Goal: Use online tool/utility: Utilize a website feature to perform a specific function

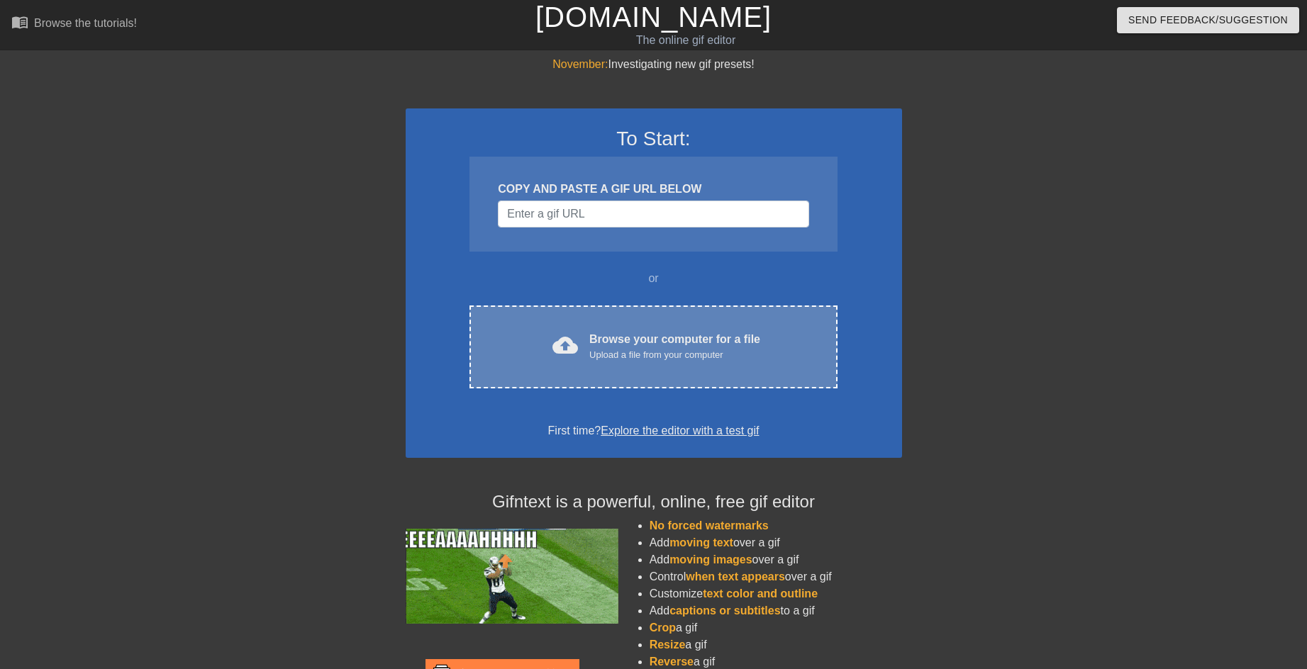
click at [650, 339] on div "Browse your computer for a file Upload a file from your computer" at bounding box center [674, 346] width 171 height 31
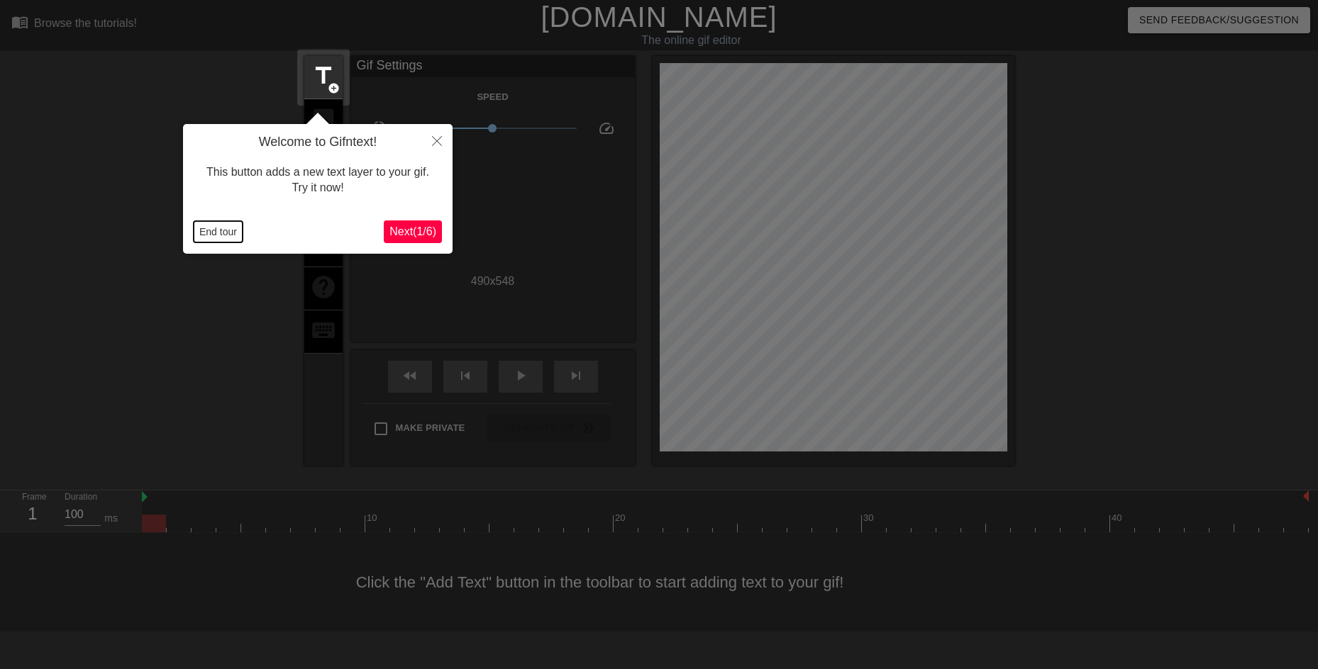
click at [221, 225] on button "End tour" at bounding box center [218, 231] width 49 height 21
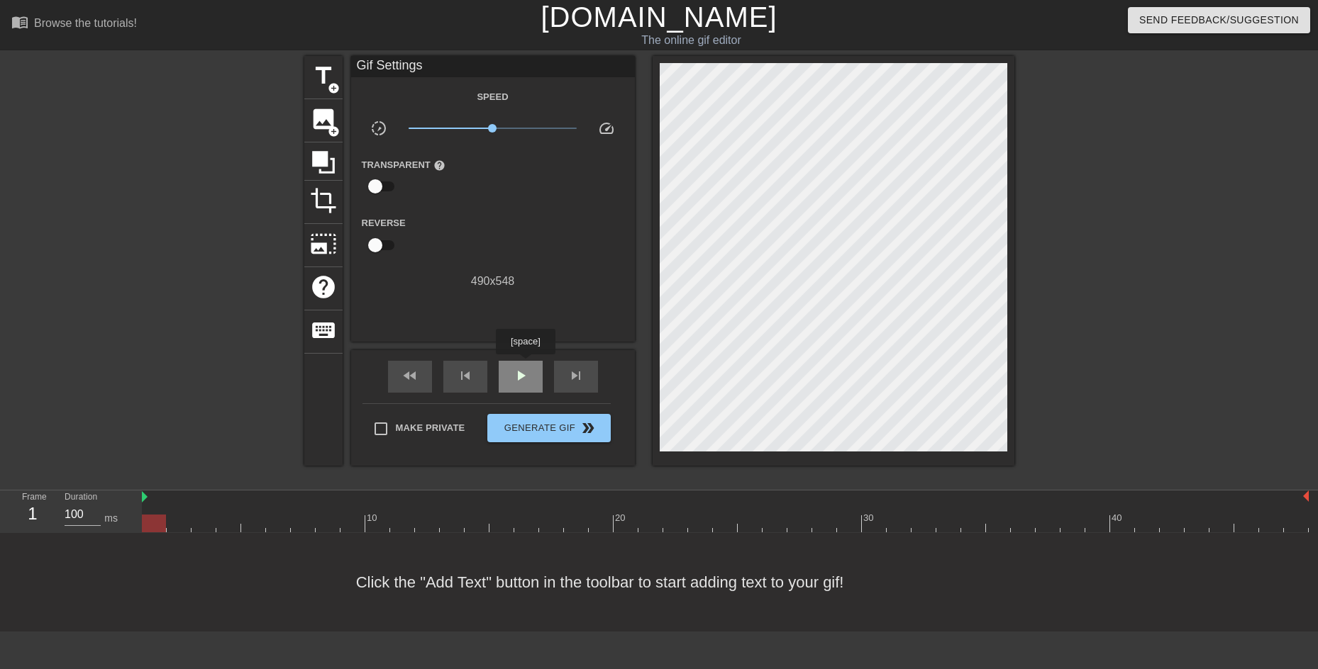
click at [525, 364] on div "play_arrow" at bounding box center [521, 377] width 44 height 32
click at [518, 384] on div "pause" at bounding box center [521, 377] width 44 height 32
click at [316, 117] on span "image" at bounding box center [323, 119] width 27 height 27
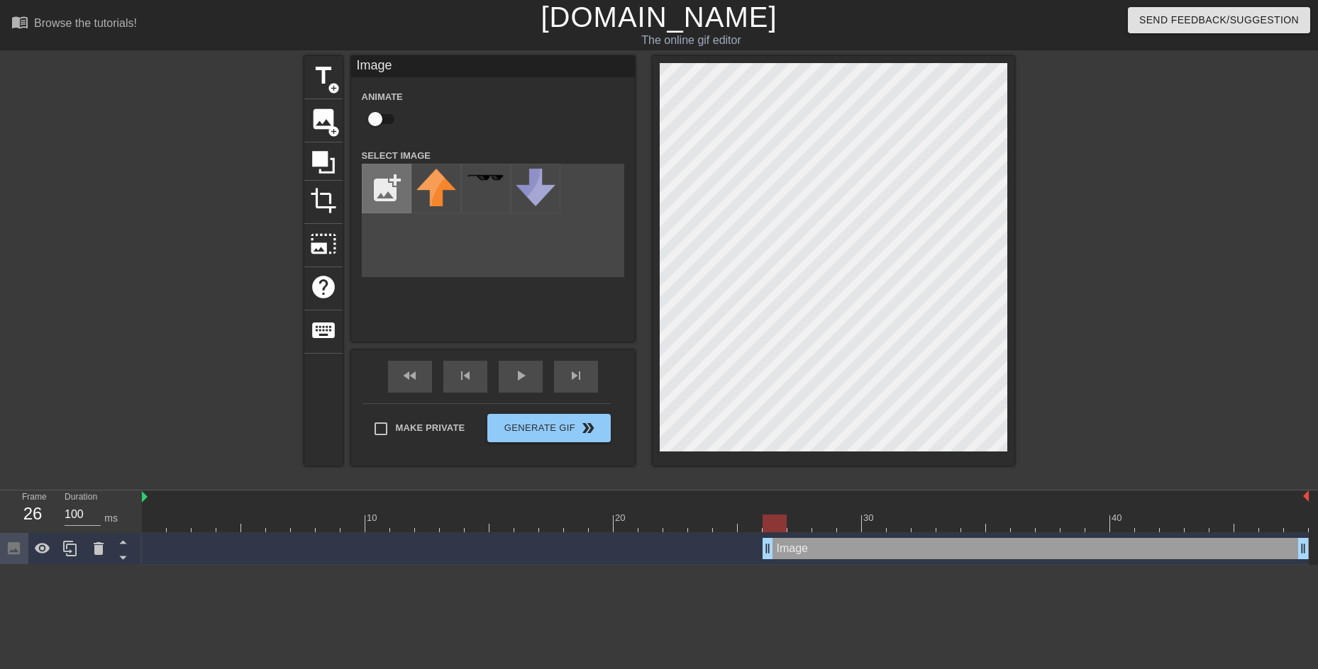
click at [390, 189] on input "file" at bounding box center [386, 189] width 48 height 48
type input "C:\fakepath\image (1) (1).png"
click at [435, 196] on img at bounding box center [436, 189] width 40 height 40
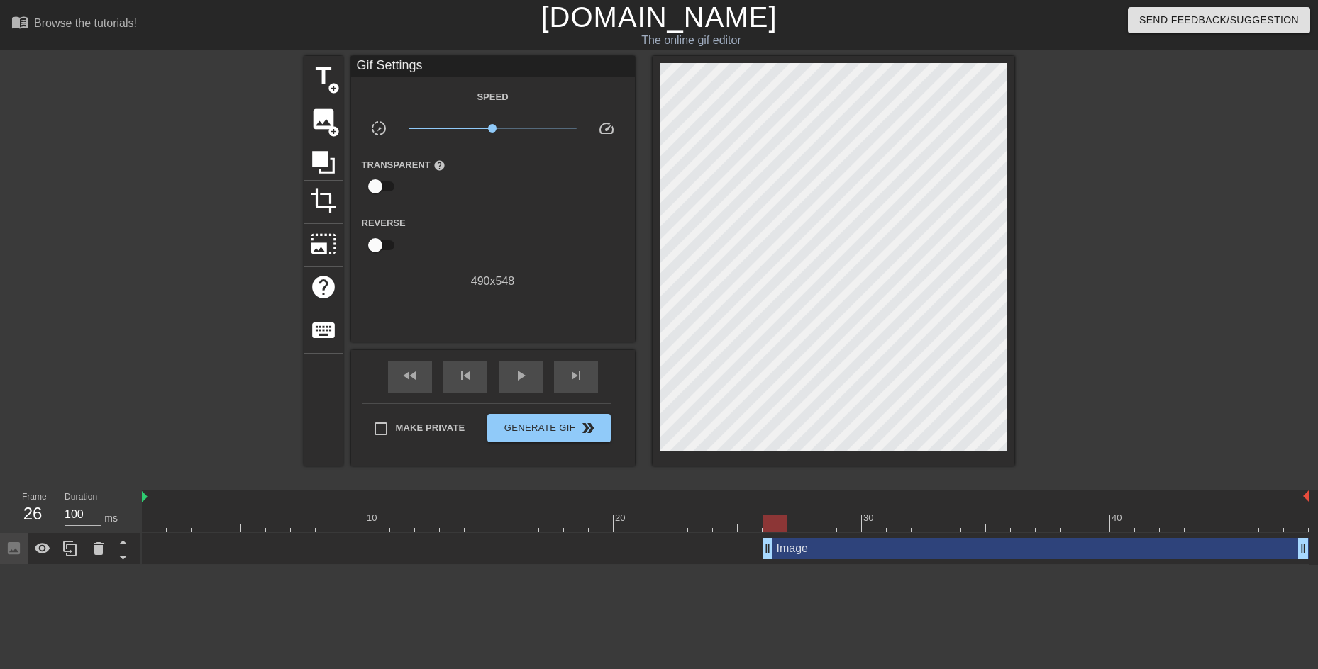
click at [1077, 271] on div at bounding box center [1137, 268] width 213 height 425
click at [706, 523] on div at bounding box center [725, 524] width 1167 height 18
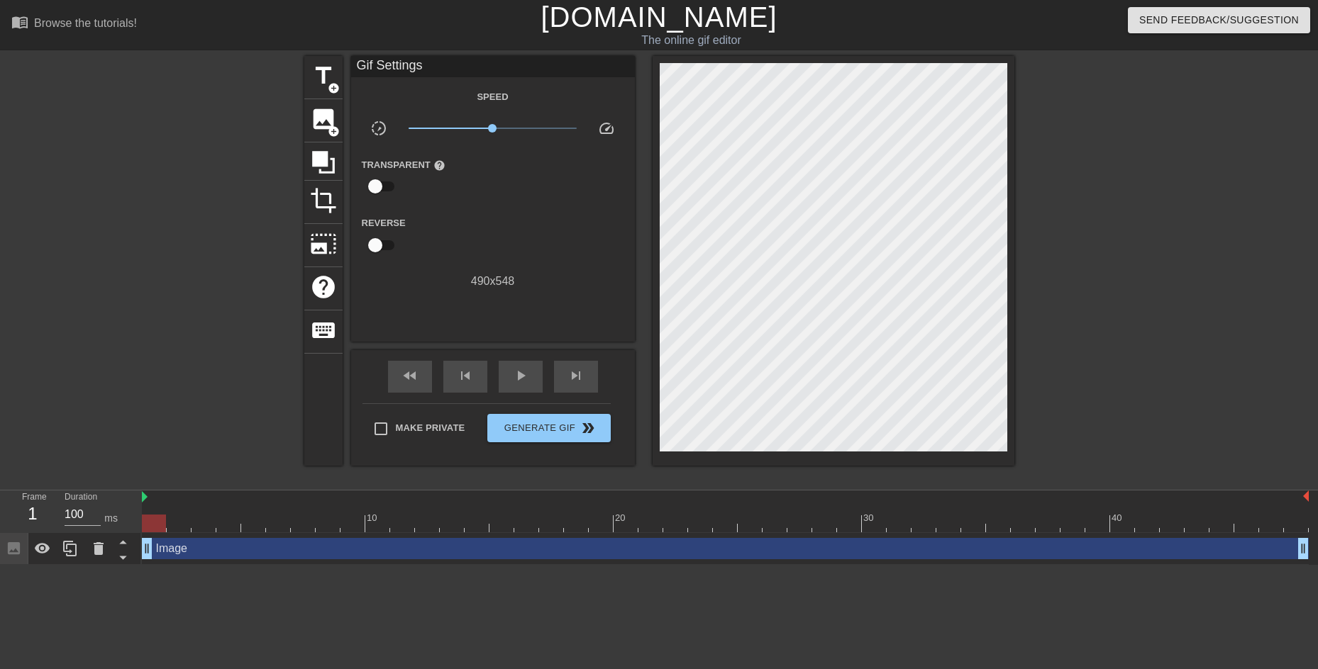
drag, startPoint x: 768, startPoint y: 553, endPoint x: 114, endPoint y: 523, distance: 654.5
click at [114, 523] on div "Frame 1 Duration 100 ms 10 20 30 40 Image drag_handle drag_handle" at bounding box center [659, 528] width 1318 height 74
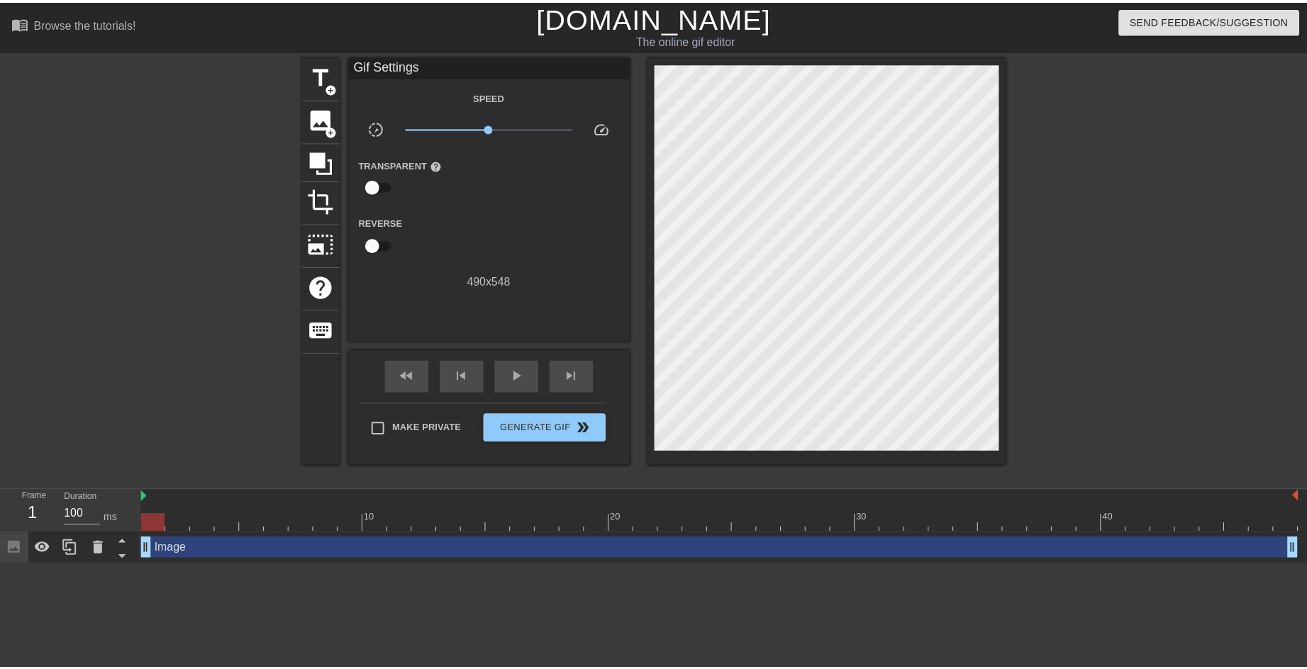
scroll to position [0, 11]
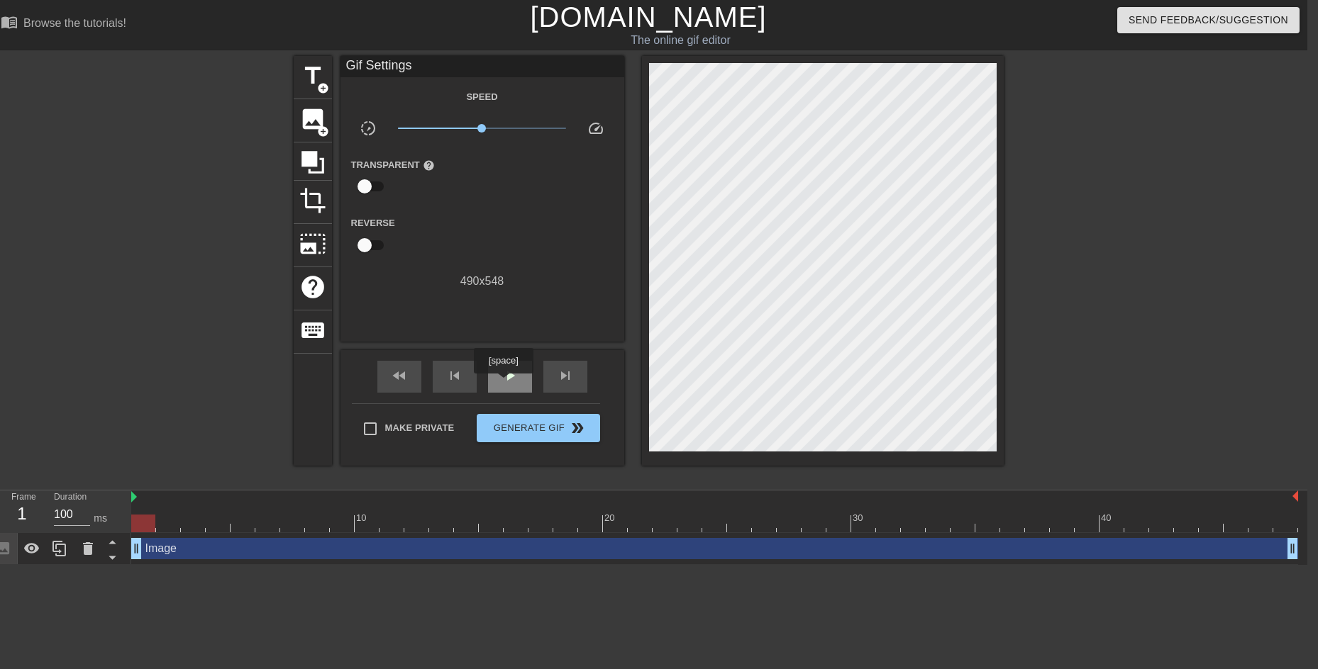
click at [503, 384] on span "play_arrow" at bounding box center [509, 375] width 17 height 17
click at [512, 382] on span "pause" at bounding box center [509, 375] width 17 height 17
click at [145, 521] on div at bounding box center [714, 524] width 1167 height 18
click at [326, 520] on div at bounding box center [714, 524] width 1167 height 18
click at [347, 518] on div at bounding box center [714, 524] width 1167 height 18
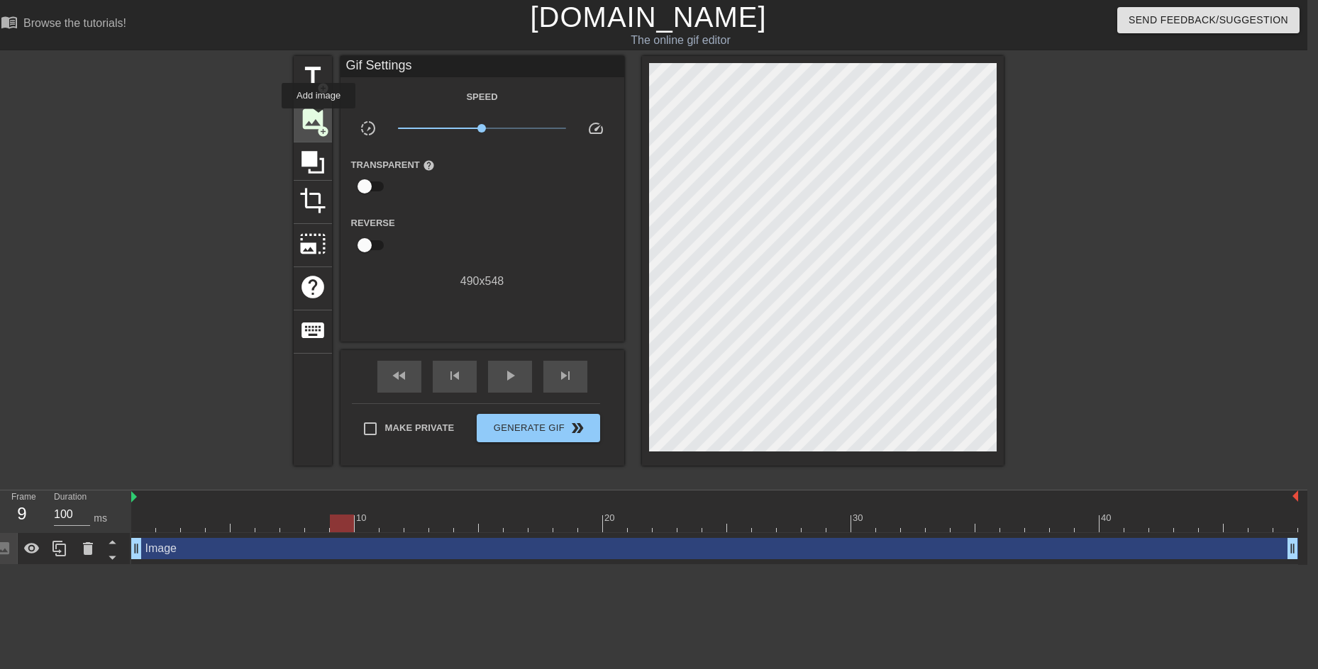
click at [318, 118] on span "image" at bounding box center [312, 119] width 27 height 27
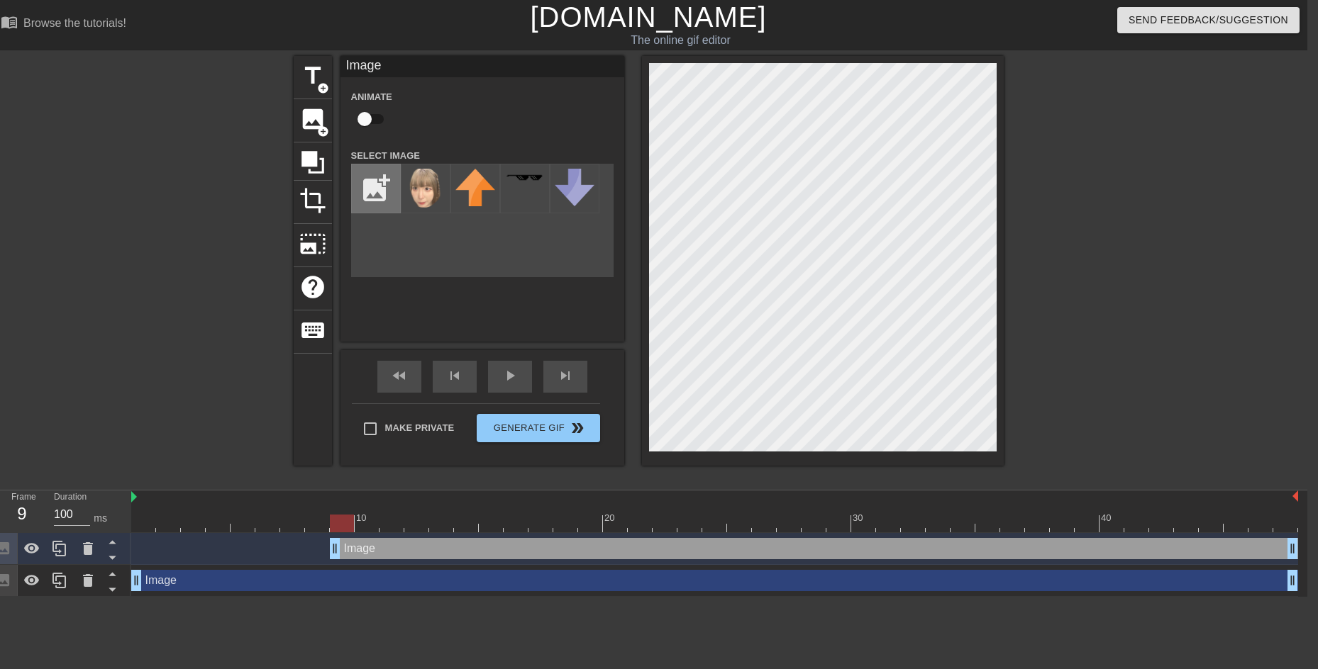
click at [379, 188] on input "file" at bounding box center [376, 189] width 48 height 48
type input "C:\fakepath\2025-8-25_01-42-52 (1).png"
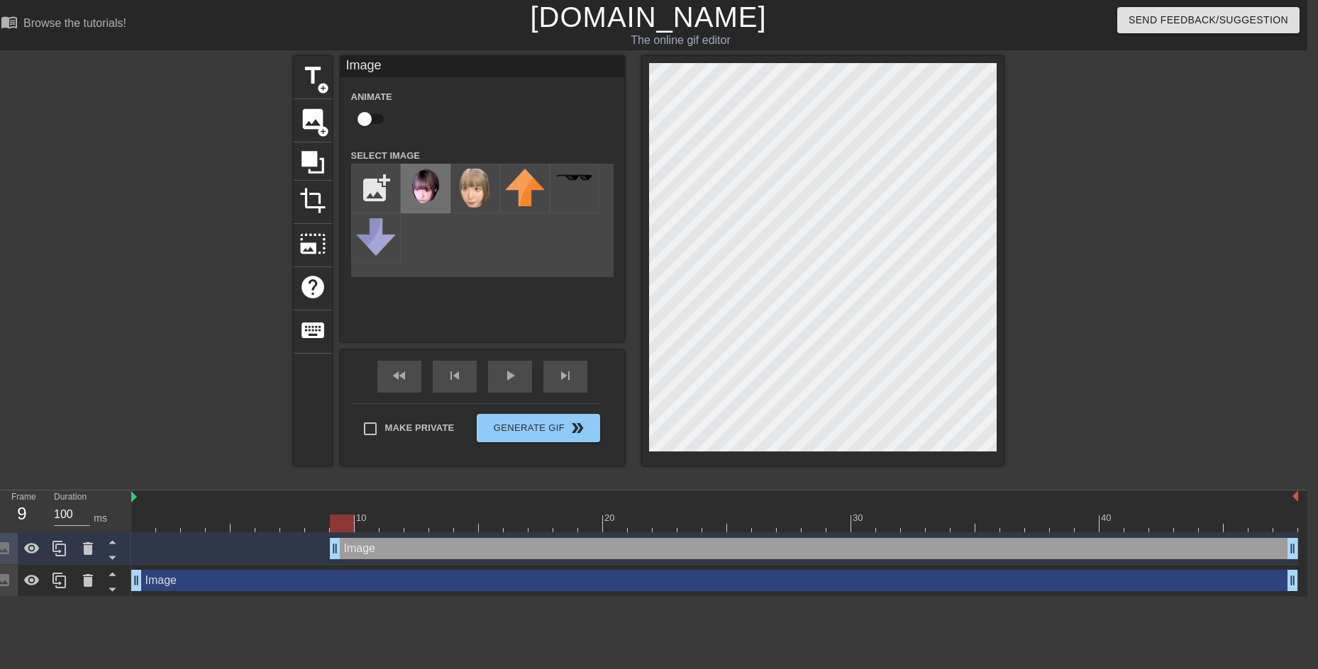
click at [424, 202] on img at bounding box center [426, 187] width 40 height 36
click at [520, 520] on div at bounding box center [714, 524] width 1167 height 18
click at [568, 526] on div at bounding box center [714, 524] width 1167 height 18
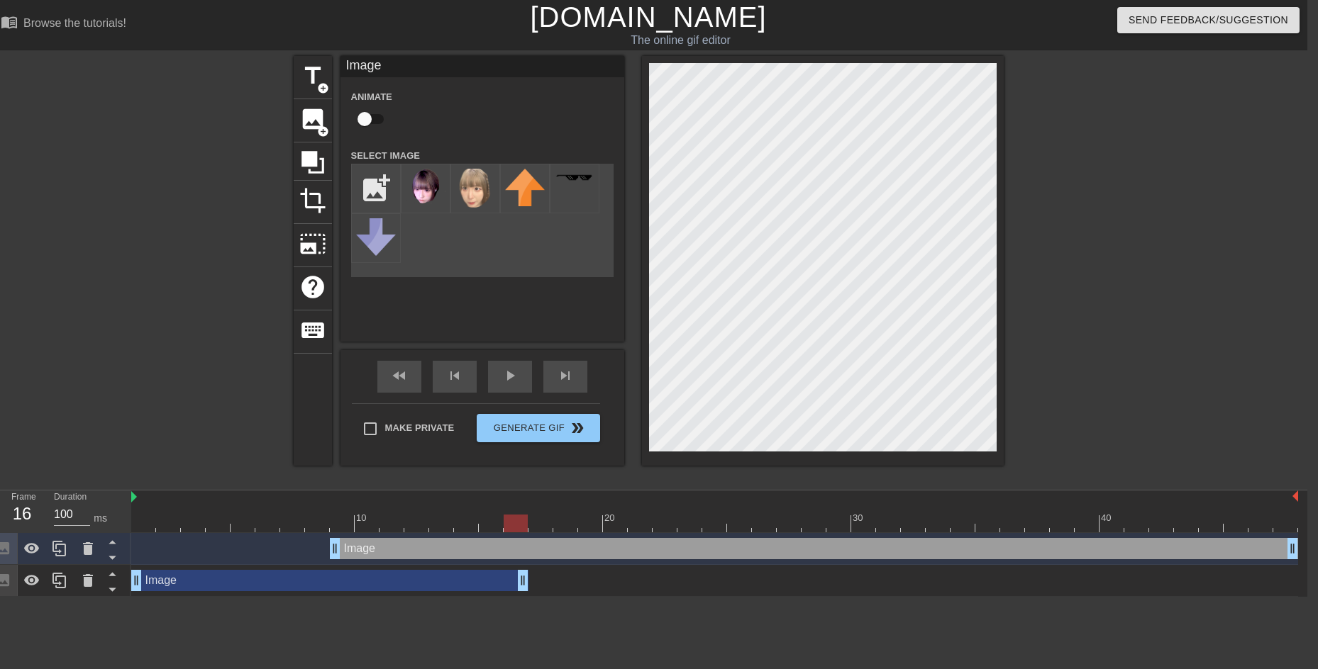
drag, startPoint x: 1294, startPoint y: 584, endPoint x: 525, endPoint y: 591, distance: 768.7
click at [525, 591] on div "Image drag_handle drag_handle" at bounding box center [714, 581] width 1167 height 32
drag, startPoint x: 336, startPoint y: 552, endPoint x: 528, endPoint y: 554, distance: 192.2
click at [596, 526] on div at bounding box center [714, 524] width 1167 height 18
click at [622, 523] on div at bounding box center [714, 524] width 1167 height 18
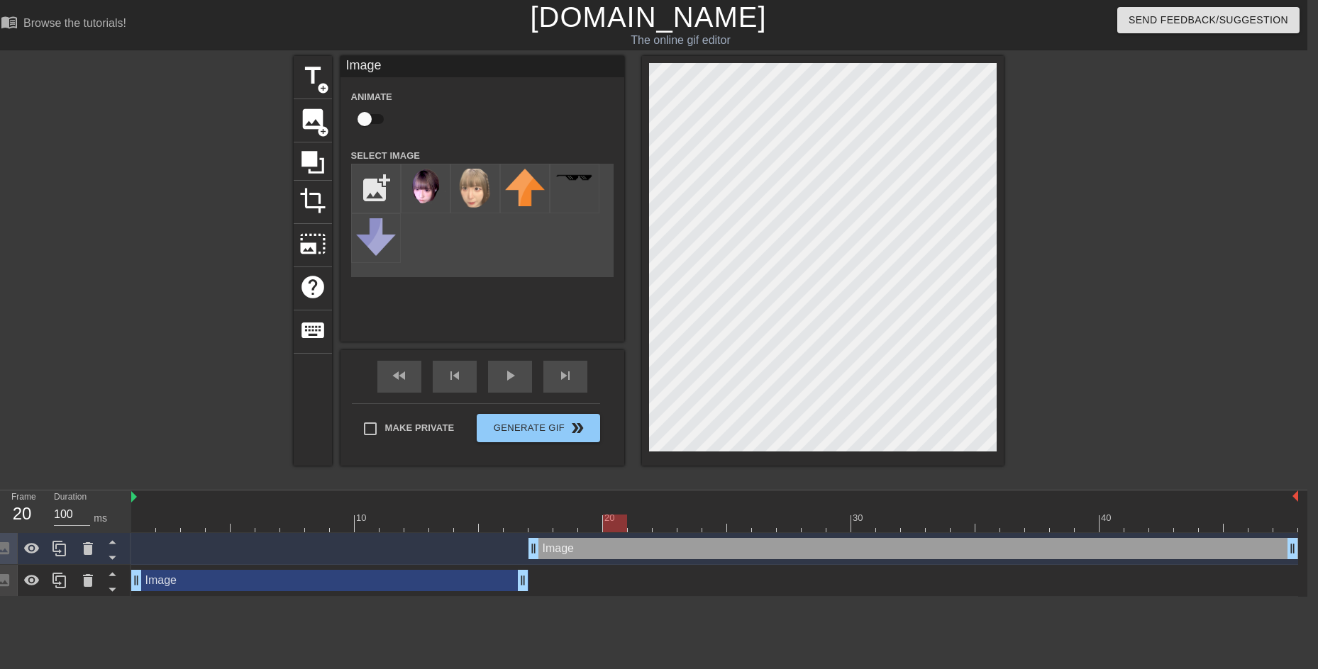
click at [658, 525] on div at bounding box center [714, 524] width 1167 height 18
click at [648, 515] on div at bounding box center [714, 524] width 1167 height 18
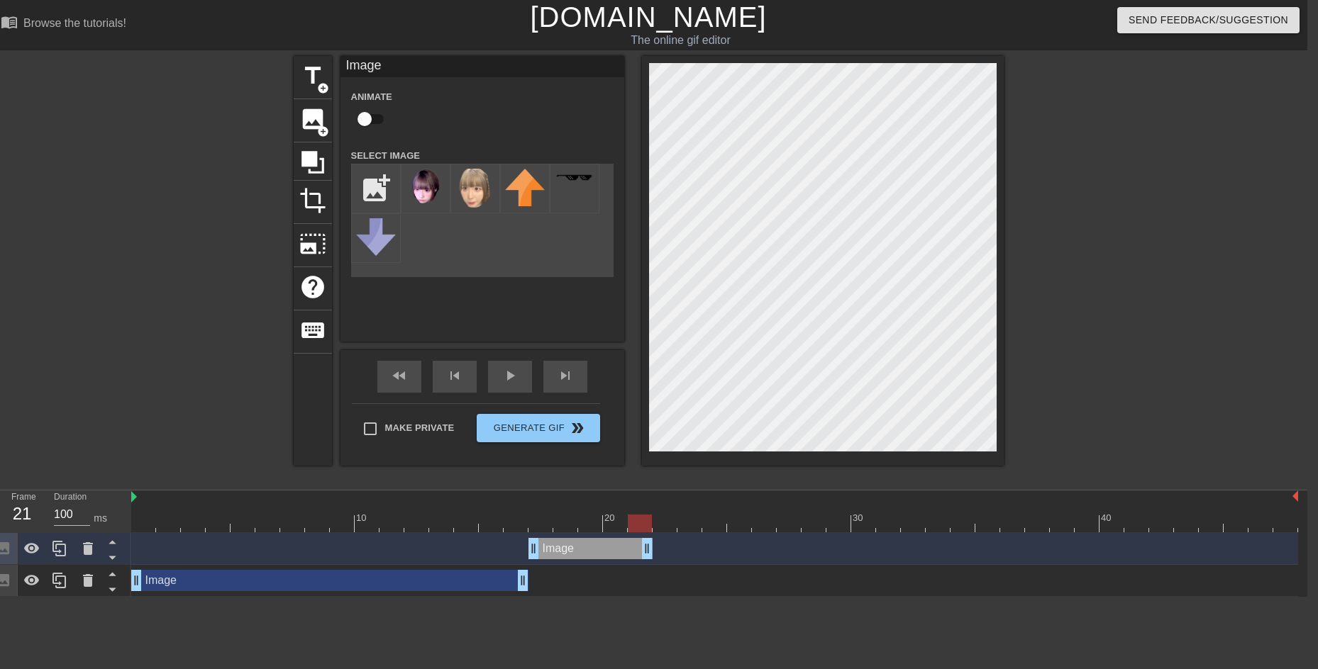
drag, startPoint x: 1292, startPoint y: 551, endPoint x: 652, endPoint y: 527, distance: 640.8
click at [652, 527] on div "10 20 30 40 Image drag_handle drag_handle Image drag_handle drag_handle" at bounding box center [719, 544] width 1176 height 106
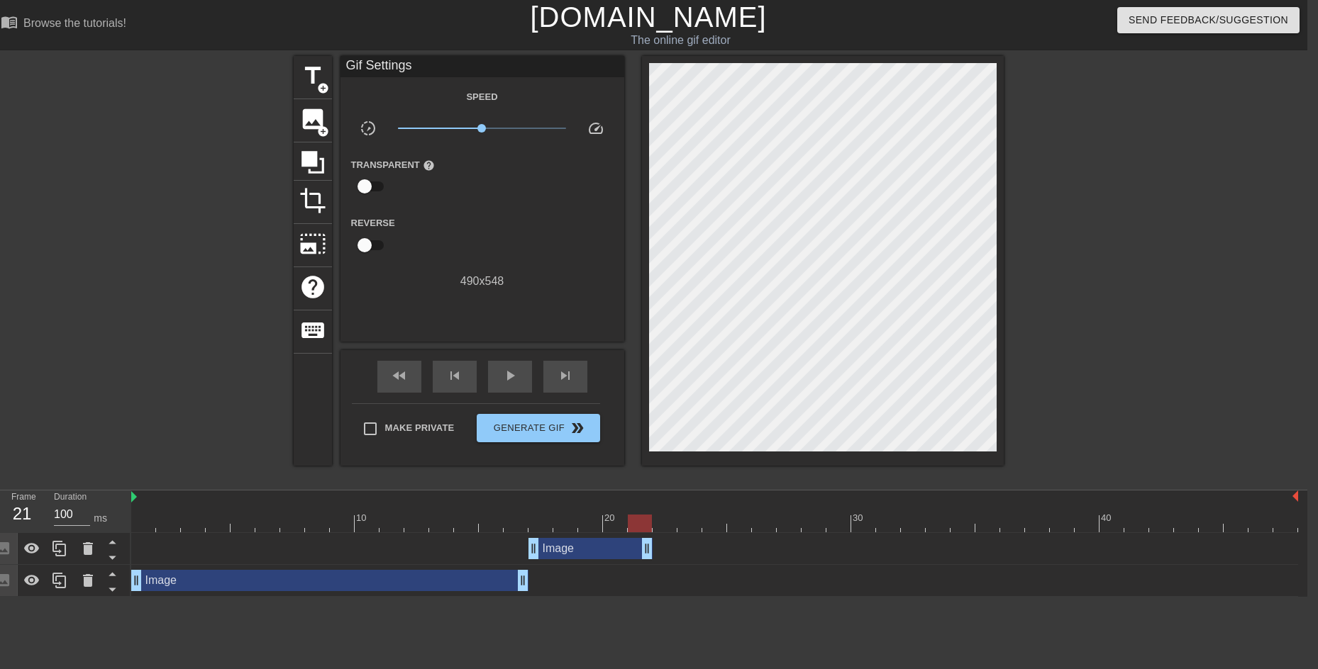
click at [351, 597] on html "menu_book Browse the tutorials! [DOMAIN_NAME] The online gif editor Send Feedba…" at bounding box center [648, 298] width 1318 height 597
click at [55, 589] on icon at bounding box center [59, 580] width 17 height 17
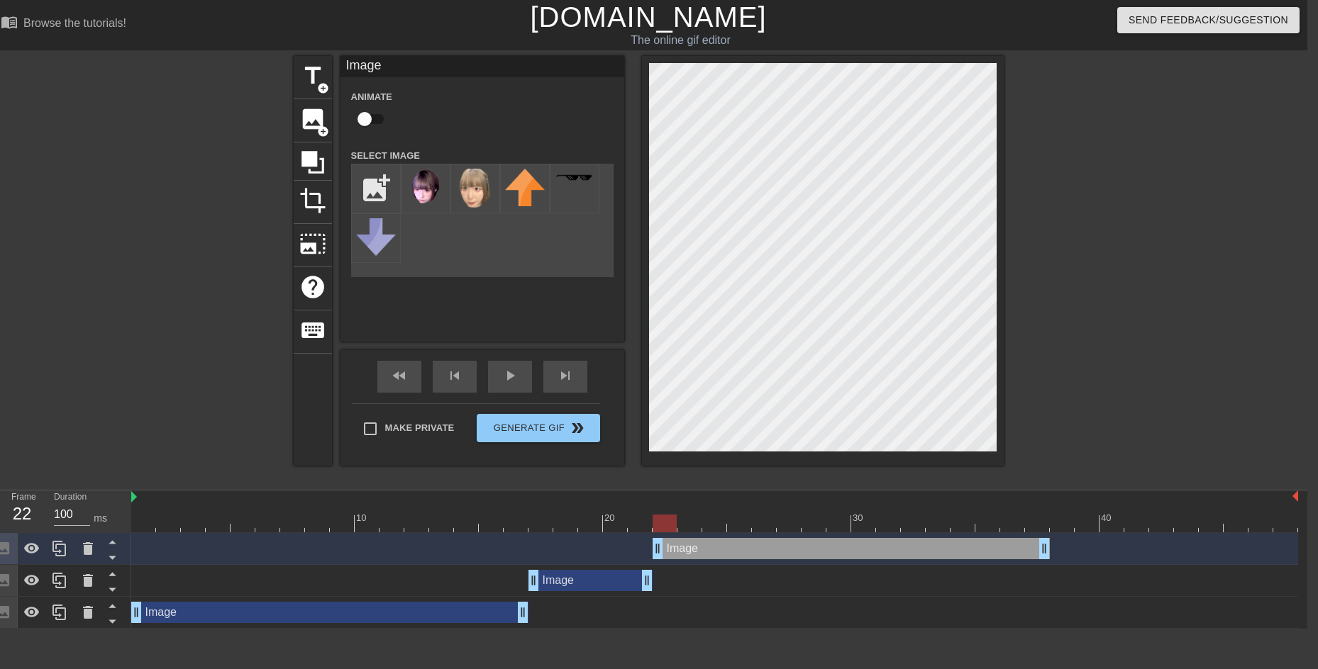
drag, startPoint x: 374, startPoint y: 547, endPoint x: 900, endPoint y: 545, distance: 526.2
click at [900, 545] on div "Image drag_handle drag_handle" at bounding box center [850, 548] width 397 height 21
drag, startPoint x: 1043, startPoint y: 549, endPoint x: 823, endPoint y: 541, distance: 220.0
click at [599, 586] on div "Image drag_handle drag_handle" at bounding box center [590, 580] width 124 height 21
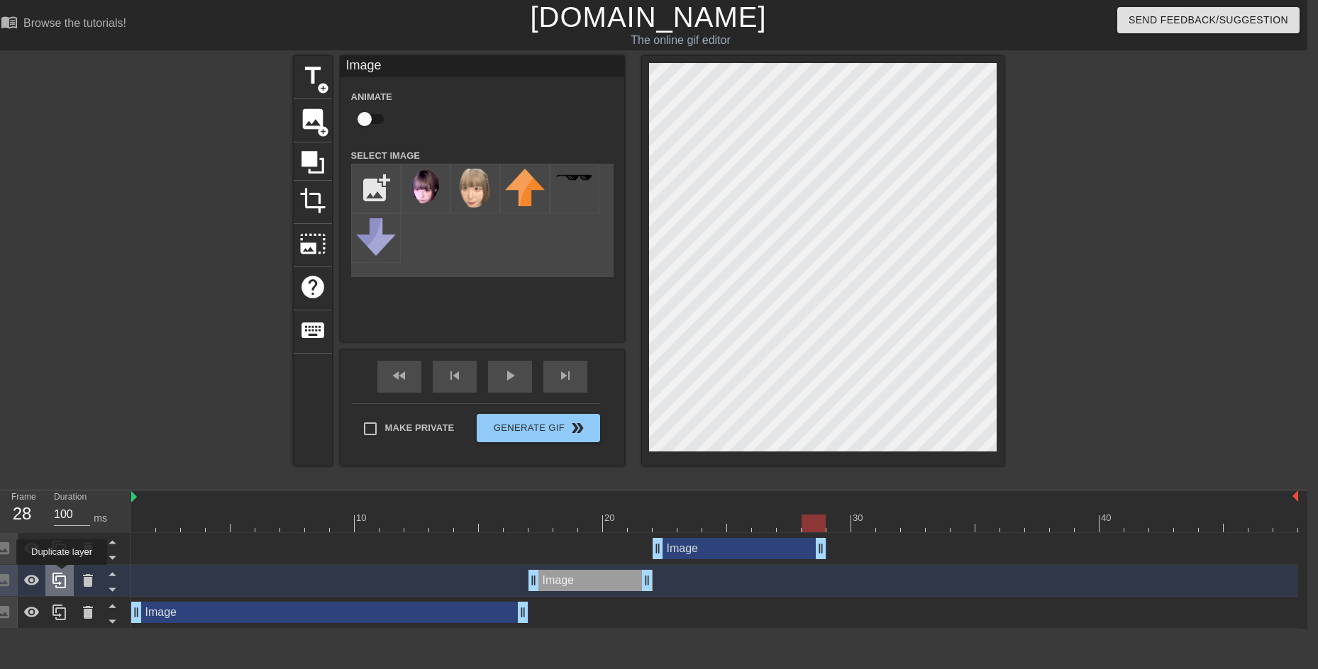
click at [62, 575] on icon at bounding box center [58, 581] width 13 height 16
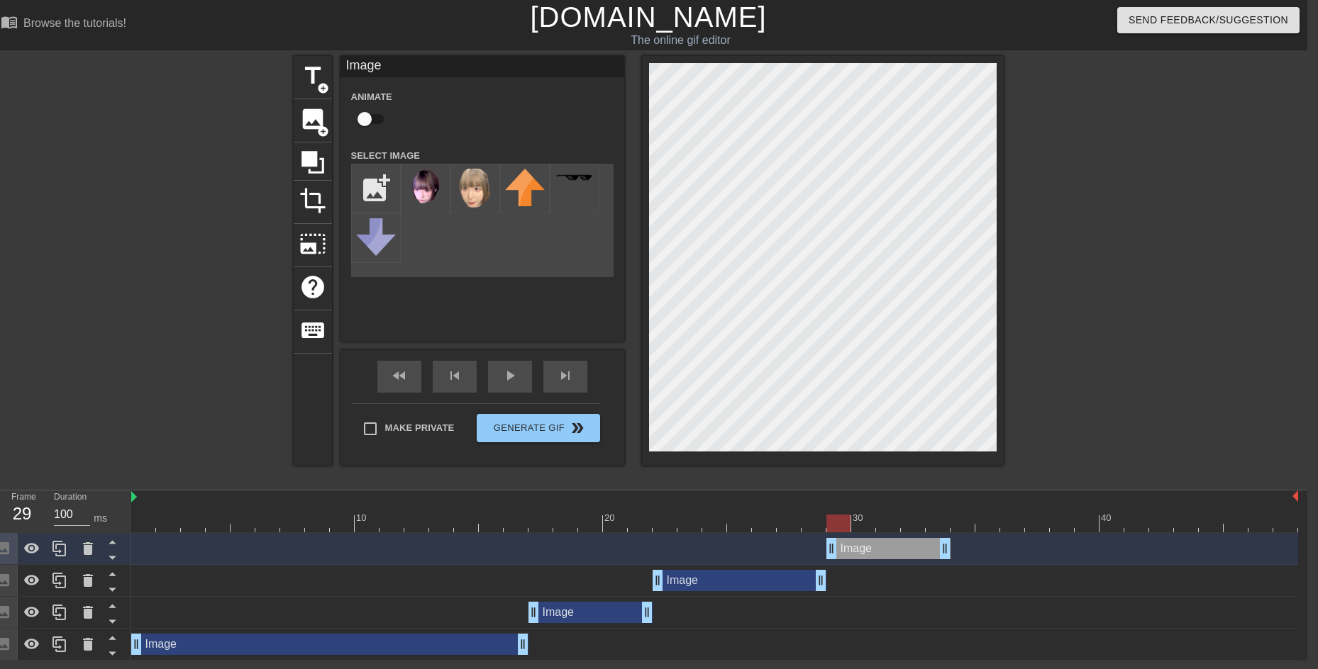
drag, startPoint x: 584, startPoint y: 554, endPoint x: 891, endPoint y: 552, distance: 307.1
click at [891, 552] on div "Image drag_handle drag_handle" at bounding box center [888, 548] width 124 height 21
click at [863, 522] on div at bounding box center [714, 524] width 1167 height 18
click at [893, 523] on div at bounding box center [714, 524] width 1167 height 18
click at [838, 528] on div at bounding box center [714, 524] width 1167 height 18
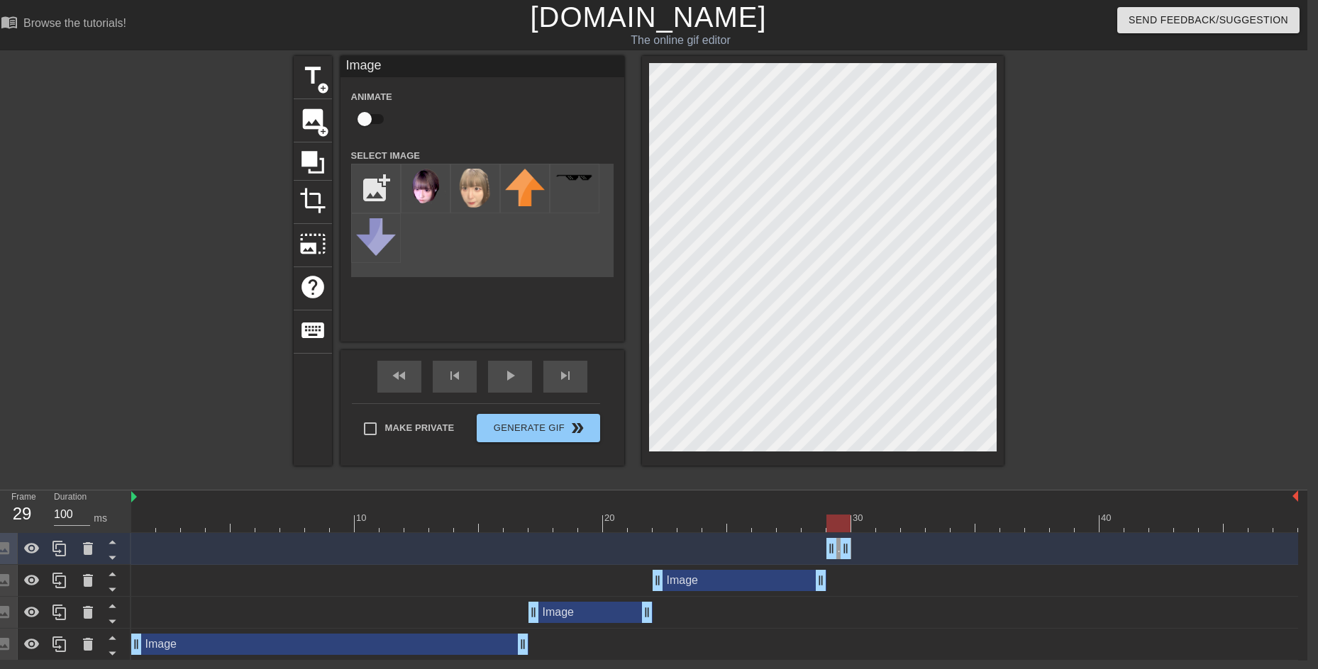
drag, startPoint x: 942, startPoint y: 552, endPoint x: 853, endPoint y: 557, distance: 89.5
click at [853, 557] on div "Image drag_handle drag_handle" at bounding box center [714, 548] width 1167 height 21
click at [62, 541] on icon at bounding box center [59, 548] width 17 height 17
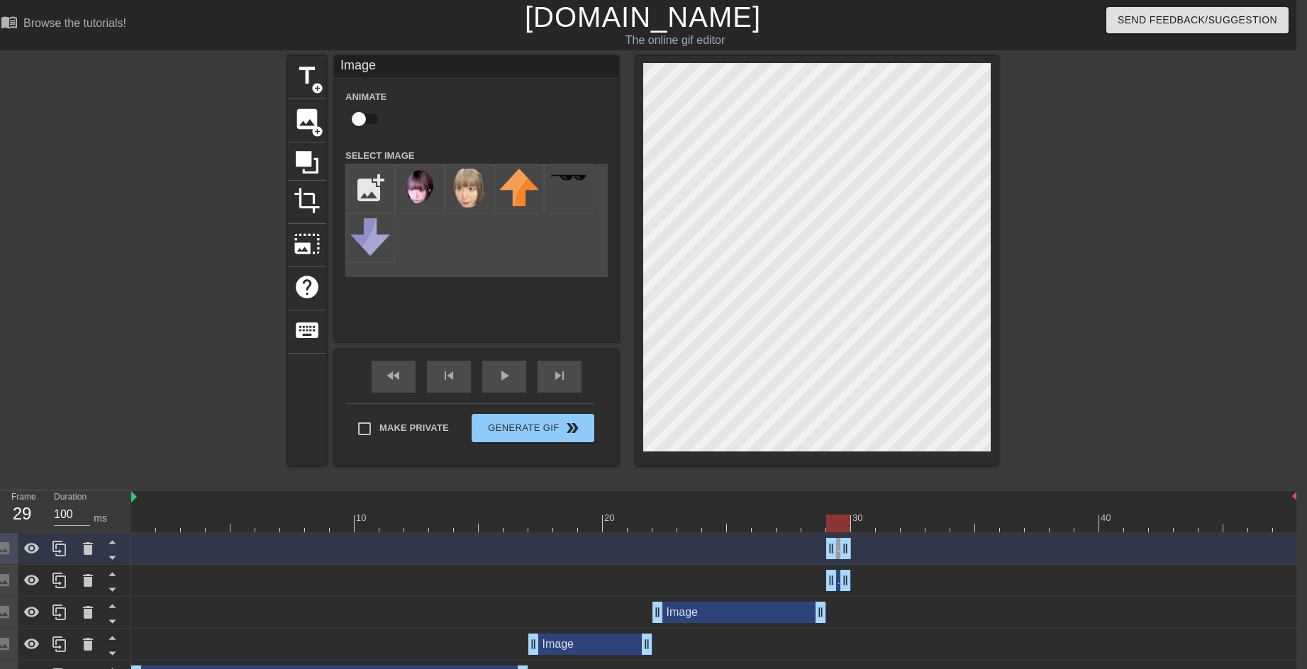
click at [872, 528] on div at bounding box center [714, 524] width 1167 height 18
drag, startPoint x: 850, startPoint y: 545, endPoint x: 872, endPoint y: 544, distance: 22.0
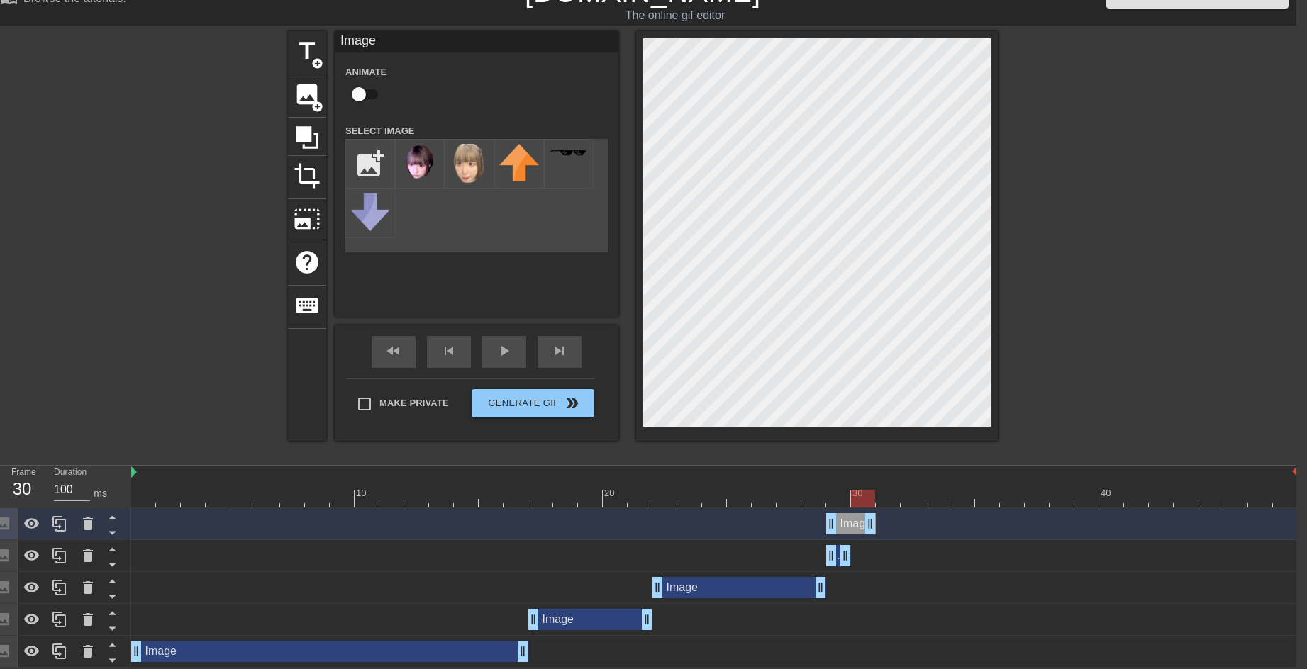
click at [439, 647] on div "Image drag_handle drag_handle" at bounding box center [329, 651] width 397 height 21
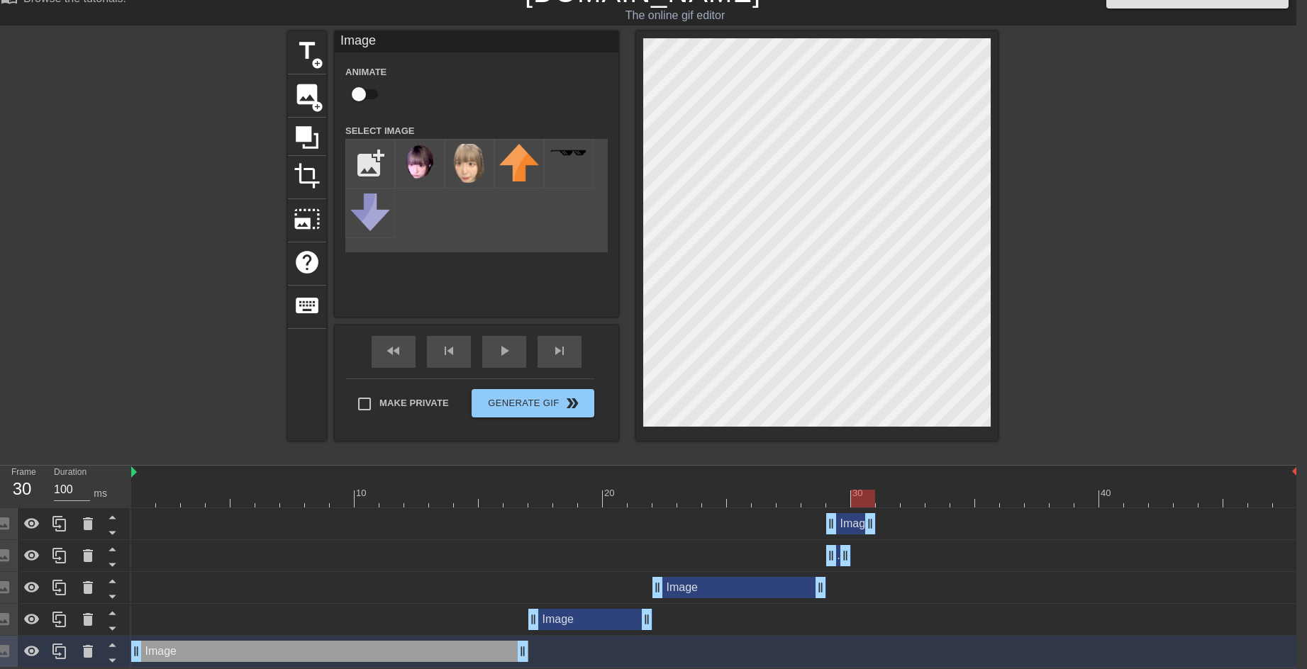
click at [439, 652] on div "Image drag_handle drag_handle" at bounding box center [329, 651] width 397 height 21
click at [449, 492] on div at bounding box center [714, 499] width 1167 height 18
click at [86, 654] on icon at bounding box center [88, 651] width 10 height 13
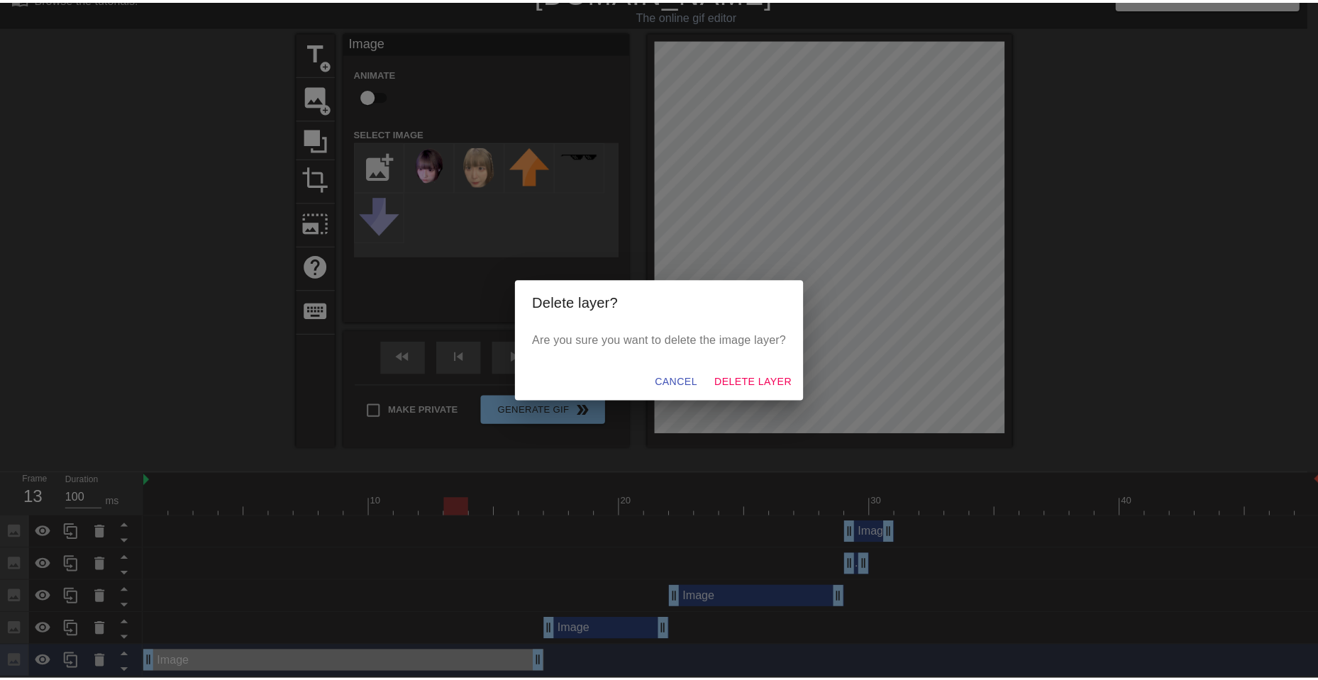
scroll to position [16, 0]
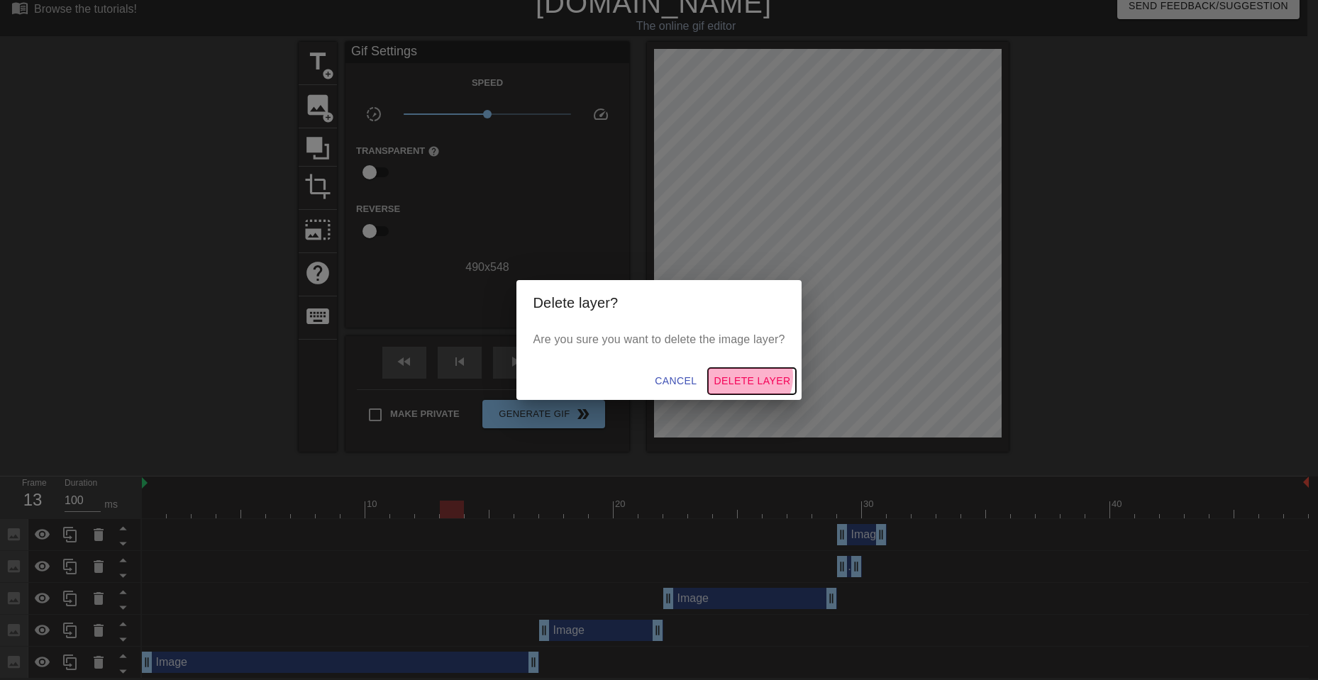
click at [747, 377] on span "Delete Layer" at bounding box center [751, 381] width 77 height 18
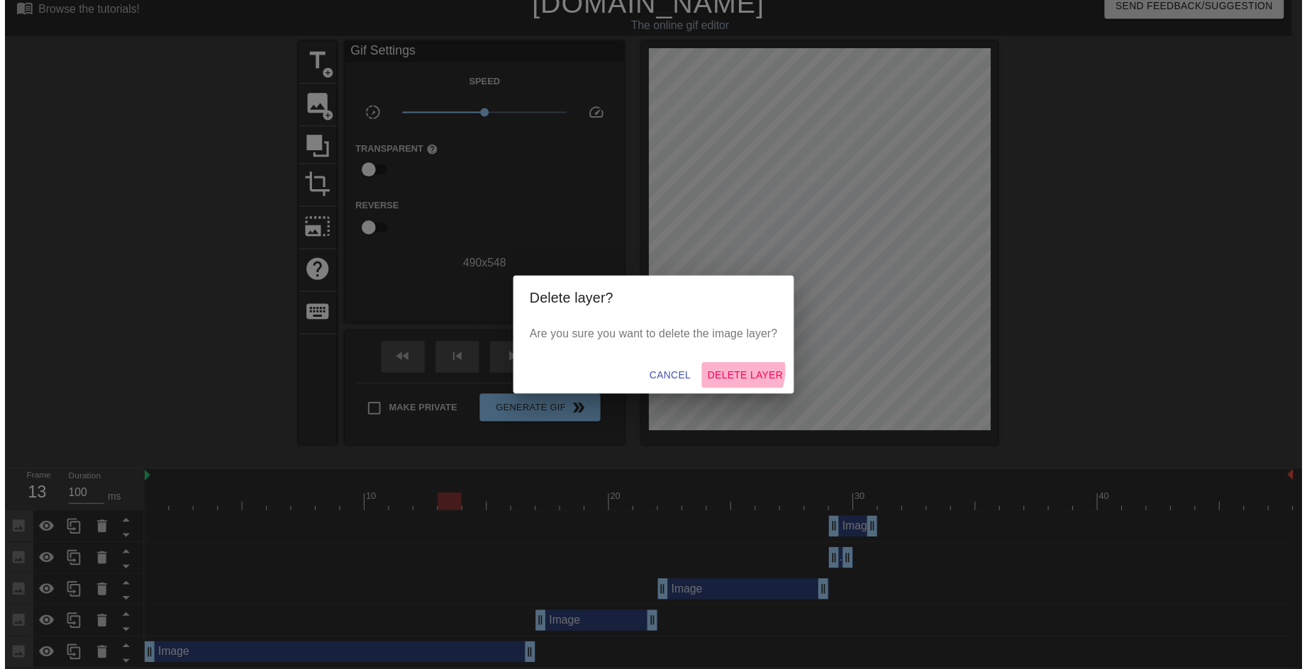
scroll to position [0, 0]
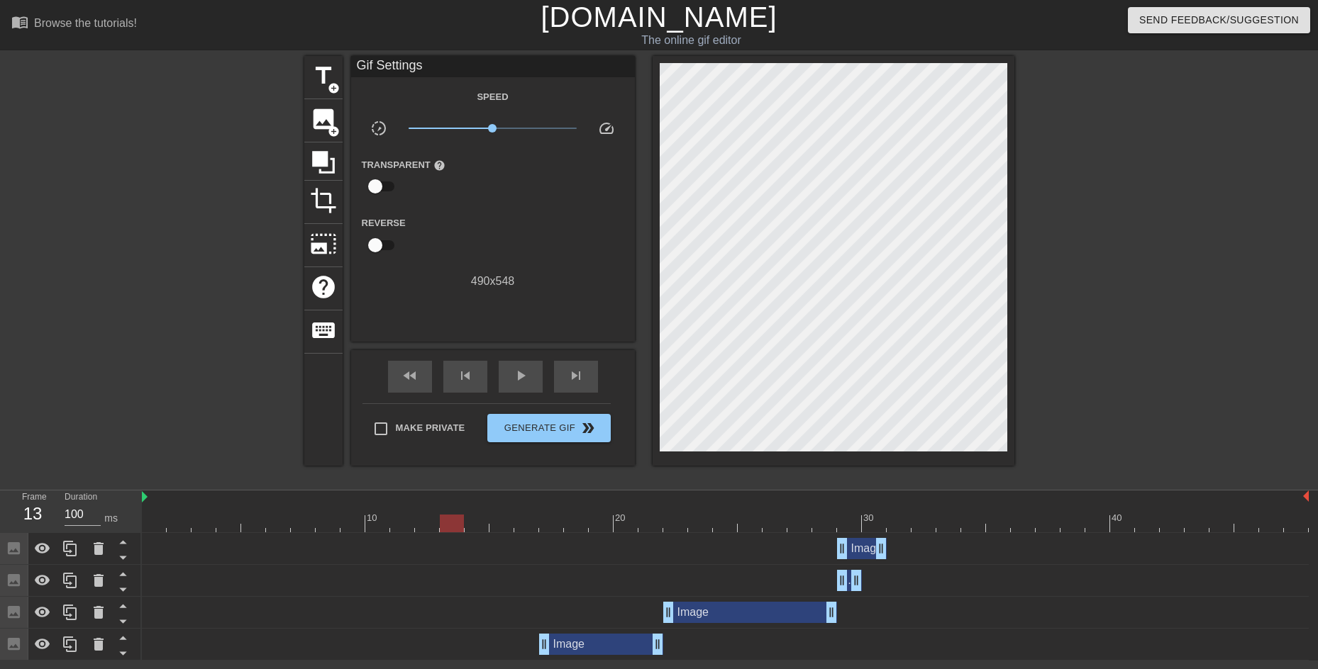
click at [579, 649] on div "Image drag_handle drag_handle" at bounding box center [601, 644] width 124 height 21
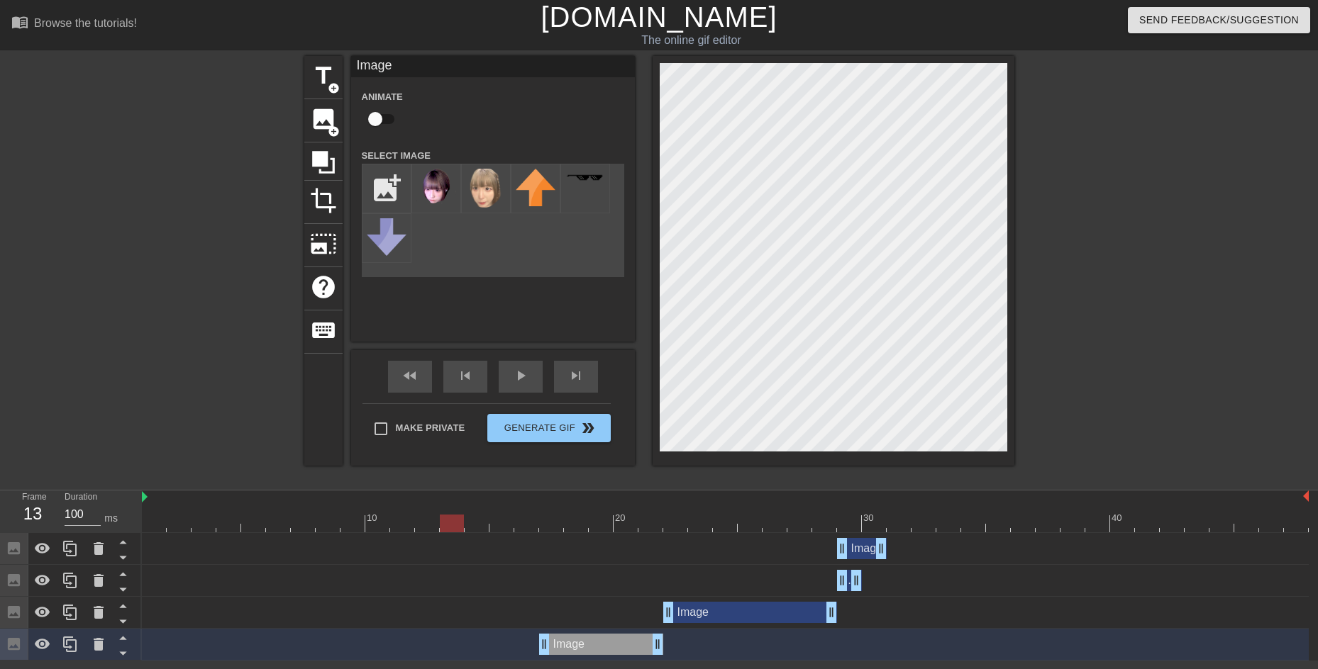
click at [626, 608] on div "Image drag_handle drag_handle" at bounding box center [725, 612] width 1167 height 21
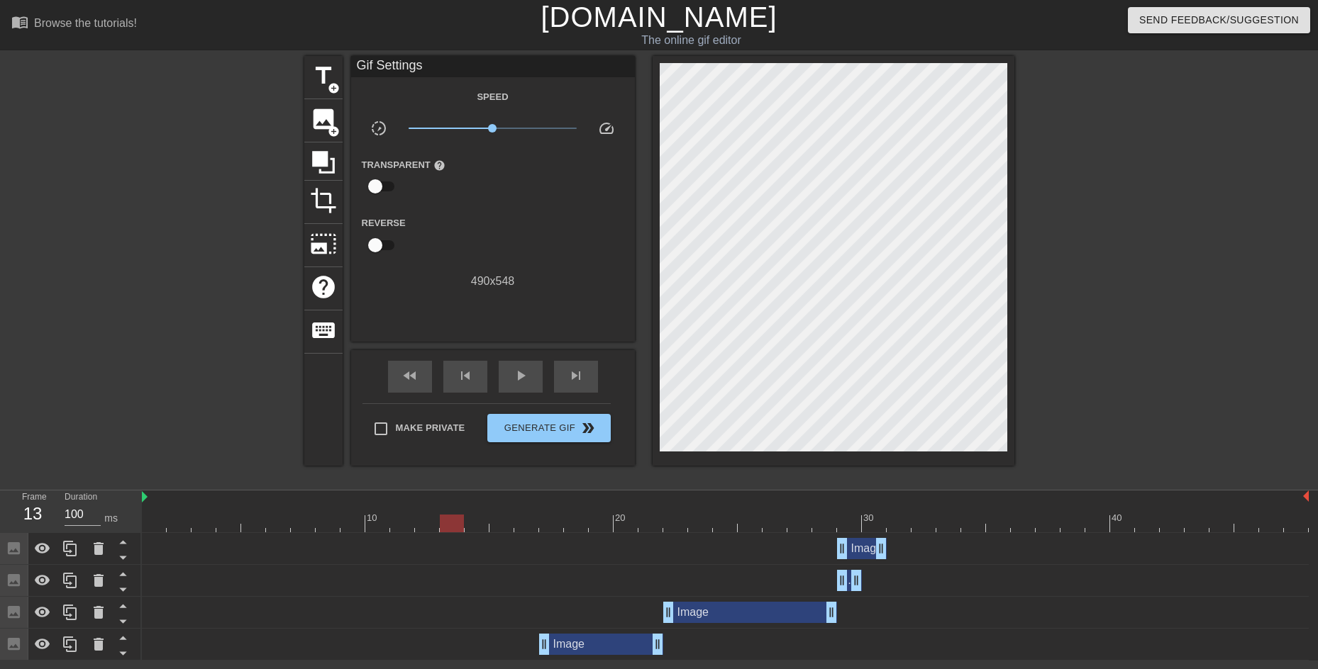
click at [598, 528] on div at bounding box center [725, 524] width 1167 height 18
click at [718, 532] on div at bounding box center [725, 524] width 1167 height 18
click at [740, 606] on div "Image drag_handle drag_handle" at bounding box center [750, 612] width 174 height 21
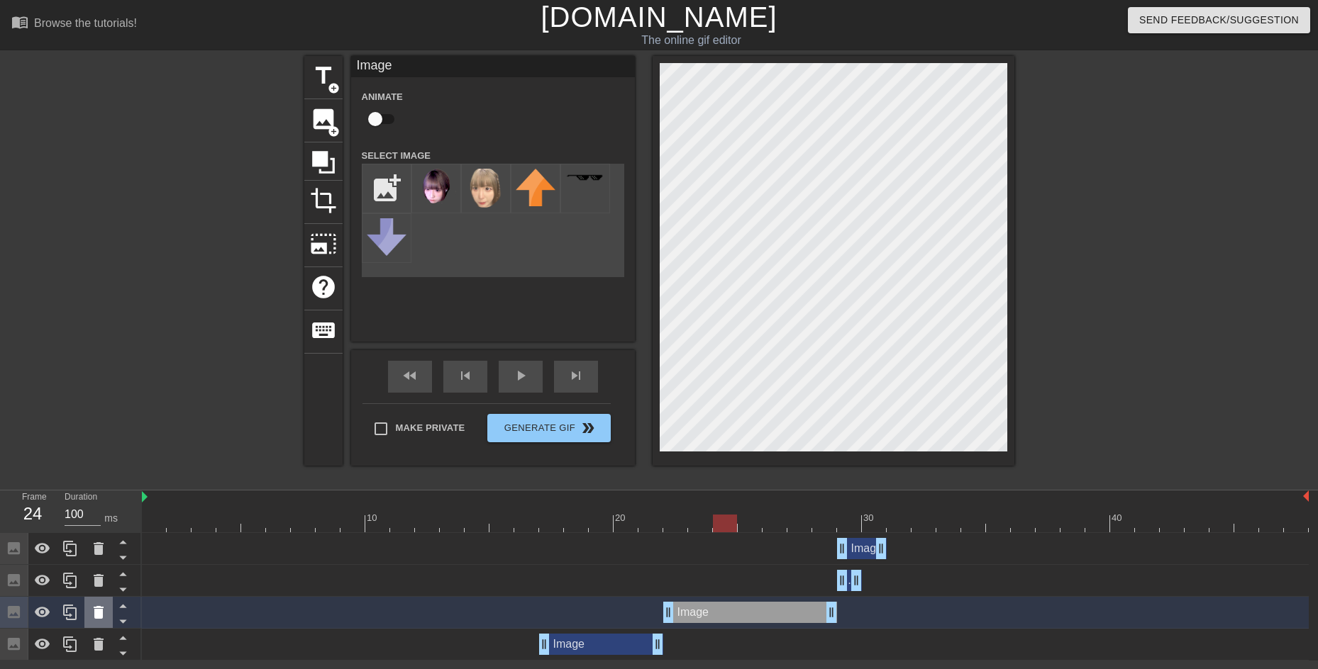
click at [100, 613] on icon at bounding box center [99, 612] width 10 height 13
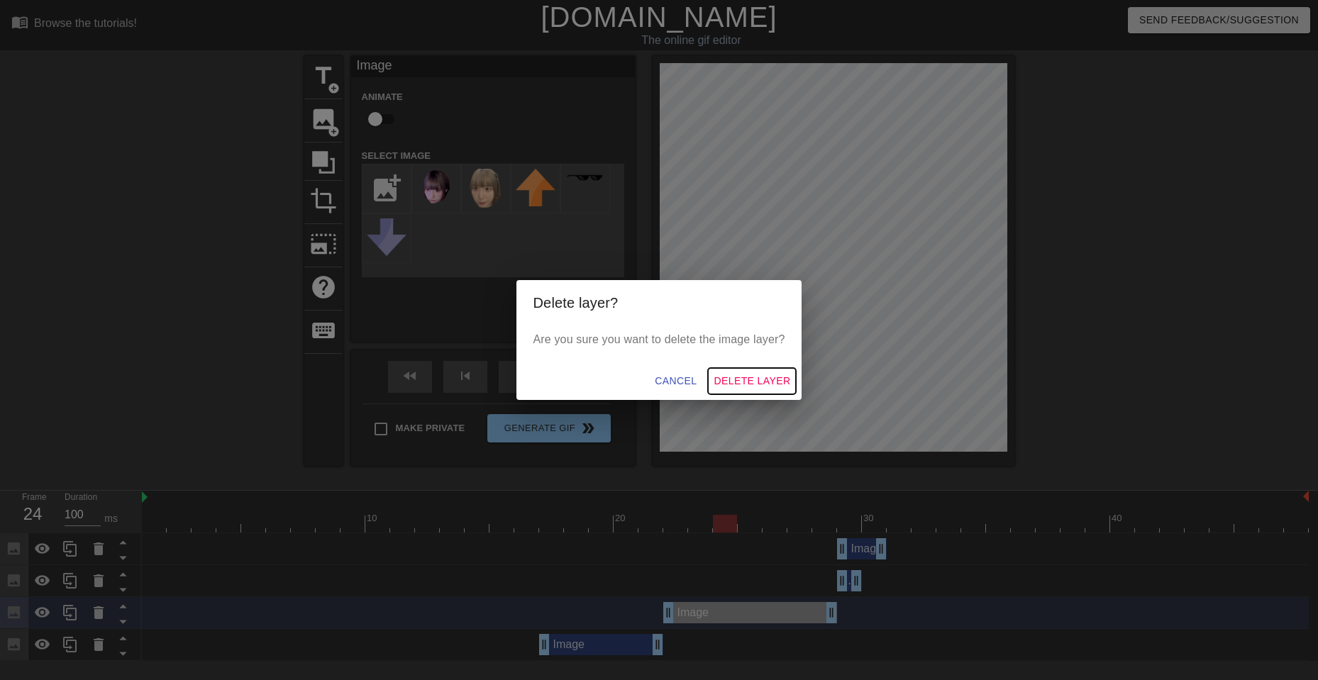
click at [732, 382] on span "Delete Layer" at bounding box center [751, 381] width 77 height 18
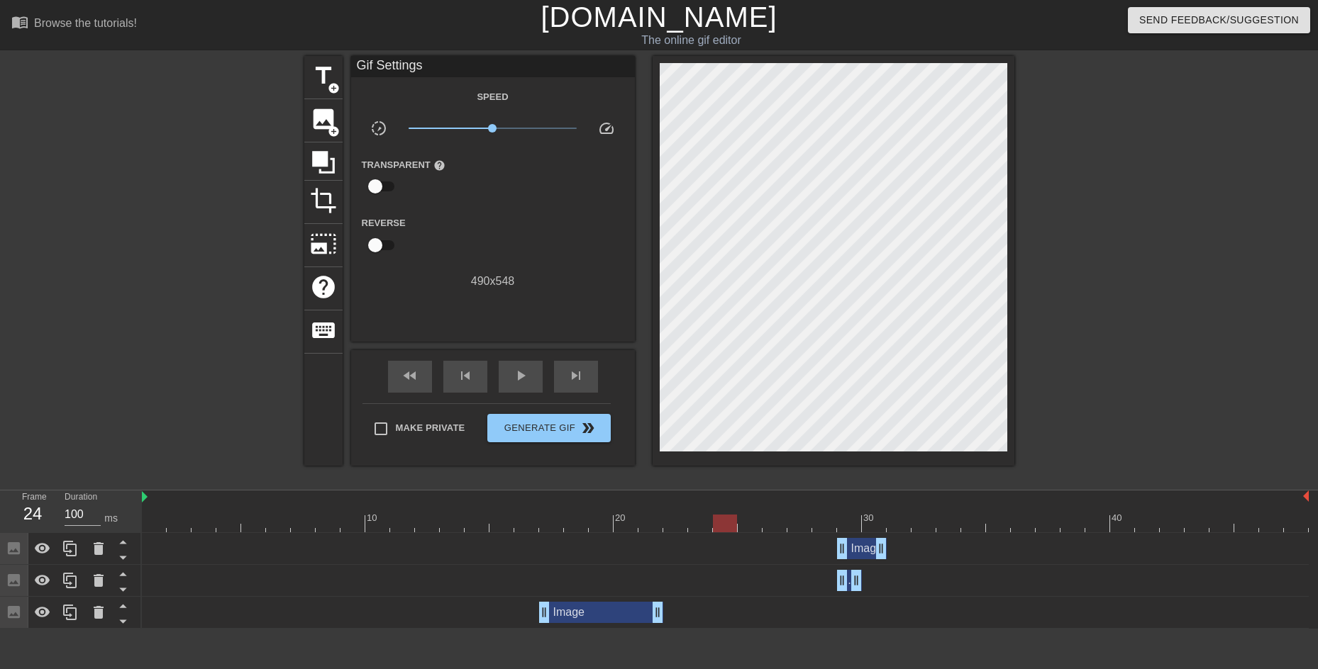
click at [612, 610] on div "Image drag_handle drag_handle" at bounding box center [601, 612] width 124 height 21
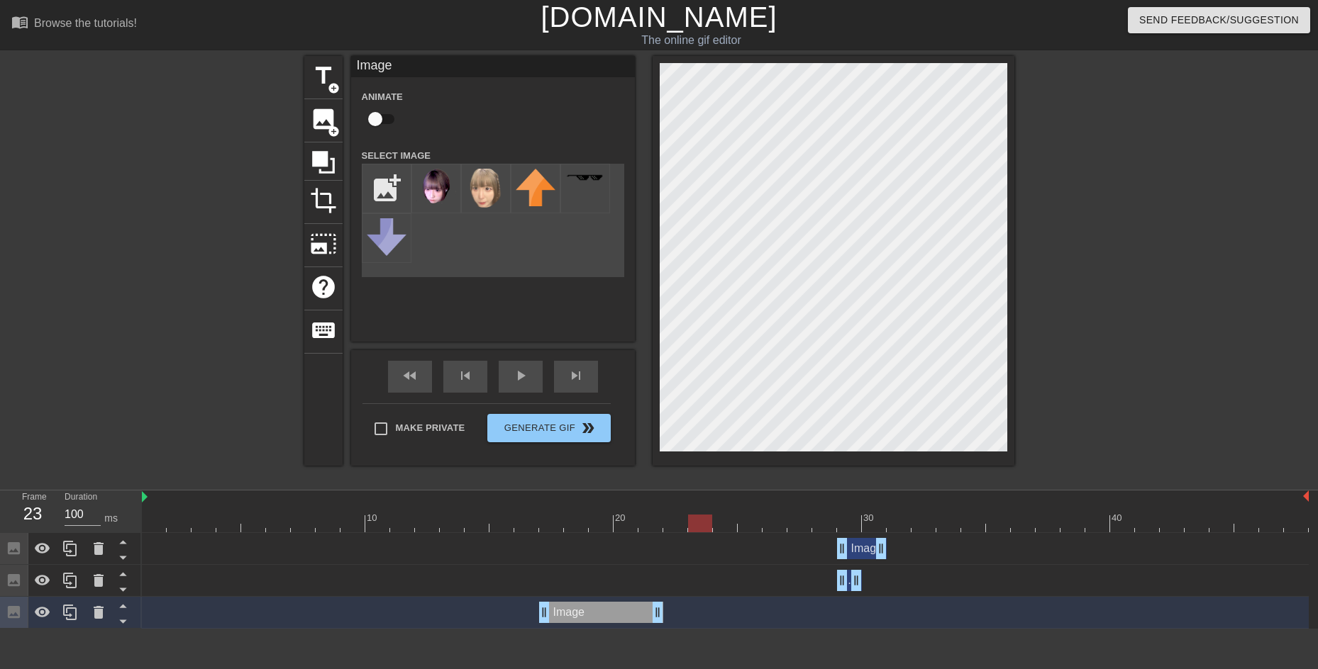
click at [696, 513] on div at bounding box center [700, 514] width 25 height 18
click at [429, 182] on img at bounding box center [436, 187] width 40 height 36
click at [143, 516] on div at bounding box center [725, 524] width 1167 height 18
click at [326, 122] on span "image" at bounding box center [323, 119] width 27 height 27
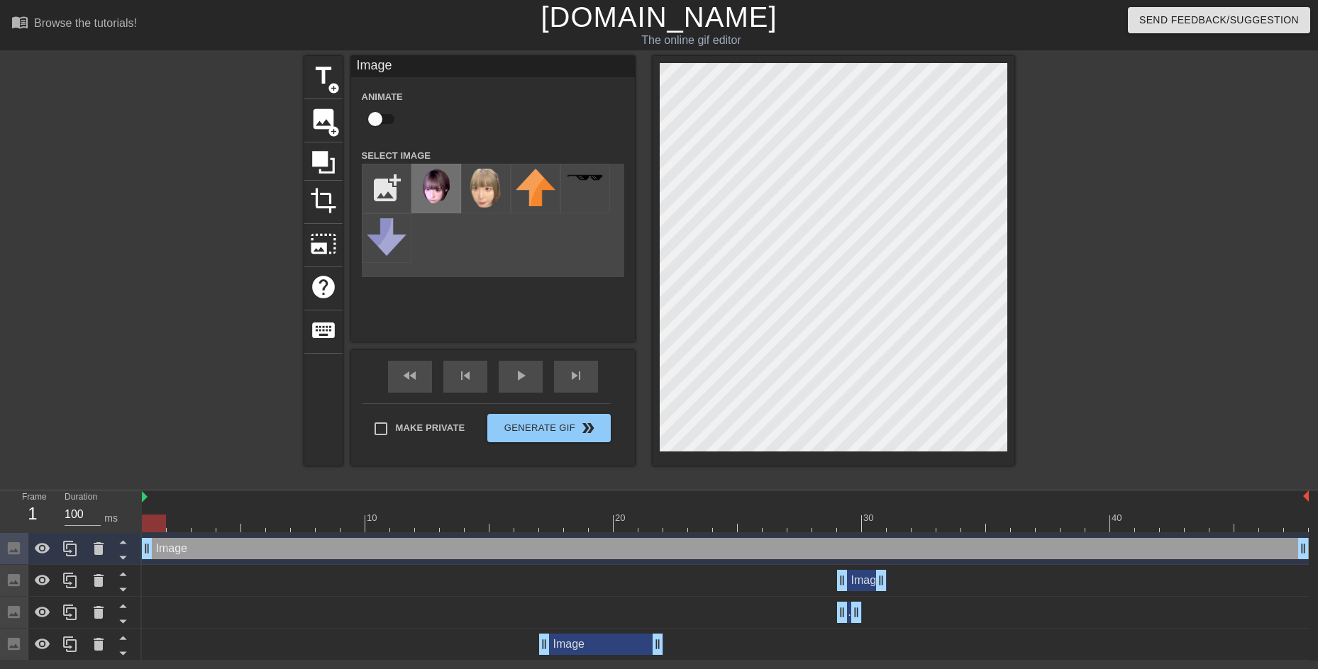
click at [439, 186] on img at bounding box center [436, 187] width 40 height 36
click at [184, 551] on div "Image drag_handle drag_handle" at bounding box center [725, 548] width 1167 height 21
drag, startPoint x: 184, startPoint y: 551, endPoint x: 166, endPoint y: 551, distance: 17.7
click at [166, 551] on div "Image drag_handle drag_handle" at bounding box center [725, 548] width 1167 height 21
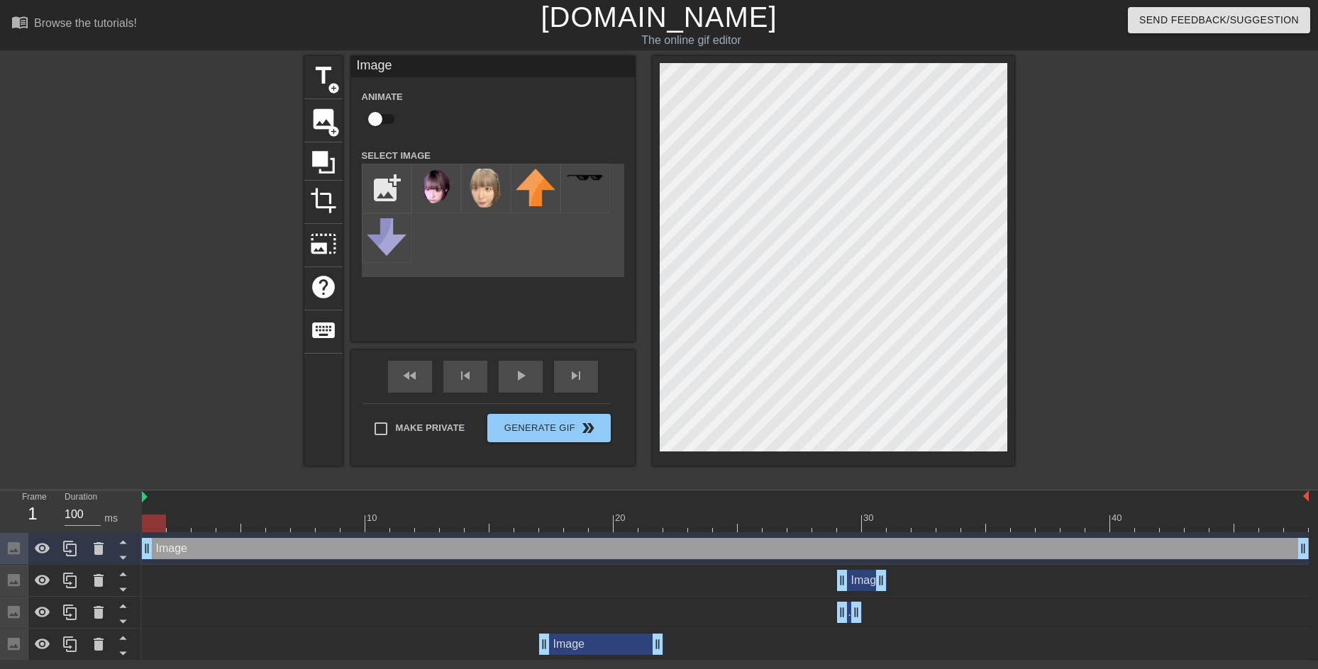
click at [346, 518] on div at bounding box center [725, 524] width 1167 height 18
click at [538, 525] on div at bounding box center [725, 524] width 1167 height 18
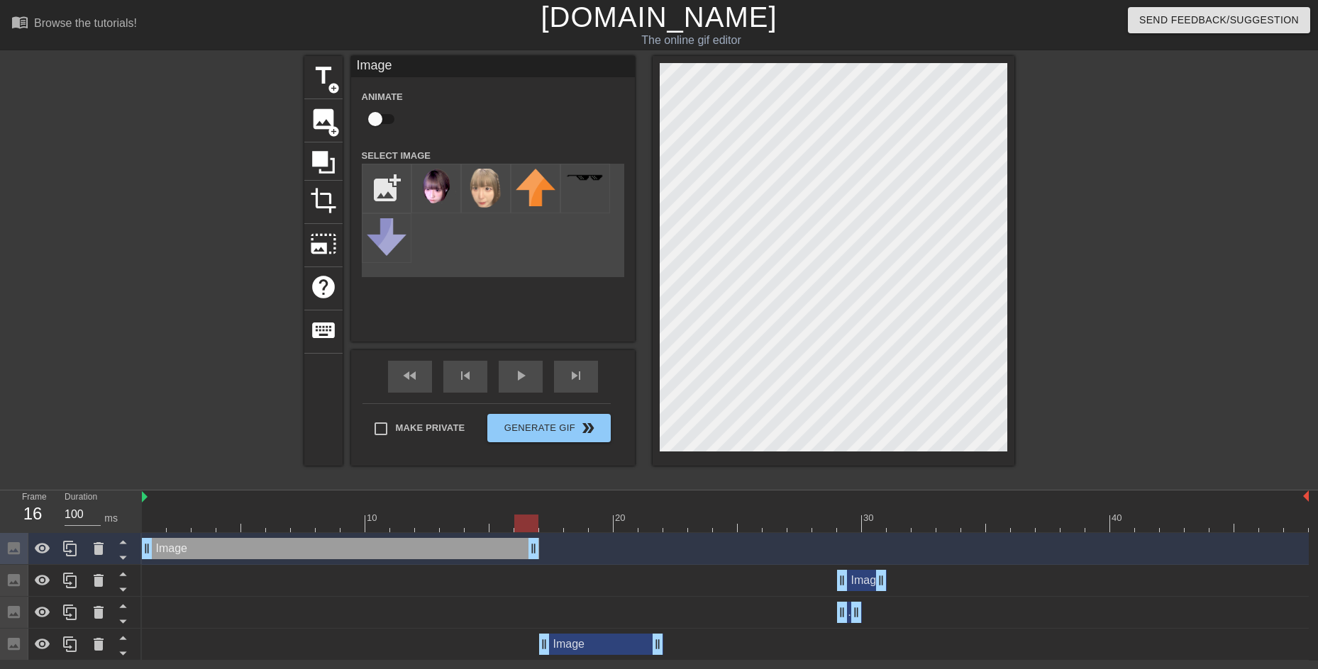
drag, startPoint x: 1301, startPoint y: 546, endPoint x: 531, endPoint y: 528, distance: 769.6
click at [531, 528] on div "10 20 30 40 Image drag_handle drag_handle Image drag_handle drag_handle Image d…" at bounding box center [730, 576] width 1176 height 170
click at [555, 524] on div at bounding box center [725, 524] width 1167 height 18
click at [581, 527] on div at bounding box center [725, 524] width 1167 height 18
click at [601, 520] on div at bounding box center [725, 524] width 1167 height 18
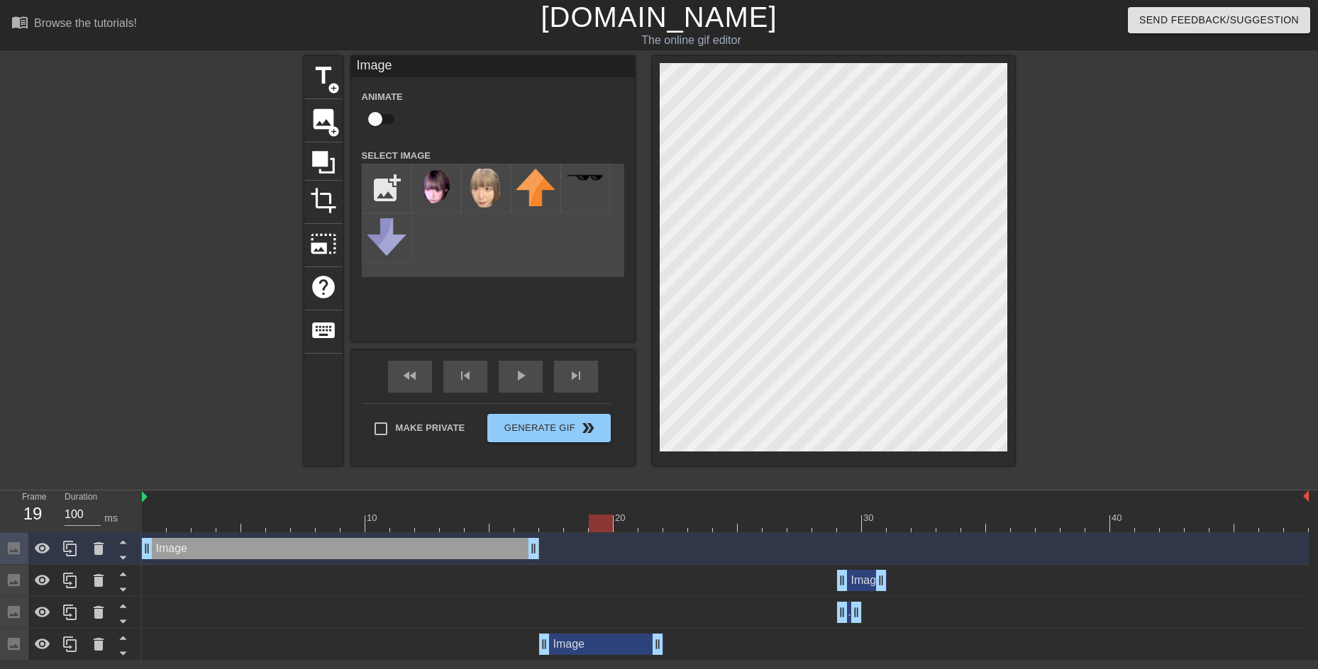
click at [856, 579] on div "Image drag_handle drag_handle" at bounding box center [862, 580] width 50 height 21
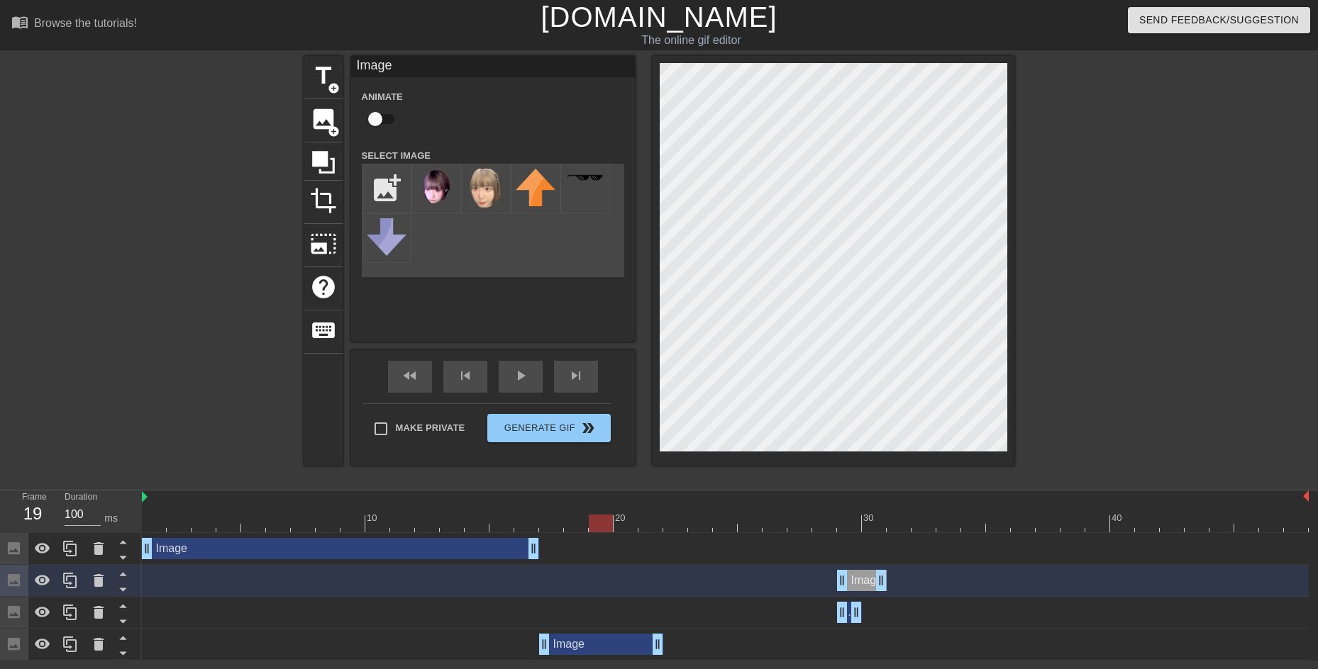
click at [843, 523] on div at bounding box center [725, 524] width 1167 height 18
click at [68, 586] on icon at bounding box center [70, 580] width 17 height 17
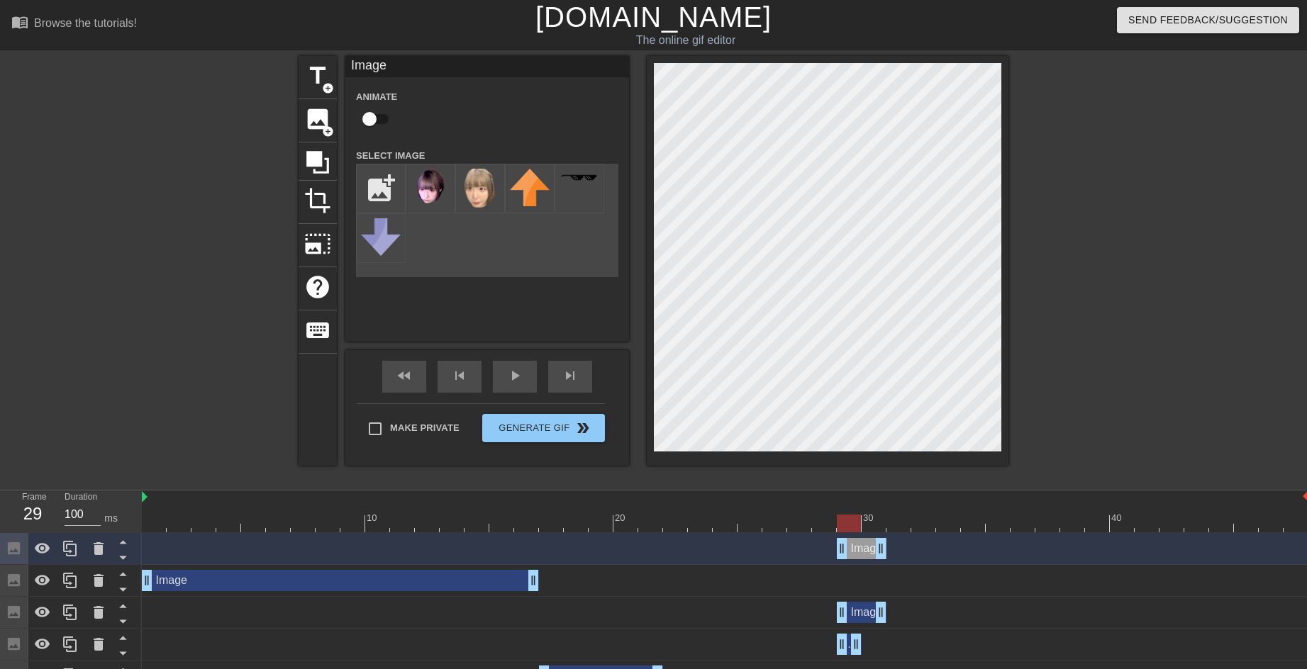
scroll to position [26, 0]
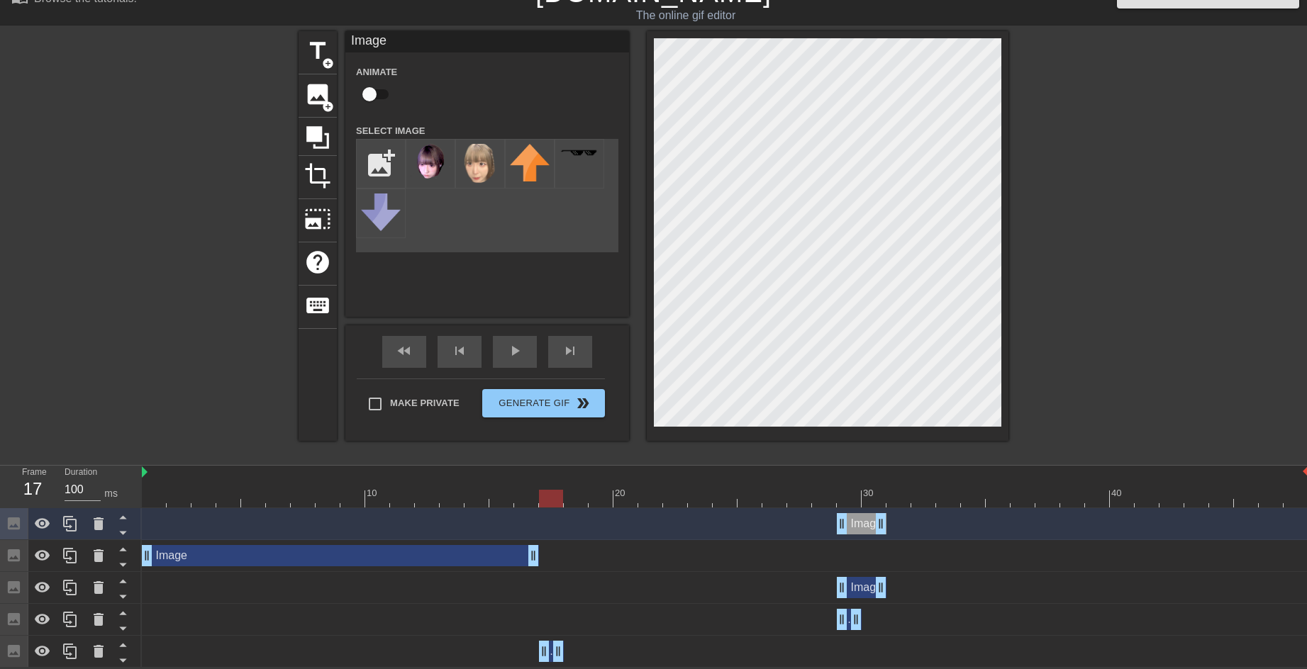
drag, startPoint x: 658, startPoint y: 660, endPoint x: 563, endPoint y: 659, distance: 95.0
drag, startPoint x: 864, startPoint y: 527, endPoint x: 595, endPoint y: 523, distance: 269.5
click at [595, 523] on div "Image drag_handle drag_handle" at bounding box center [589, 523] width 50 height 21
drag, startPoint x: 611, startPoint y: 520, endPoint x: 592, endPoint y: 520, distance: 18.5
click at [592, 520] on div "Image drag_handle drag_handle" at bounding box center [725, 523] width 1167 height 21
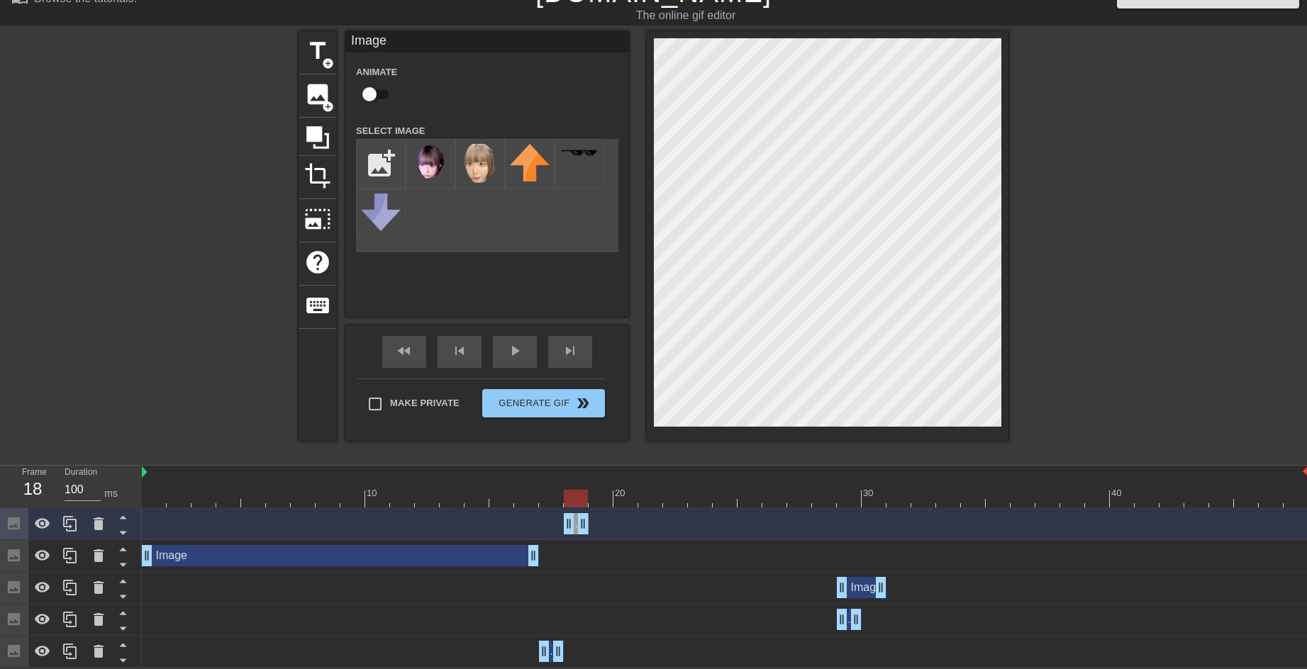
click at [550, 490] on div at bounding box center [725, 499] width 1167 height 18
click at [567, 491] on div at bounding box center [725, 499] width 1167 height 18
click at [600, 493] on div at bounding box center [725, 499] width 1167 height 18
click at [851, 586] on div "Image drag_handle drag_handle" at bounding box center [862, 587] width 50 height 21
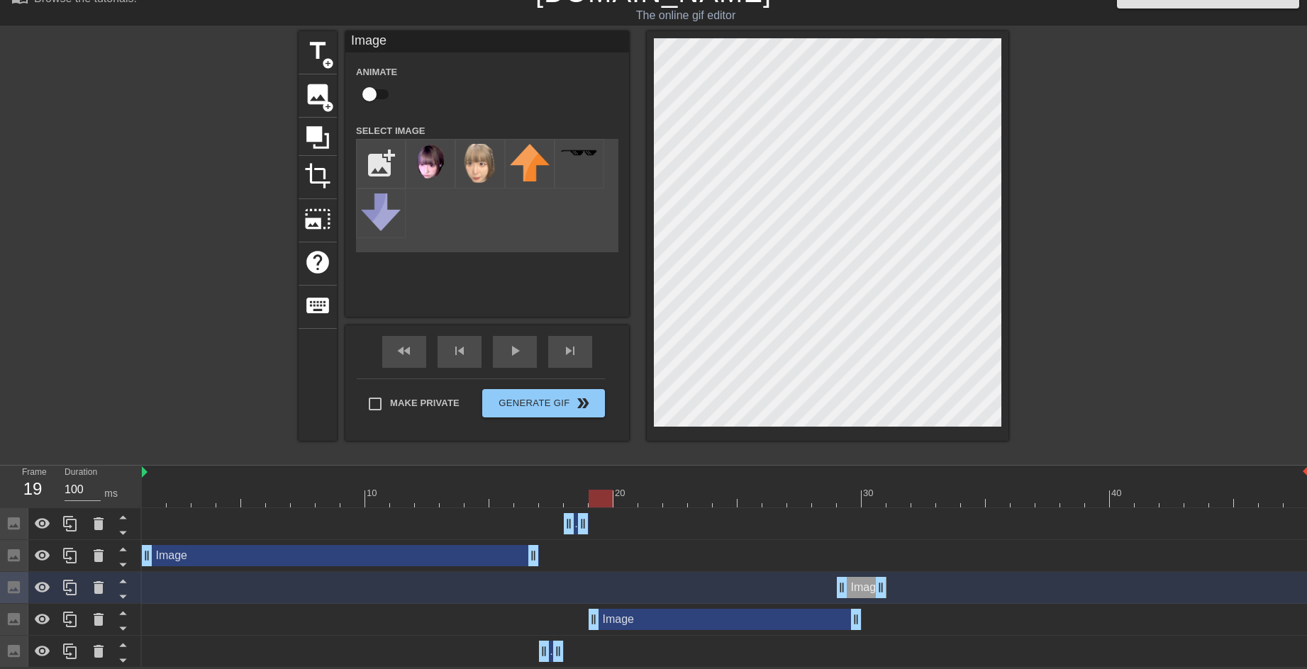
drag, startPoint x: 843, startPoint y: 617, endPoint x: 602, endPoint y: 612, distance: 241.2
click at [708, 621] on div "Image drag_handle drag_handle" at bounding box center [725, 619] width 273 height 21
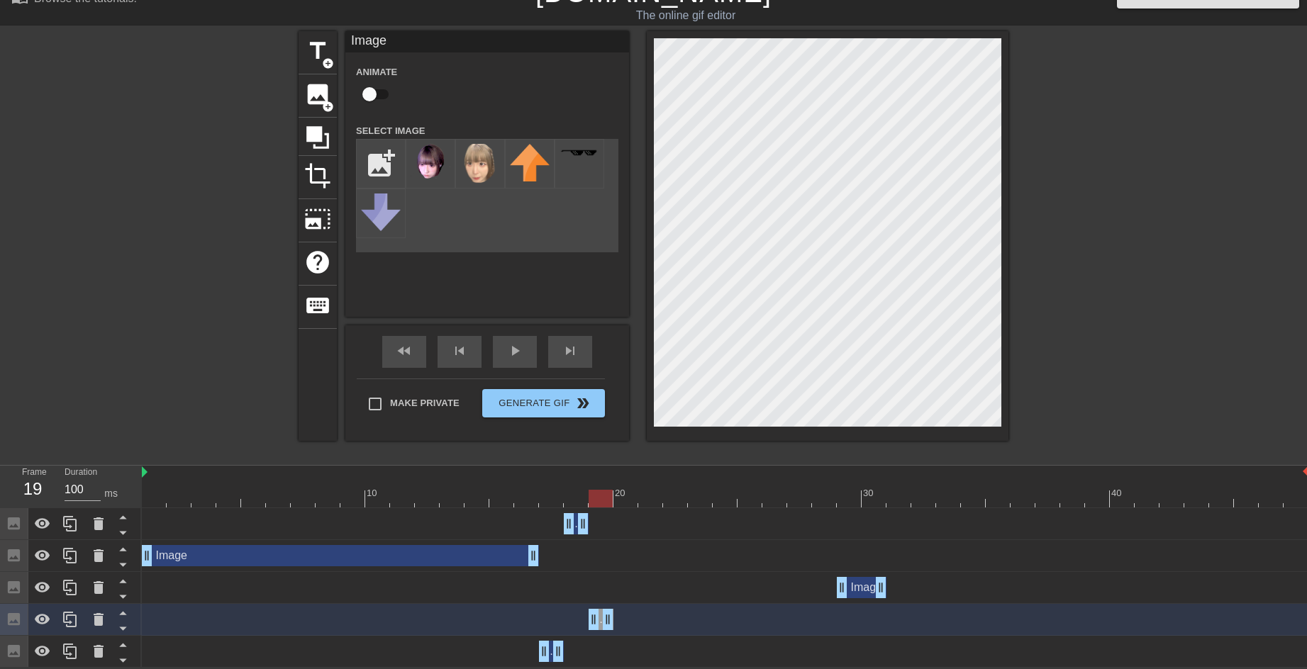
drag, startPoint x: 860, startPoint y: 611, endPoint x: 621, endPoint y: 597, distance: 239.4
click at [621, 597] on div "Image drag_handle drag_handle Image drag_handle drag_handle Image drag_handle d…" at bounding box center [724, 588] width 1165 height 160
click at [767, 587] on div "Image drag_handle drag_handle" at bounding box center [725, 587] width 1167 height 21
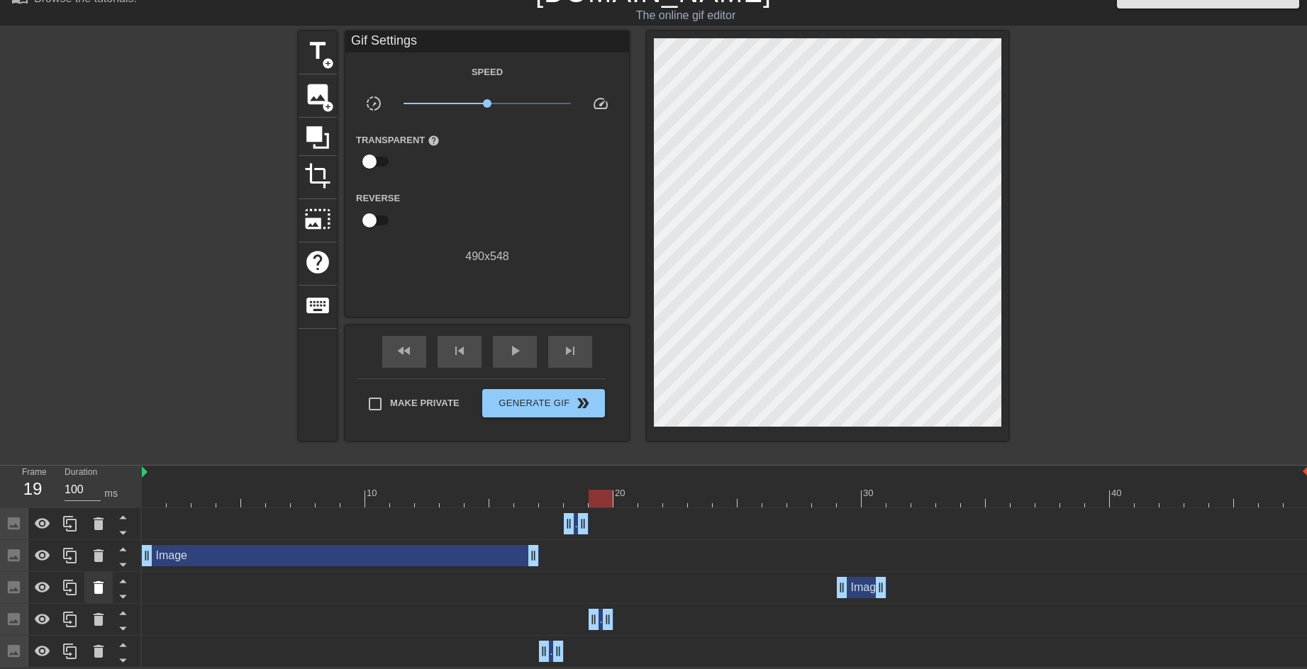
click at [100, 589] on icon at bounding box center [99, 587] width 10 height 13
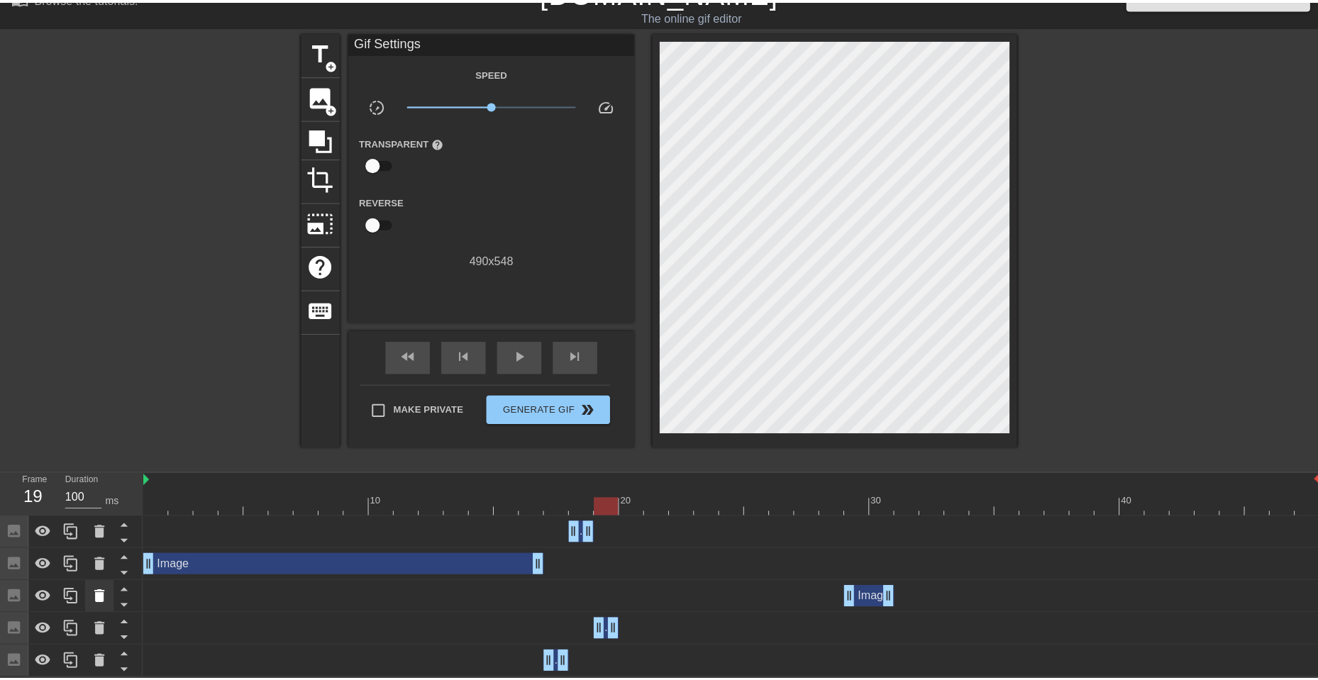
scroll to position [16, 0]
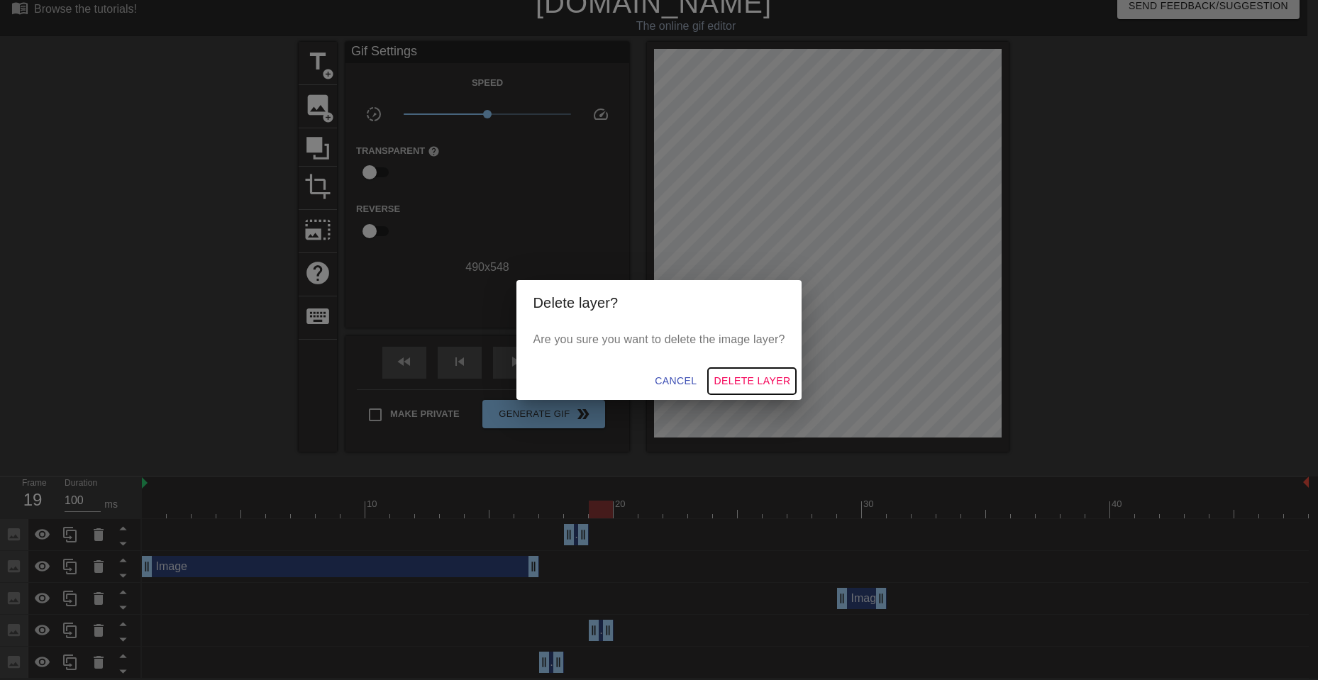
click at [759, 382] on span "Delete Layer" at bounding box center [751, 381] width 77 height 18
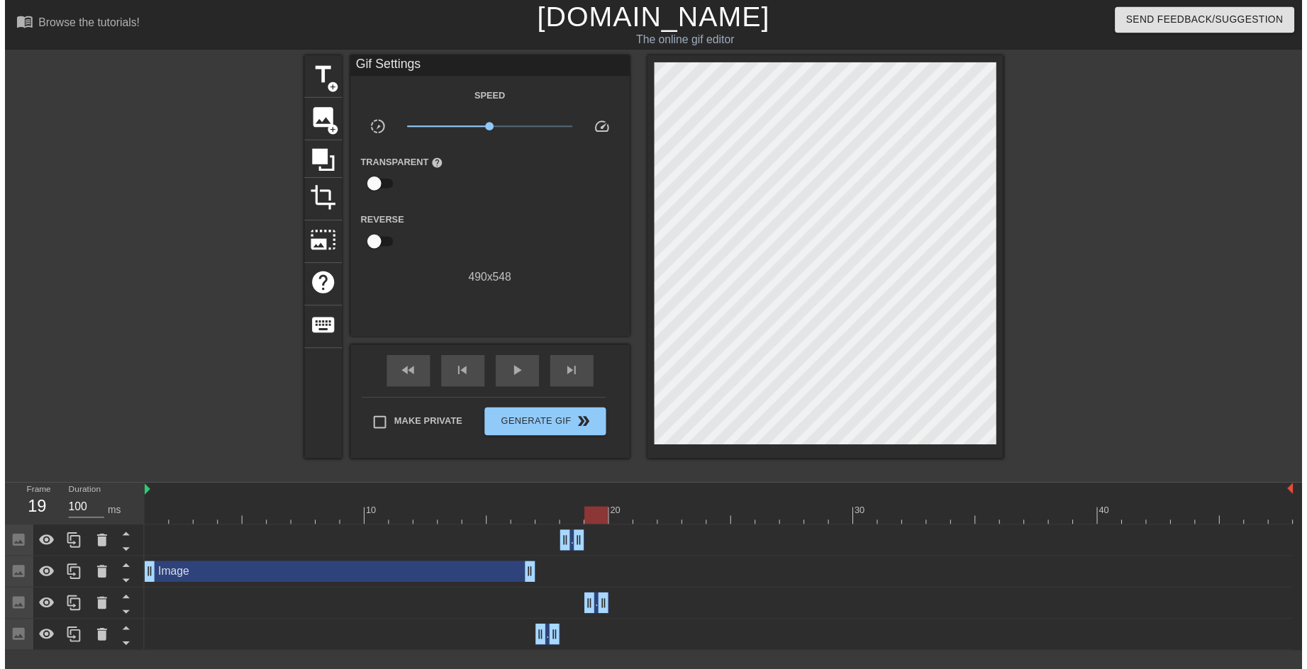
scroll to position [0, 0]
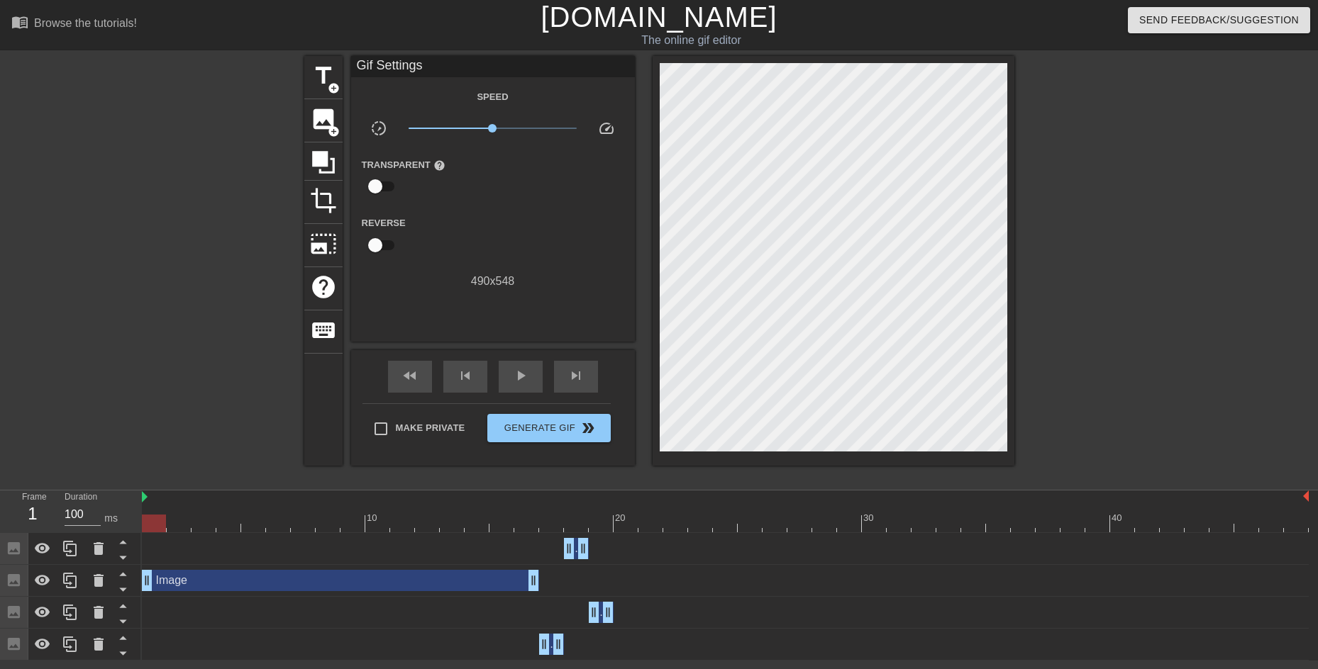
drag, startPoint x: 416, startPoint y: 577, endPoint x: 420, endPoint y: 535, distance: 42.7
click at [420, 535] on div "Image drag_handle drag_handle Image drag_handle drag_handle Image drag_handle d…" at bounding box center [730, 597] width 1176 height 128
click at [128, 562] on icon at bounding box center [123, 558] width 18 height 18
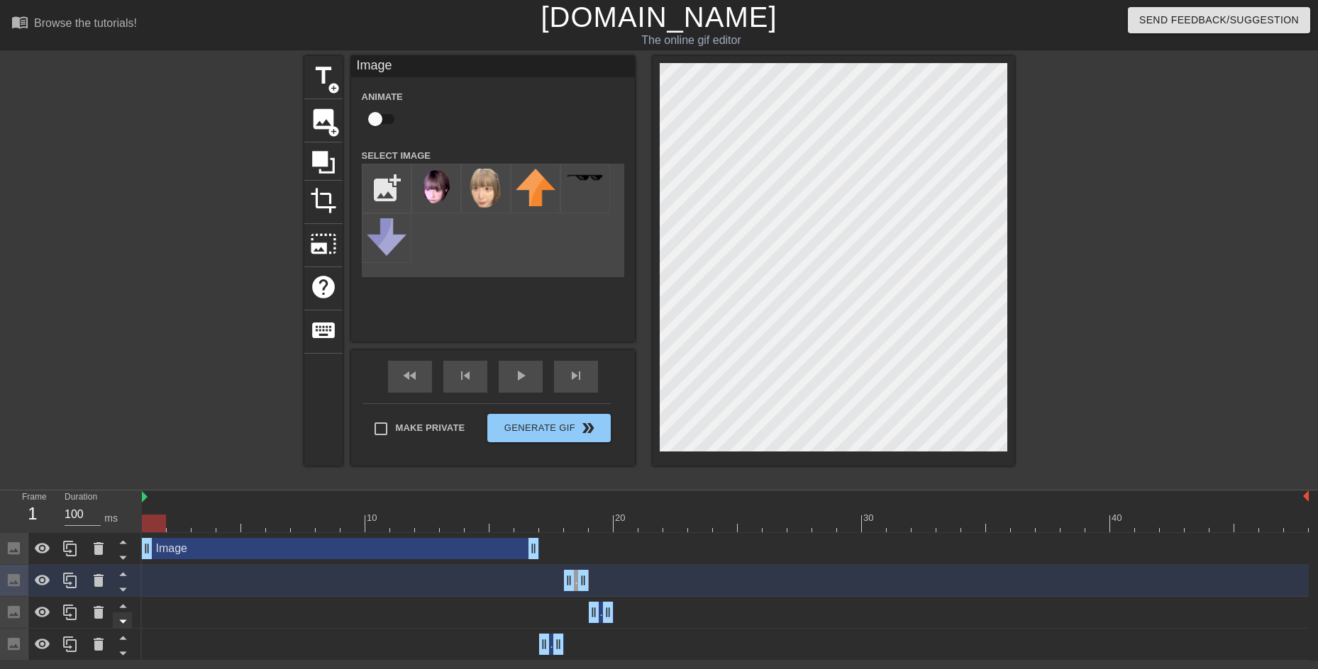
click at [126, 623] on icon at bounding box center [123, 622] width 18 height 18
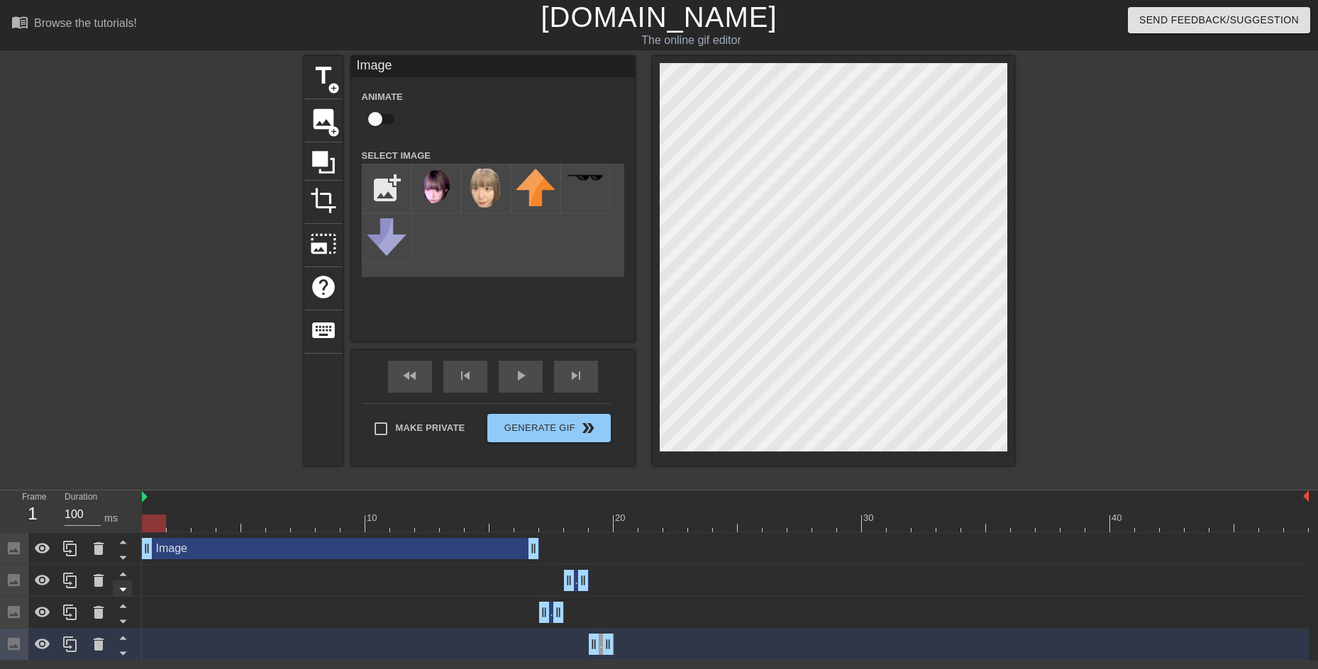
click at [122, 589] on icon at bounding box center [122, 591] width 7 height 4
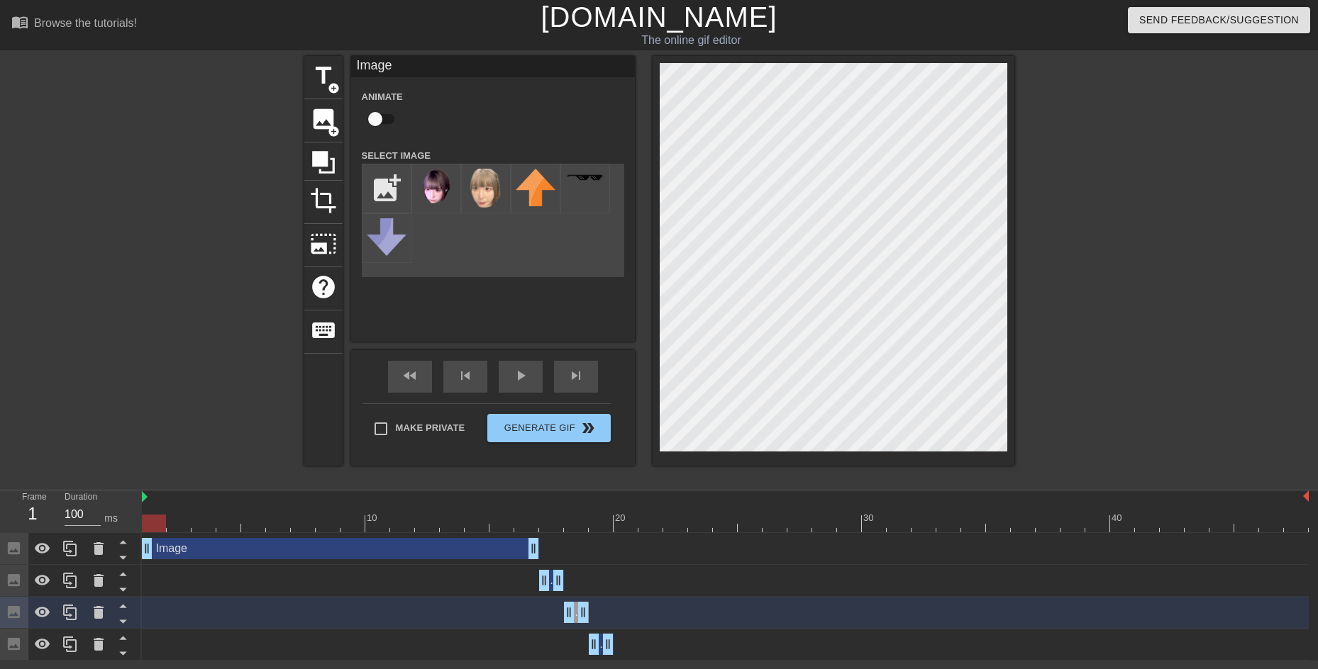
click at [550, 528] on div at bounding box center [725, 524] width 1167 height 18
click at [574, 520] on div at bounding box center [725, 524] width 1167 height 18
click at [600, 519] on div at bounding box center [725, 524] width 1167 height 18
click at [622, 523] on div at bounding box center [725, 524] width 1167 height 18
click at [405, 543] on div "Image drag_handle drag_handle" at bounding box center [340, 548] width 397 height 21
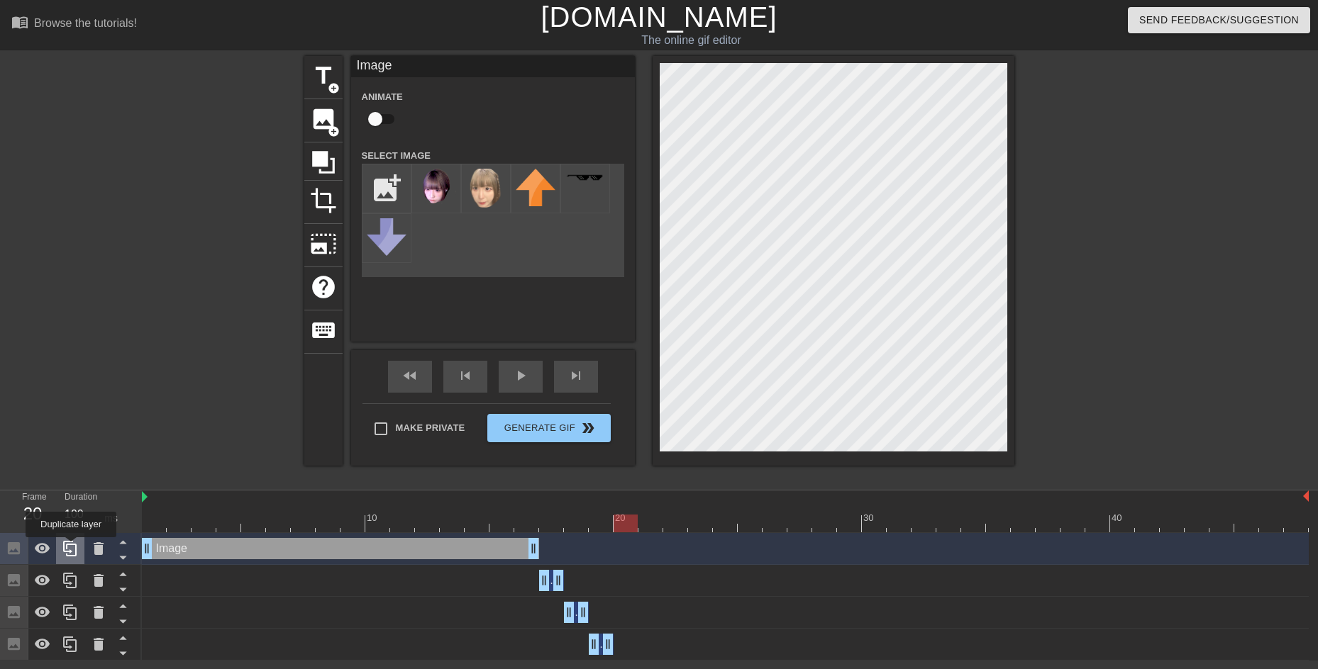
click at [71, 547] on icon at bounding box center [70, 548] width 17 height 17
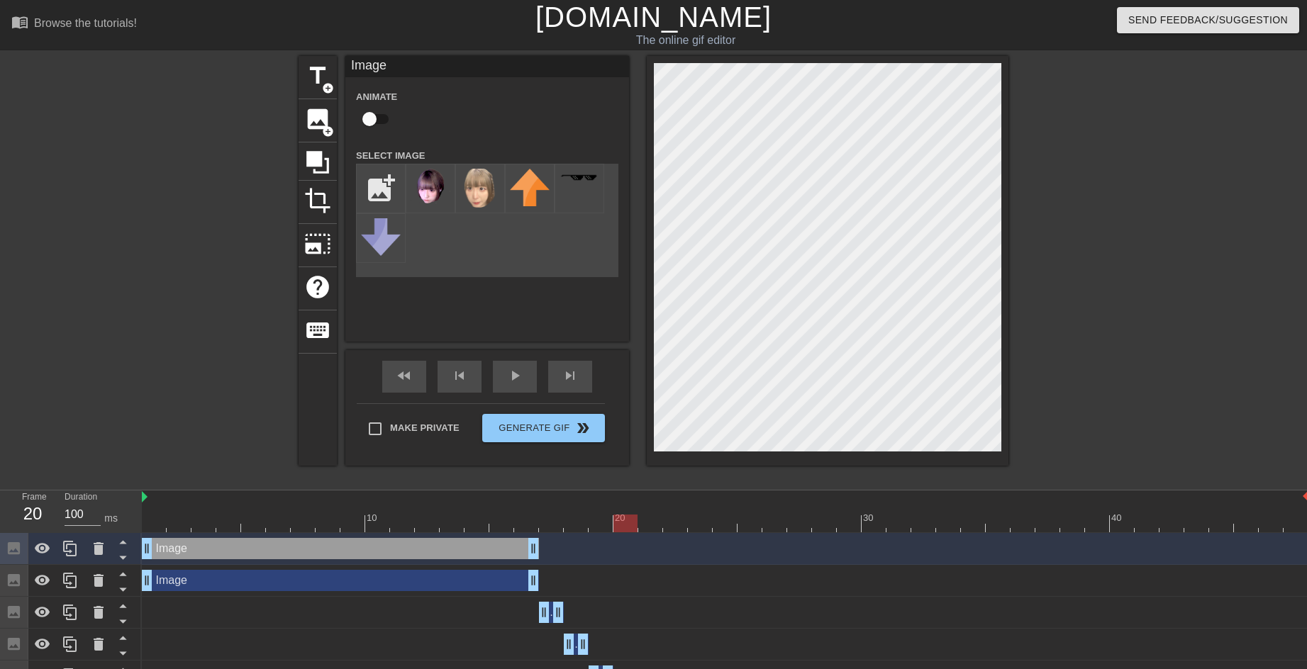
scroll to position [26, 0]
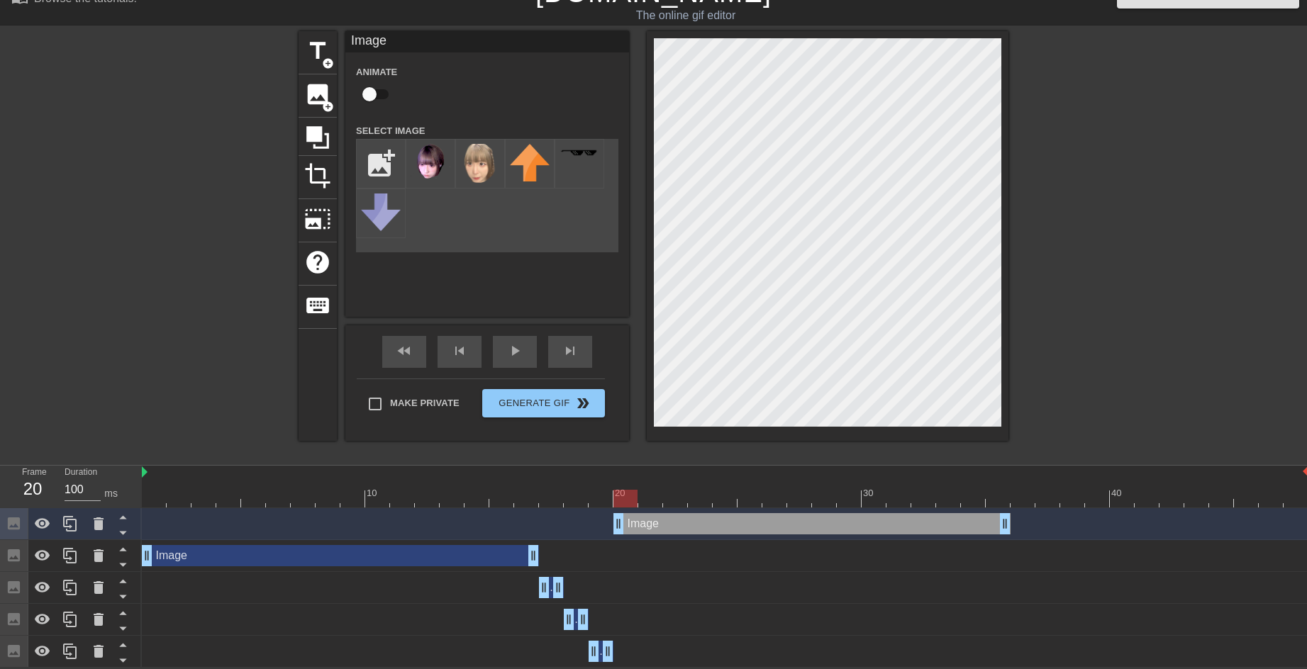
drag, startPoint x: 393, startPoint y: 523, endPoint x: 865, endPoint y: 524, distance: 472.3
click at [865, 524] on div "Image drag_handle drag_handle" at bounding box center [811, 523] width 397 height 21
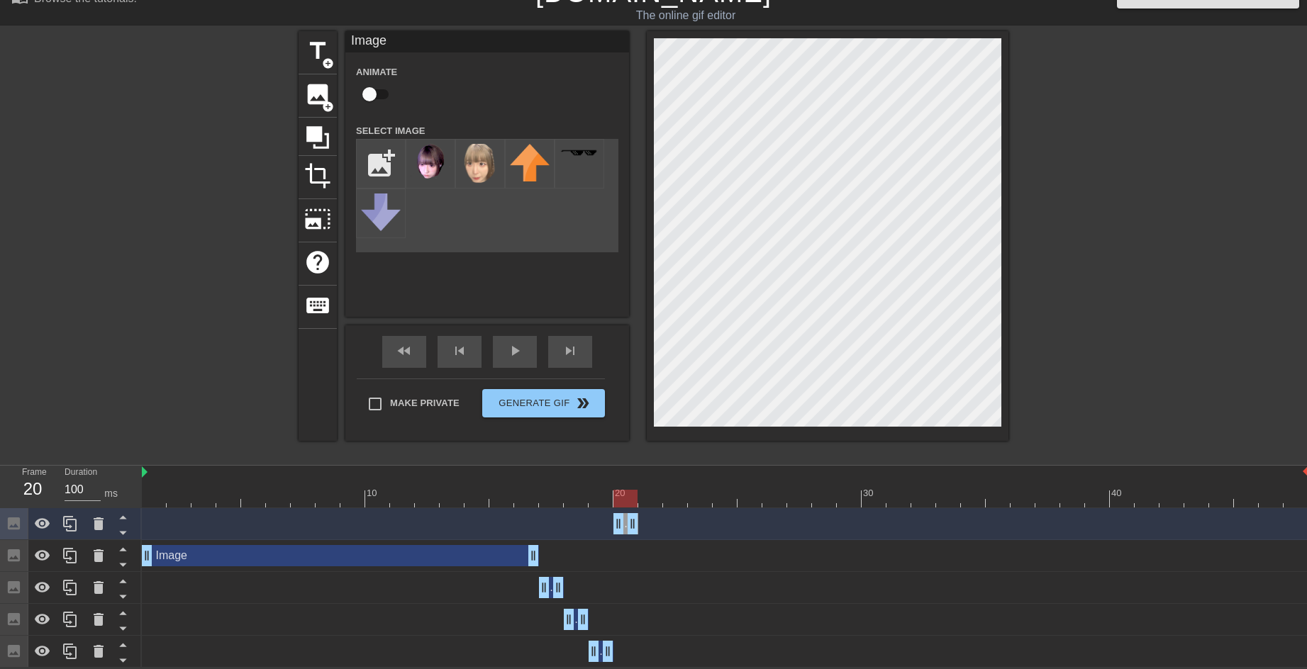
drag, startPoint x: 1006, startPoint y: 524, endPoint x: 640, endPoint y: 514, distance: 366.0
click at [640, 514] on div "Image drag_handle drag_handle" at bounding box center [725, 523] width 1167 height 21
drag, startPoint x: 635, startPoint y: 524, endPoint x: 654, endPoint y: 520, distance: 19.5
drag, startPoint x: 657, startPoint y: 521, endPoint x: 750, endPoint y: 520, distance: 92.2
click at [591, 490] on div at bounding box center [725, 499] width 1167 height 18
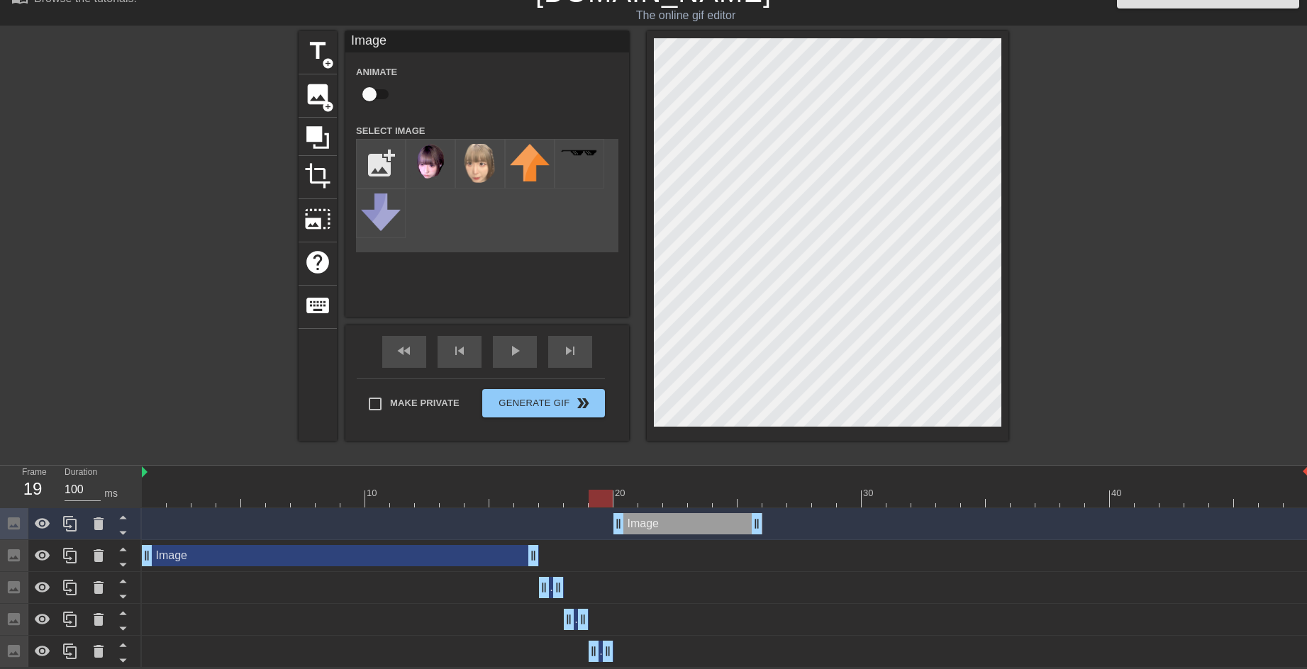
click at [630, 501] on div at bounding box center [725, 499] width 1167 height 18
click at [652, 495] on div at bounding box center [725, 499] width 1167 height 18
click at [677, 495] on div at bounding box center [725, 499] width 1167 height 18
click at [696, 495] on div at bounding box center [725, 499] width 1167 height 18
click at [730, 494] on div at bounding box center [725, 499] width 1167 height 18
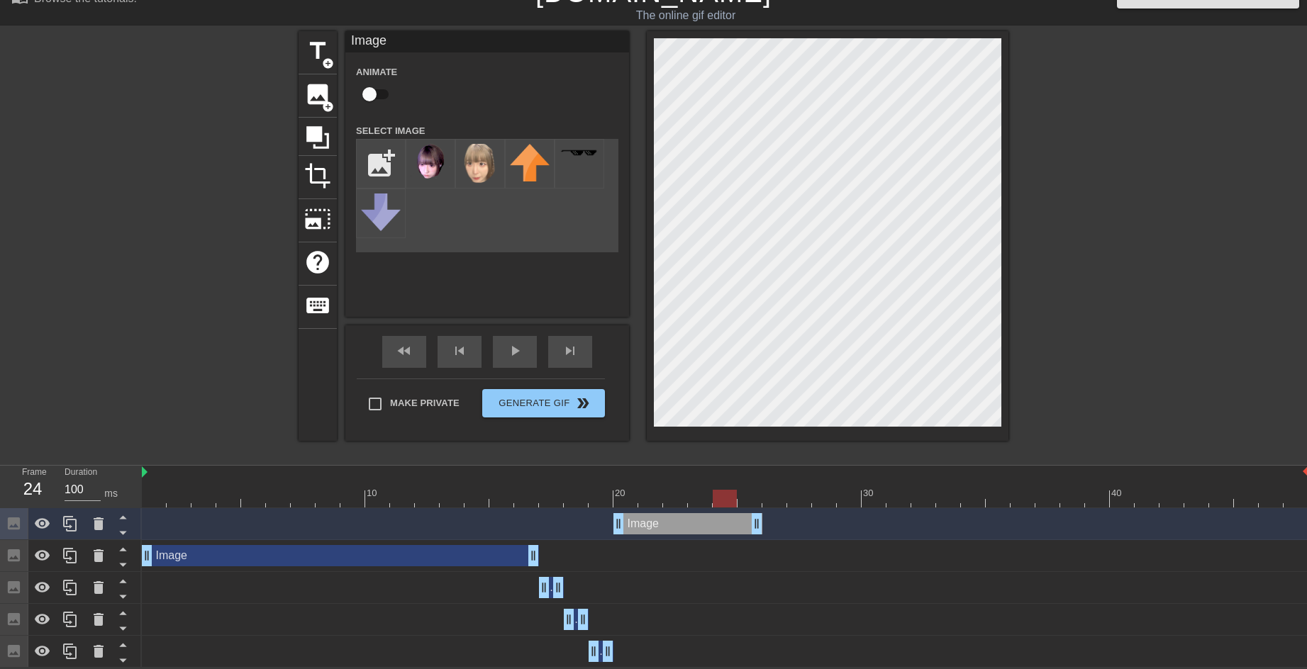
click at [752, 494] on div at bounding box center [725, 499] width 1167 height 18
click at [711, 494] on div at bounding box center [725, 499] width 1167 height 18
click at [674, 490] on div at bounding box center [725, 499] width 1167 height 18
click at [647, 485] on div at bounding box center [650, 489] width 25 height 18
click at [632, 483] on div "20" at bounding box center [625, 489] width 25 height 18
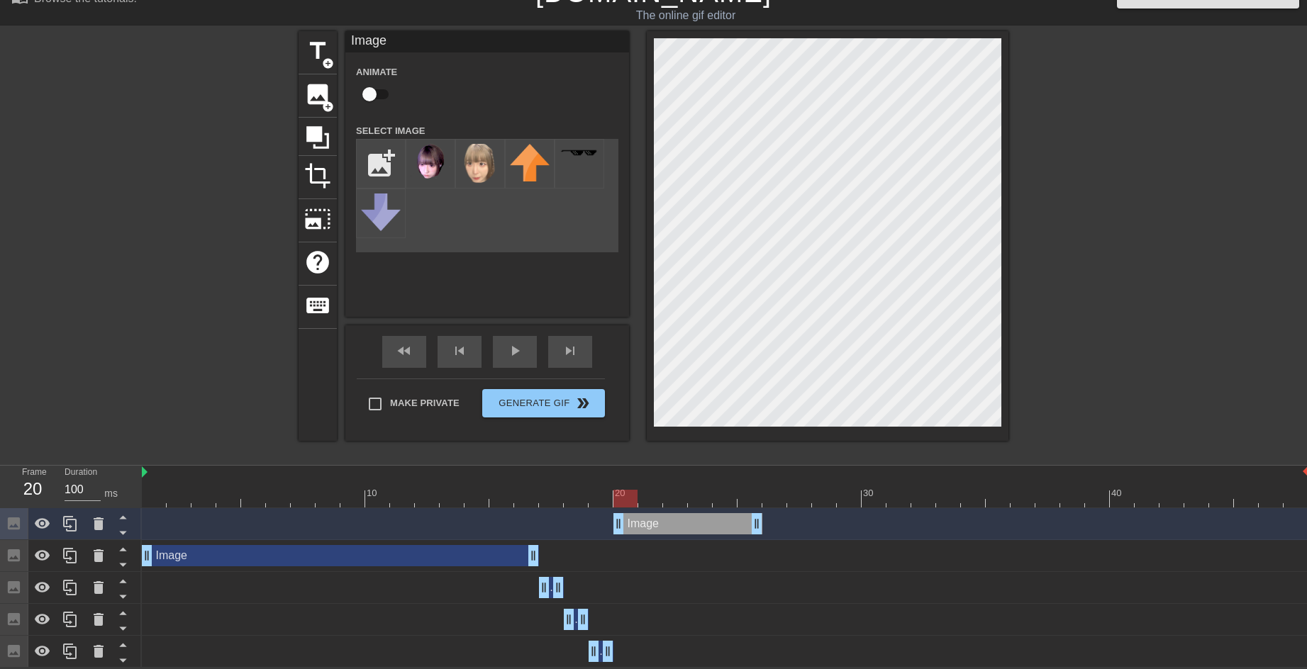
click at [779, 499] on div at bounding box center [725, 499] width 1167 height 18
drag, startPoint x: 755, startPoint y: 518, endPoint x: 866, endPoint y: 528, distance: 111.1
click at [866, 528] on div "Image drag_handle drag_handle" at bounding box center [725, 523] width 1167 height 21
drag, startPoint x: 853, startPoint y: 528, endPoint x: 838, endPoint y: 529, distance: 15.0
click at [838, 529] on div "Image drag_handle drag_handle" at bounding box center [725, 523] width 1167 height 21
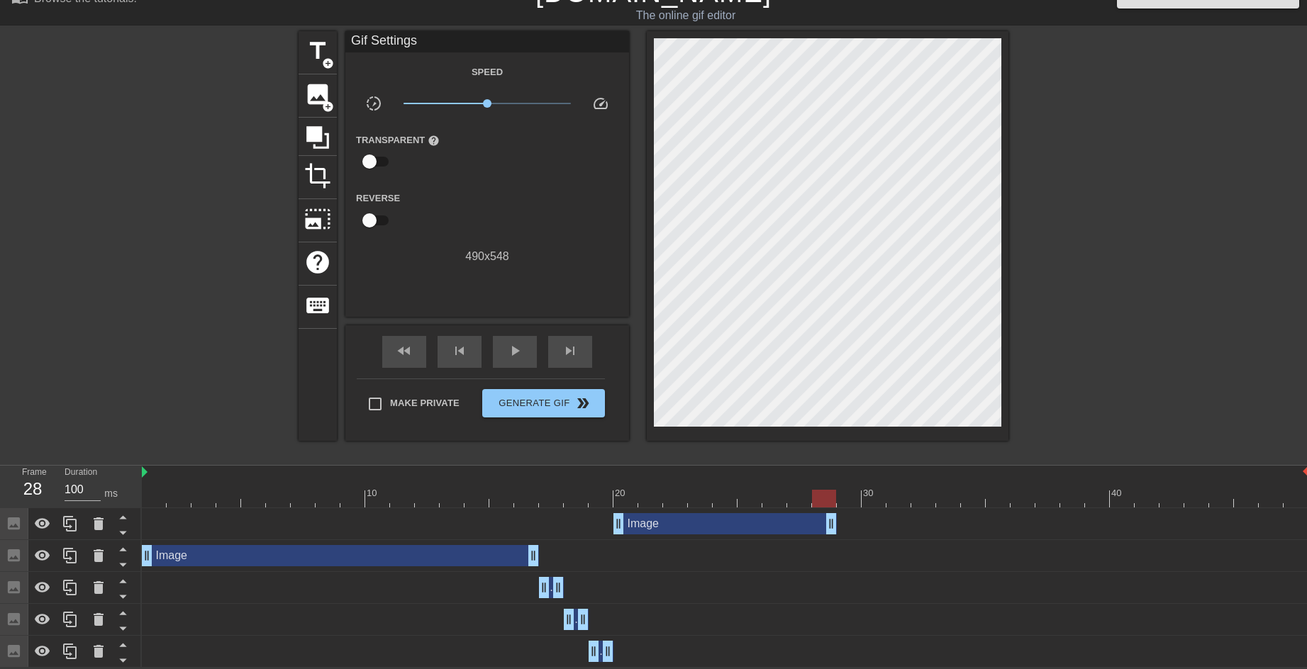
click at [582, 583] on div "Image drag_handle drag_handle" at bounding box center [725, 587] width 1167 height 21
click at [69, 584] on icon at bounding box center [69, 588] width 13 height 16
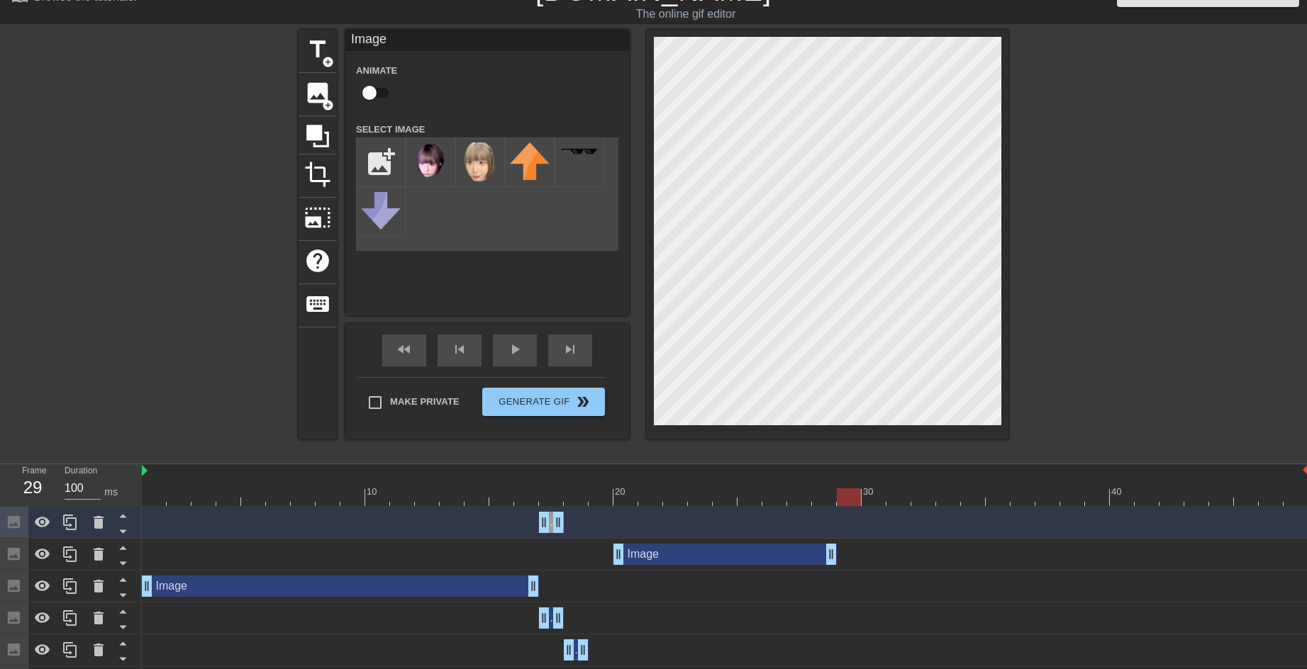
click at [850, 502] on div at bounding box center [725, 498] width 1167 height 18
drag, startPoint x: 558, startPoint y: 519, endPoint x: 852, endPoint y: 506, distance: 294.6
click at [852, 506] on div "10 20 30 40 Image drag_handle drag_handle Image drag_handle drag_handle Image d…" at bounding box center [724, 581] width 1165 height 234
drag, startPoint x: 541, startPoint y: 518, endPoint x: 830, endPoint y: 523, distance: 288.6
click at [830, 523] on div "Image drag_handle drag_handle" at bounding box center [725, 522] width 1167 height 21
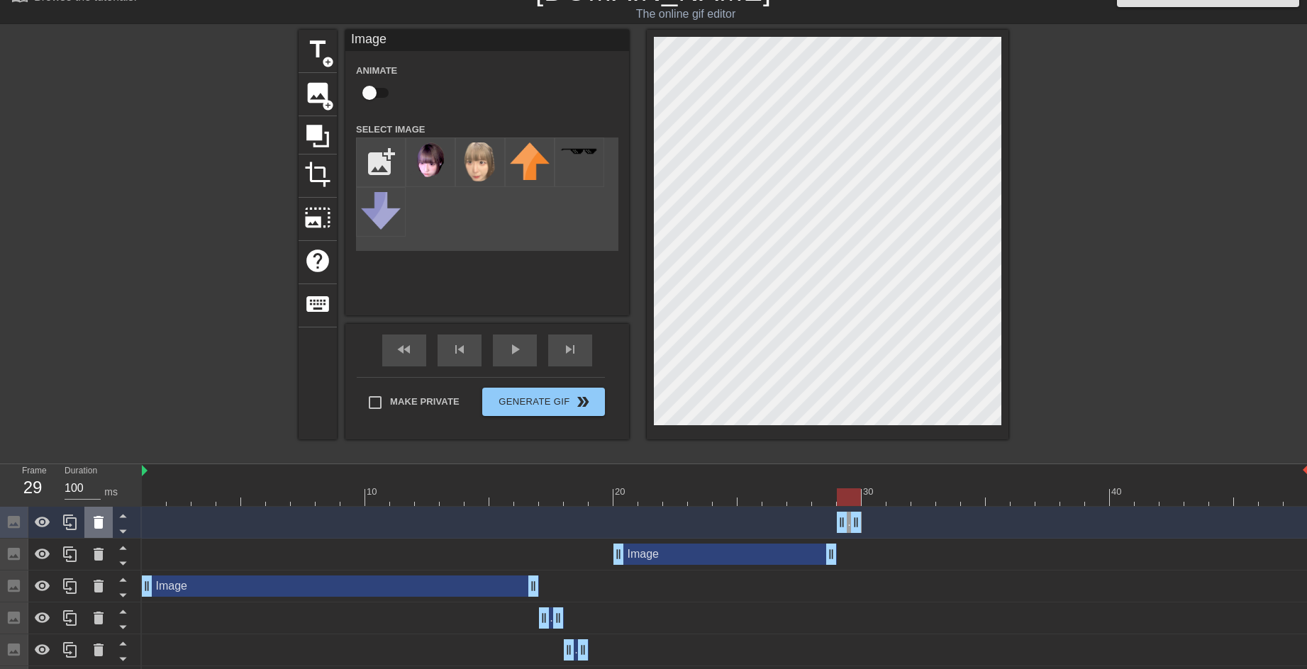
click at [105, 523] on icon at bounding box center [98, 522] width 17 height 17
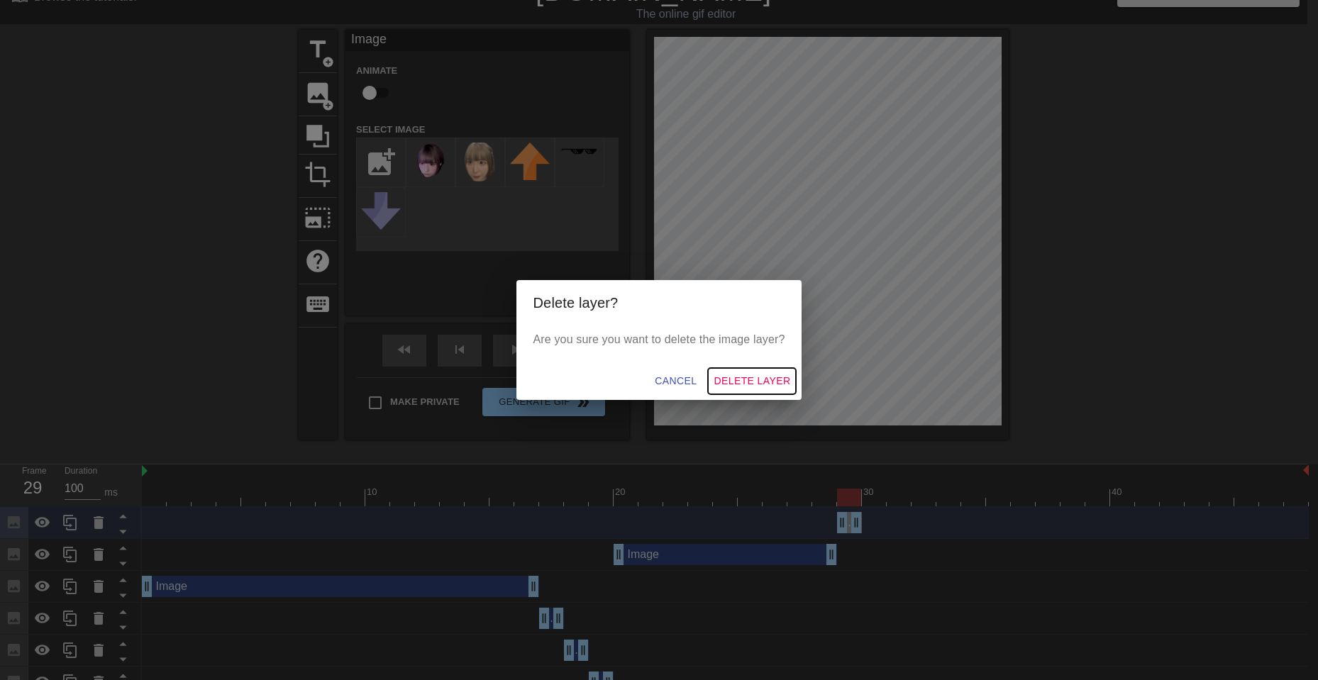
click at [743, 382] on span "Delete Layer" at bounding box center [751, 381] width 77 height 18
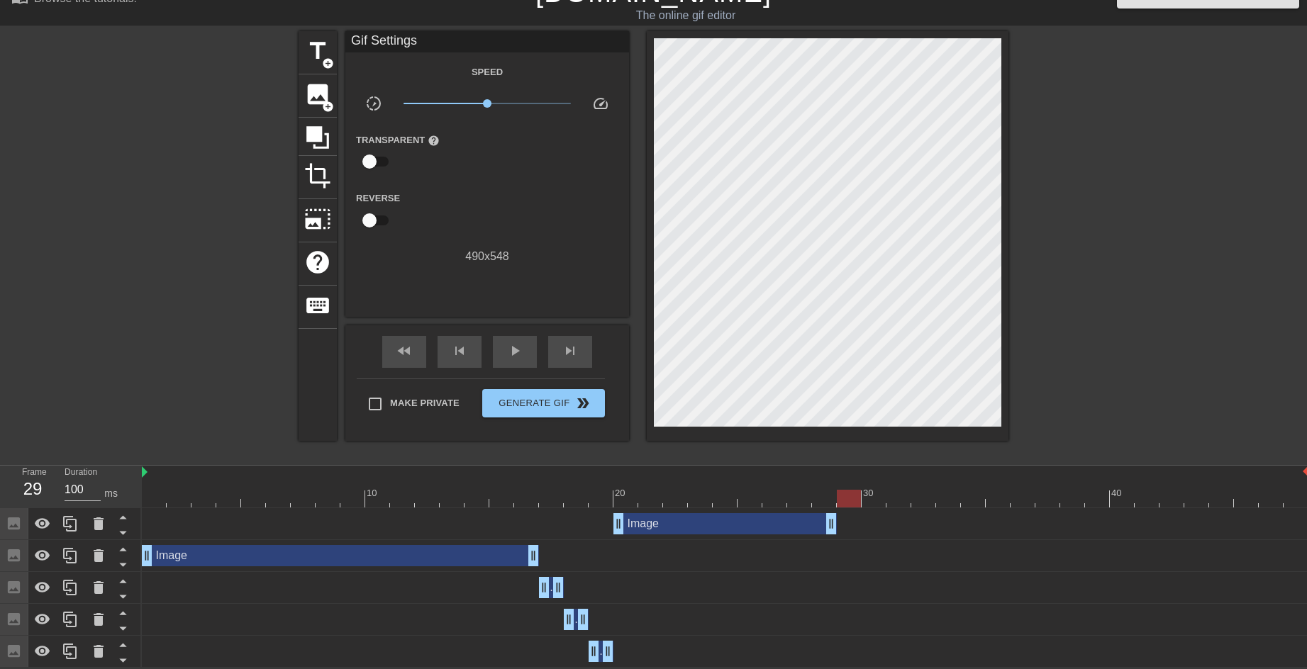
click at [599, 500] on div at bounding box center [725, 499] width 1167 height 18
click at [566, 491] on div at bounding box center [725, 499] width 1167 height 18
click at [846, 491] on div at bounding box center [725, 499] width 1167 height 18
click at [546, 497] on div at bounding box center [725, 499] width 1167 height 18
click at [587, 491] on div at bounding box center [725, 499] width 1167 height 18
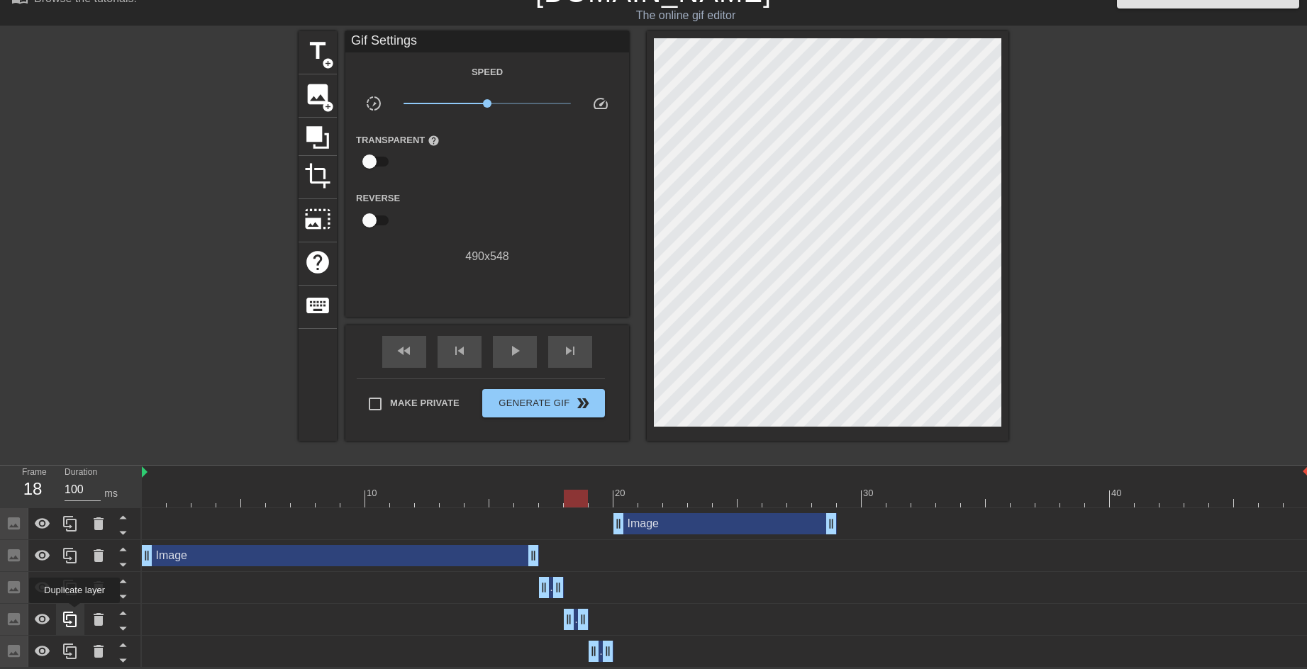
click at [74, 613] on icon at bounding box center [70, 619] width 17 height 17
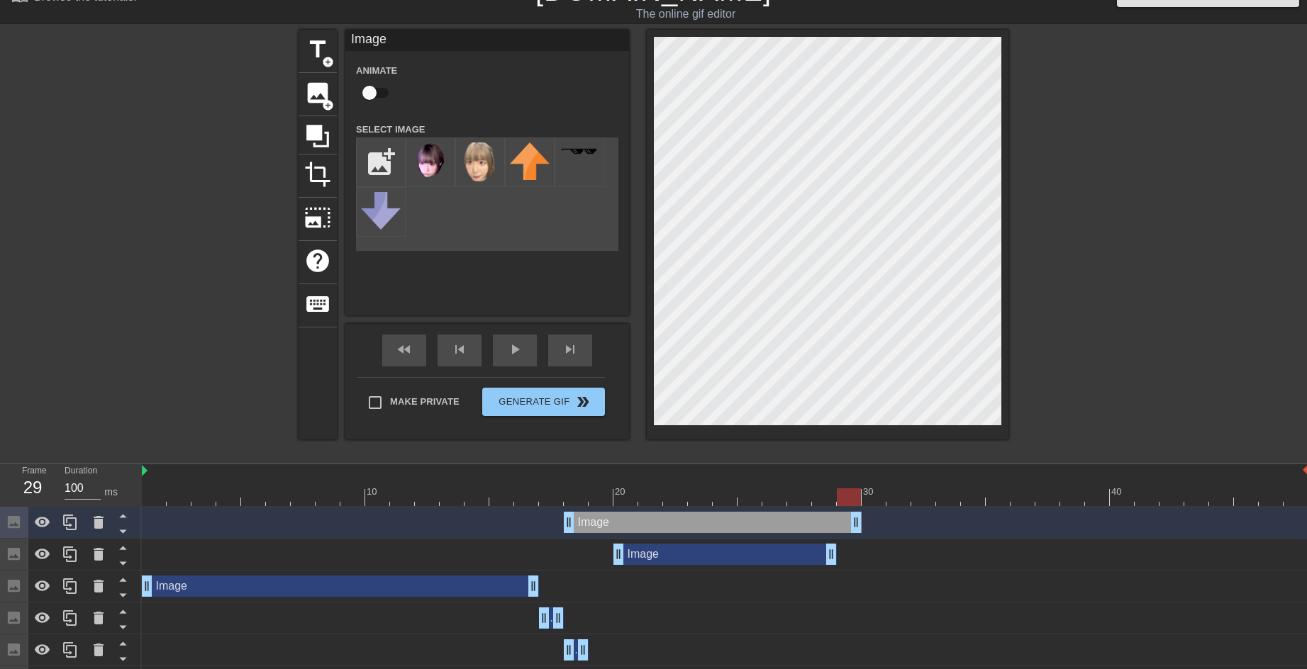
drag, startPoint x: 586, startPoint y: 518, endPoint x: 854, endPoint y: 515, distance: 267.4
drag, startPoint x: 567, startPoint y: 526, endPoint x: 836, endPoint y: 531, distance: 268.8
click at [836, 531] on div "Image drag_handle drag_handle" at bounding box center [725, 522] width 1167 height 21
click at [911, 515] on div "Image drag_handle drag_handle" at bounding box center [725, 522] width 1167 height 21
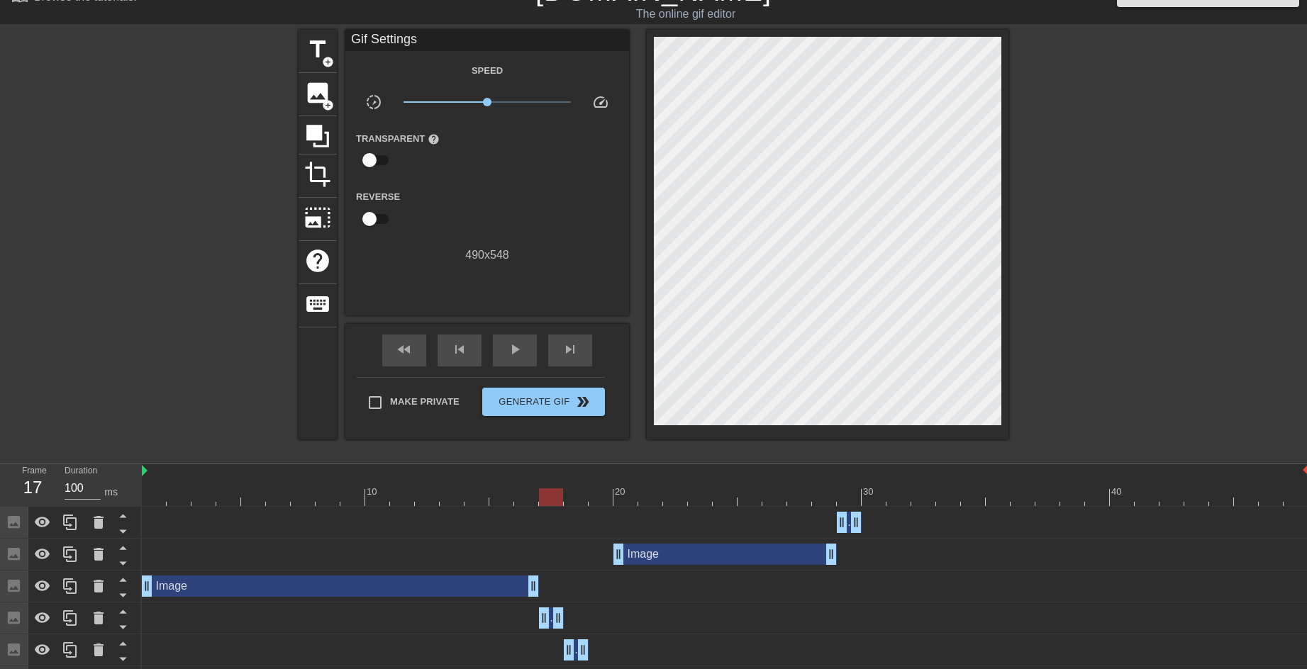
click at [559, 497] on div at bounding box center [725, 498] width 1167 height 18
click at [581, 494] on div at bounding box center [725, 498] width 1167 height 18
click at [67, 651] on icon at bounding box center [69, 650] width 13 height 16
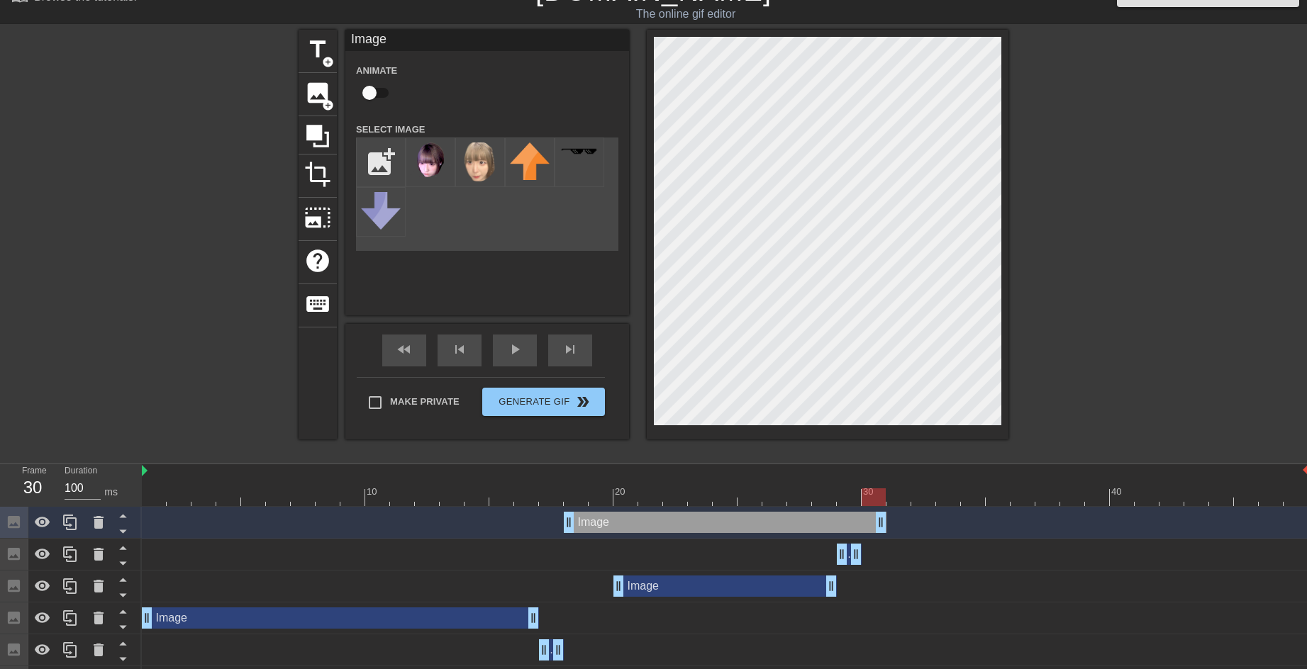
drag, startPoint x: 586, startPoint y: 524, endPoint x: 881, endPoint y: 520, distance: 295.7
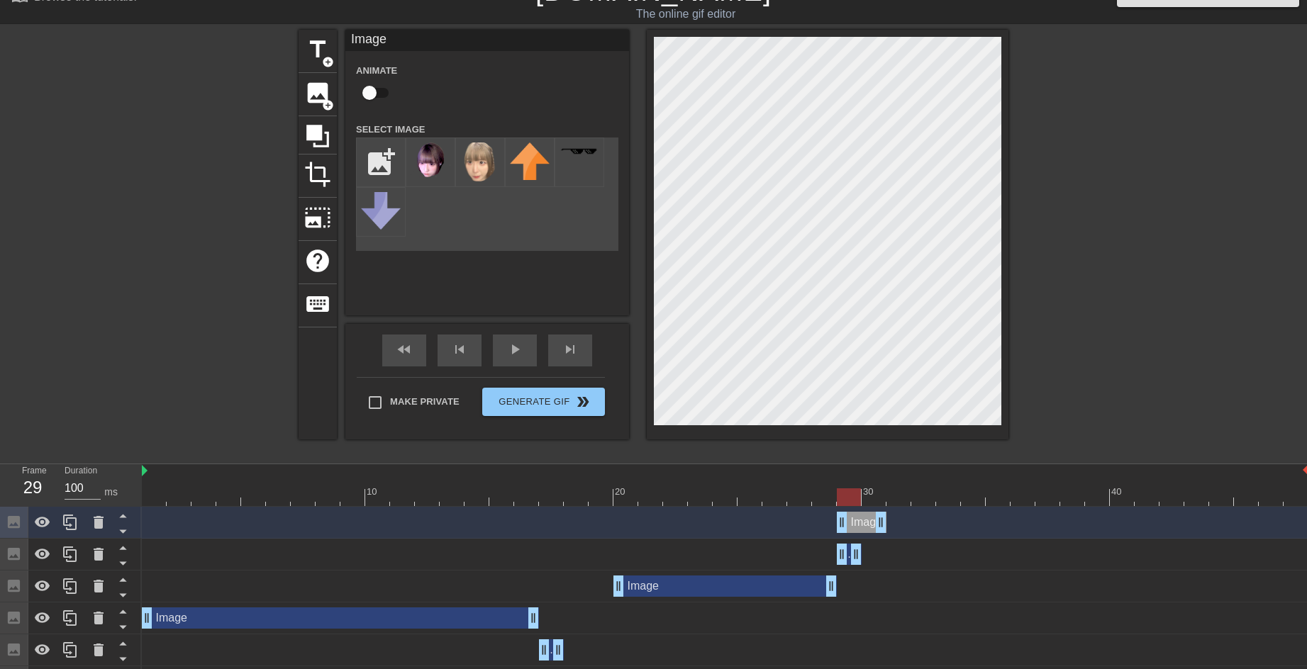
drag, startPoint x: 569, startPoint y: 525, endPoint x: 843, endPoint y: 522, distance: 274.5
click at [906, 494] on div at bounding box center [725, 498] width 1167 height 18
click at [848, 488] on div at bounding box center [849, 488] width 25 height 18
click at [899, 491] on div at bounding box center [725, 498] width 1167 height 18
click at [62, 551] on icon at bounding box center [70, 554] width 17 height 17
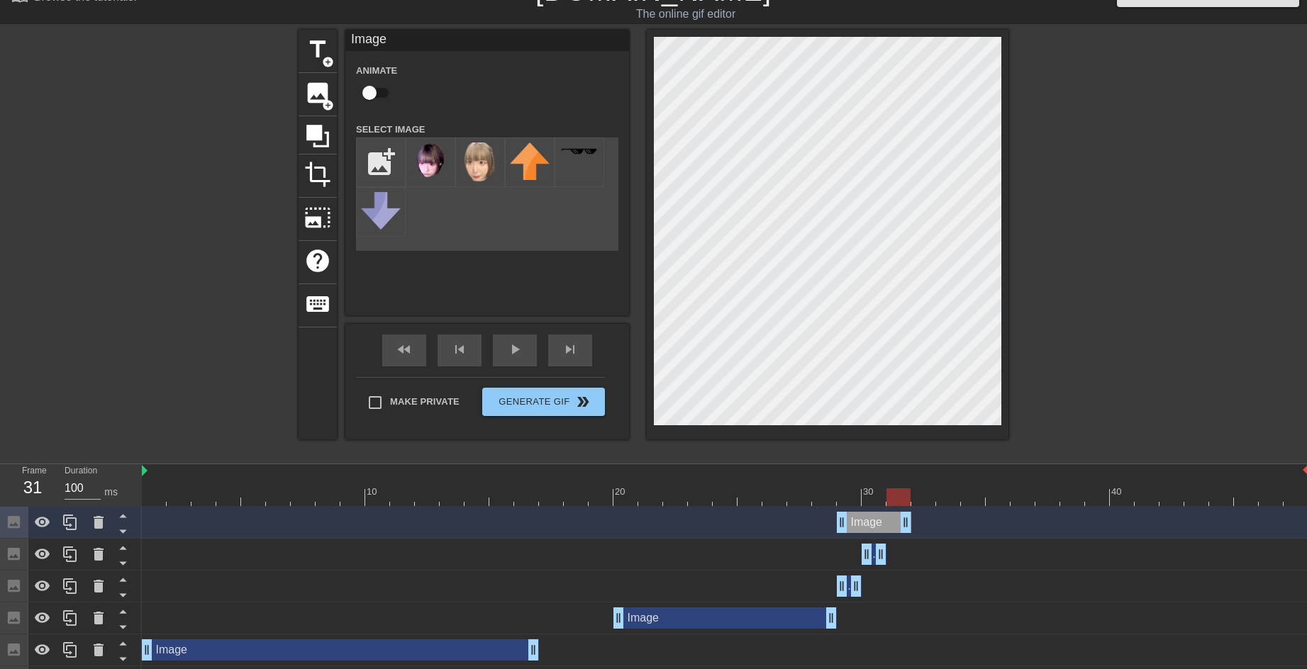
drag, startPoint x: 859, startPoint y: 520, endPoint x: 913, endPoint y: 521, distance: 53.9
click at [913, 521] on div "Image drag_handle drag_handle" at bounding box center [725, 522] width 1167 height 21
drag, startPoint x: 841, startPoint y: 524, endPoint x: 891, endPoint y: 523, distance: 50.4
drag, startPoint x: 909, startPoint y: 522, endPoint x: 915, endPoint y: 529, distance: 9.5
click at [915, 529] on div "Image drag_handle drag_handle" at bounding box center [725, 522] width 1167 height 21
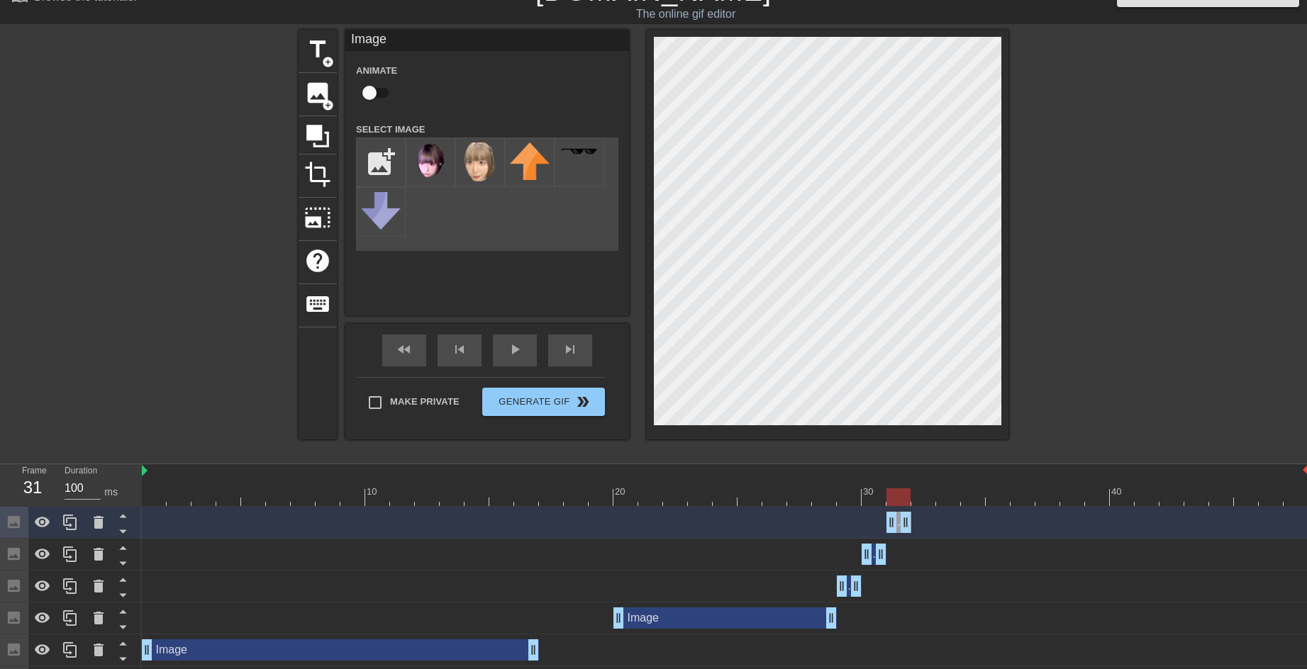
click at [720, 616] on div "Image drag_handle drag_handle" at bounding box center [724, 618] width 223 height 21
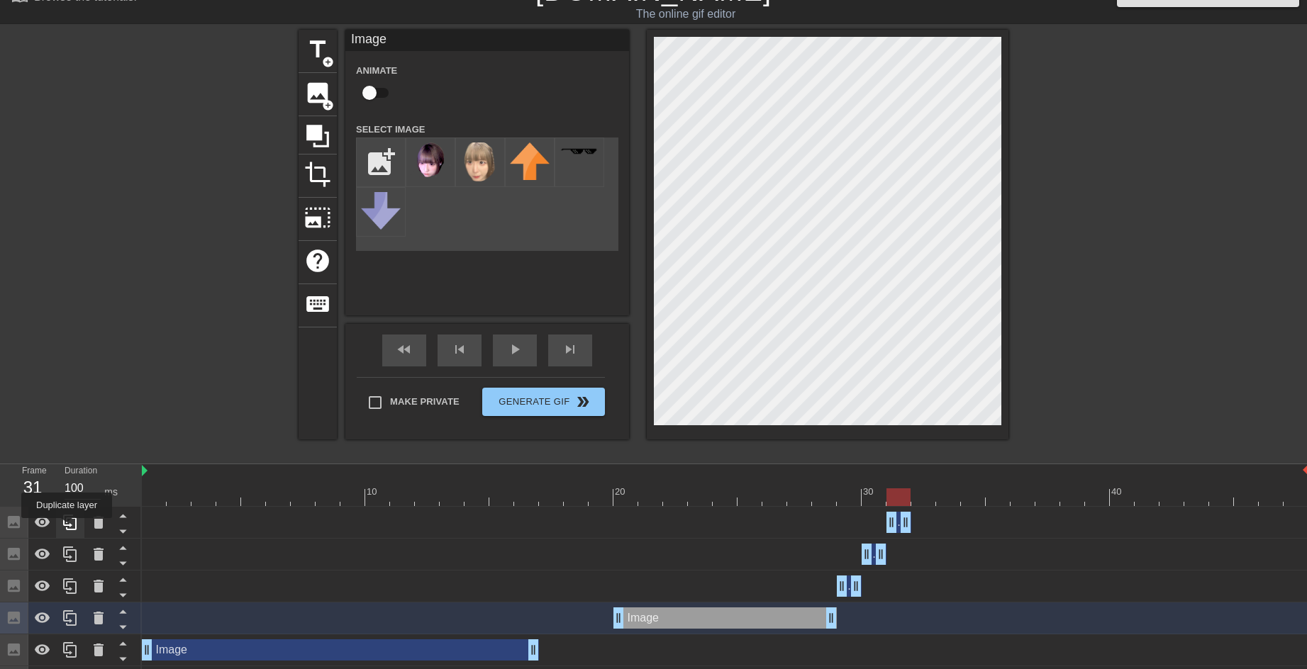
click at [67, 528] on icon at bounding box center [69, 523] width 13 height 16
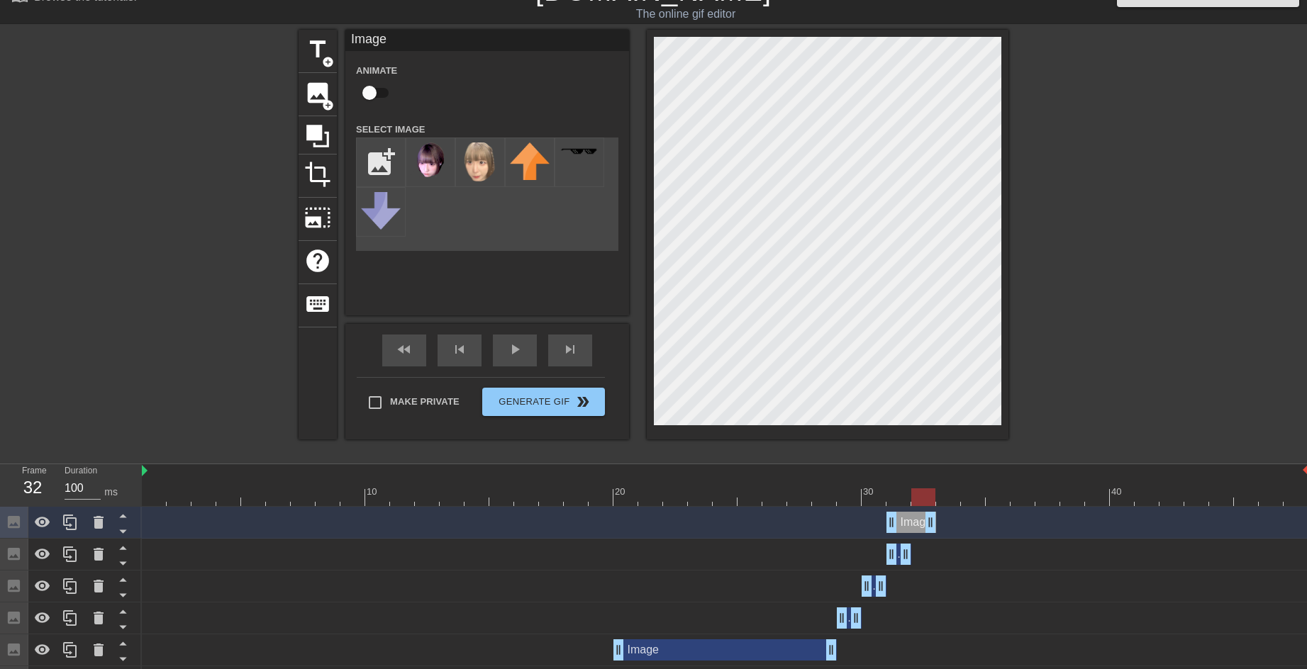
drag, startPoint x: 908, startPoint y: 524, endPoint x: 937, endPoint y: 523, distance: 29.1
click at [937, 523] on div "Image drag_handle drag_handle" at bounding box center [725, 522] width 1167 height 21
drag, startPoint x: 947, startPoint y: 522, endPoint x: 981, endPoint y: 520, distance: 34.1
drag, startPoint x: 891, startPoint y: 528, endPoint x: 916, endPoint y: 526, distance: 25.6
click at [943, 499] on div at bounding box center [725, 498] width 1167 height 18
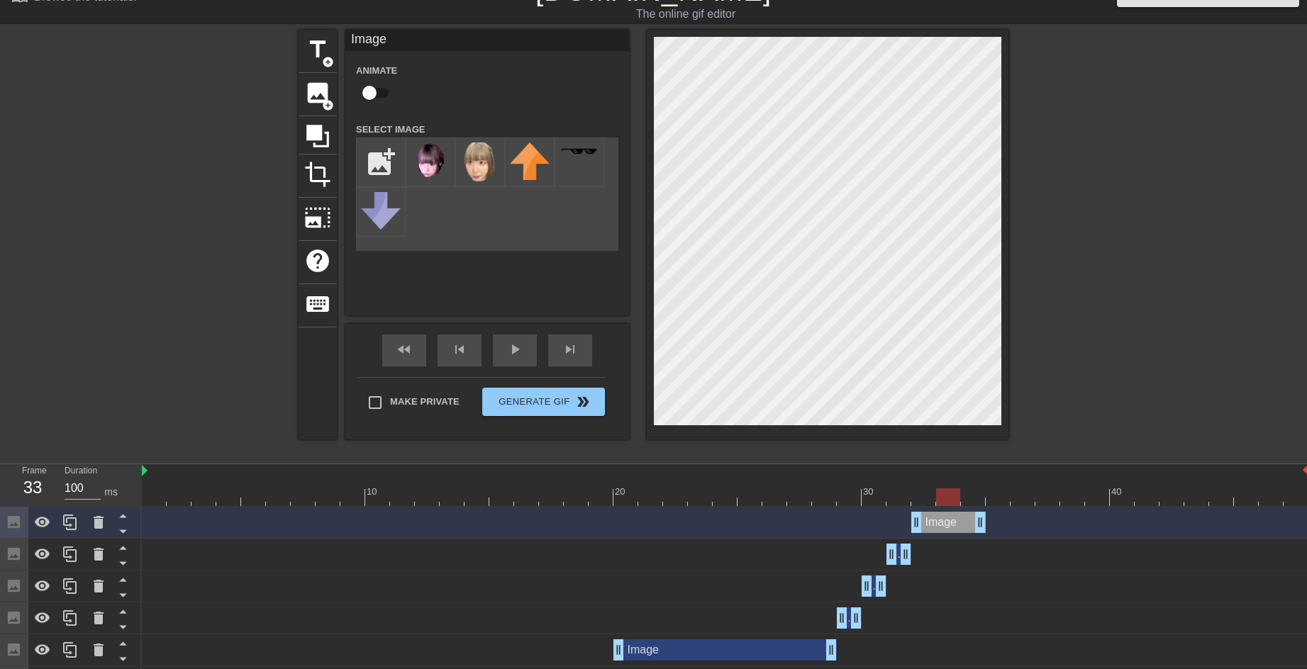
click at [974, 497] on div at bounding box center [725, 498] width 1167 height 18
click at [920, 497] on div at bounding box center [725, 498] width 1167 height 18
click at [953, 497] on div at bounding box center [725, 498] width 1167 height 18
click at [976, 496] on div at bounding box center [725, 498] width 1167 height 18
click at [1000, 496] on div at bounding box center [725, 498] width 1167 height 18
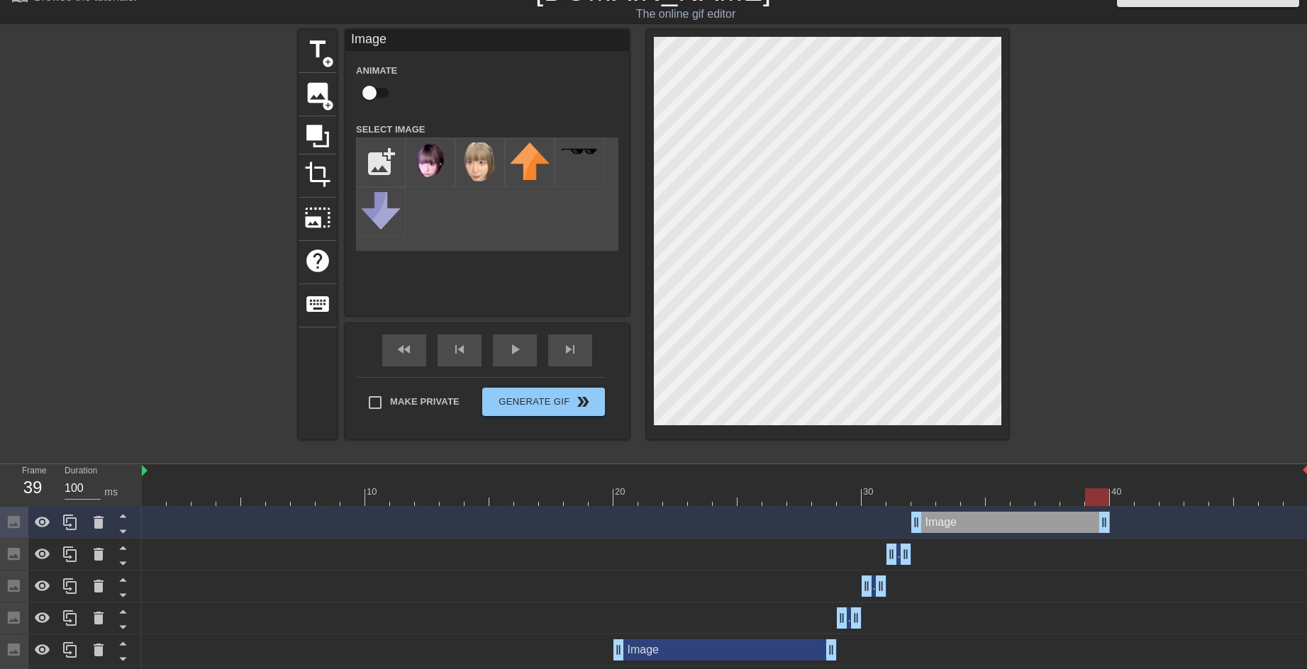
drag, startPoint x: 983, startPoint y: 518, endPoint x: 927, endPoint y: 469, distance: 74.4
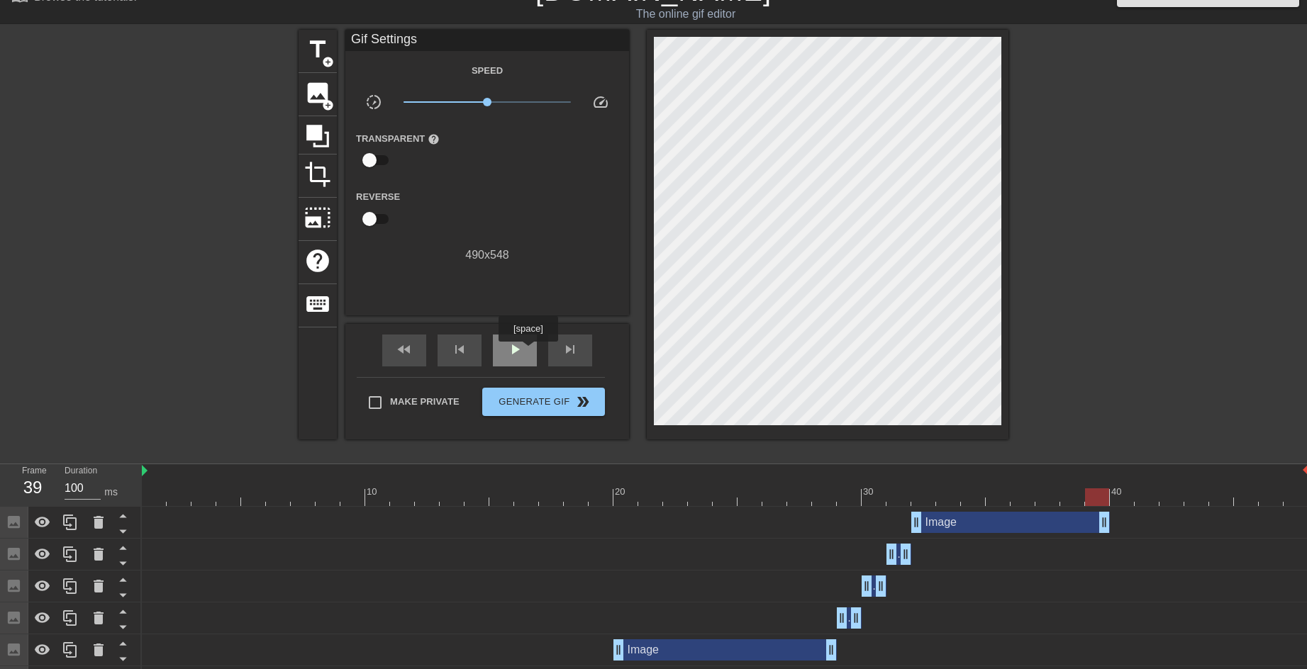
click at [528, 352] on div "play_arrow" at bounding box center [515, 351] width 44 height 32
click at [512, 347] on span "pause" at bounding box center [514, 349] width 17 height 17
click at [1124, 490] on div at bounding box center [725, 498] width 1167 height 18
drag, startPoint x: 1103, startPoint y: 521, endPoint x: 1131, endPoint y: 521, distance: 27.7
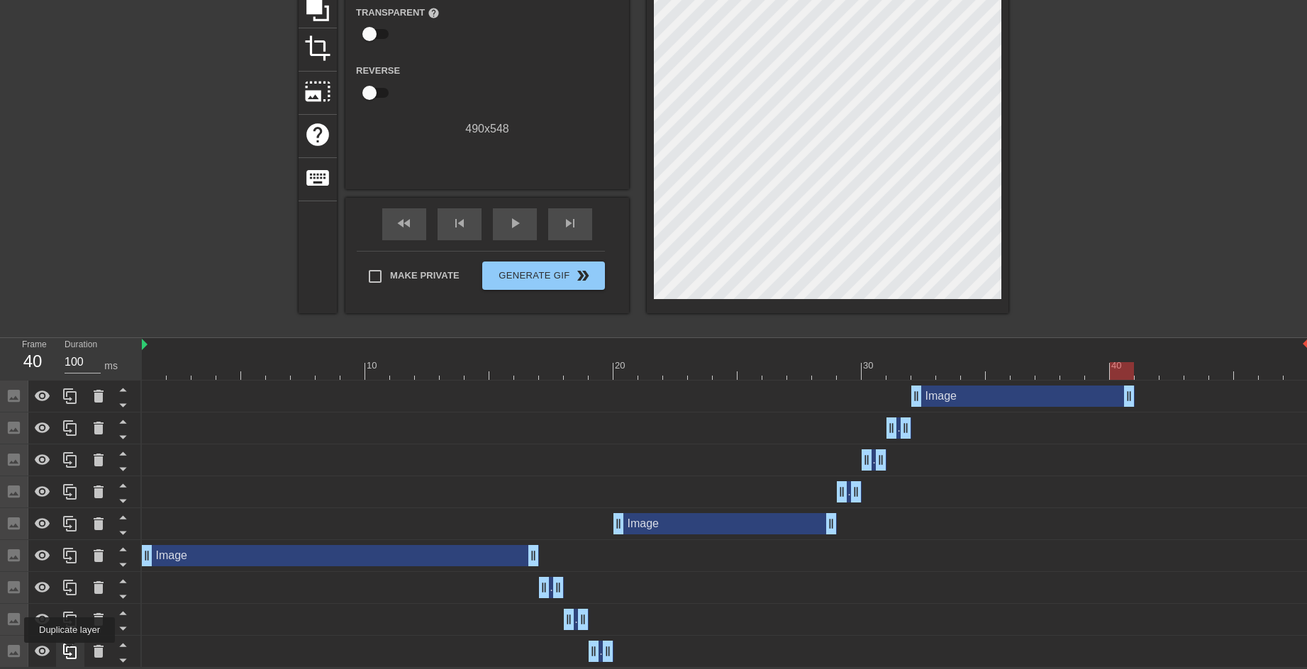
click at [69, 653] on icon at bounding box center [69, 652] width 13 height 16
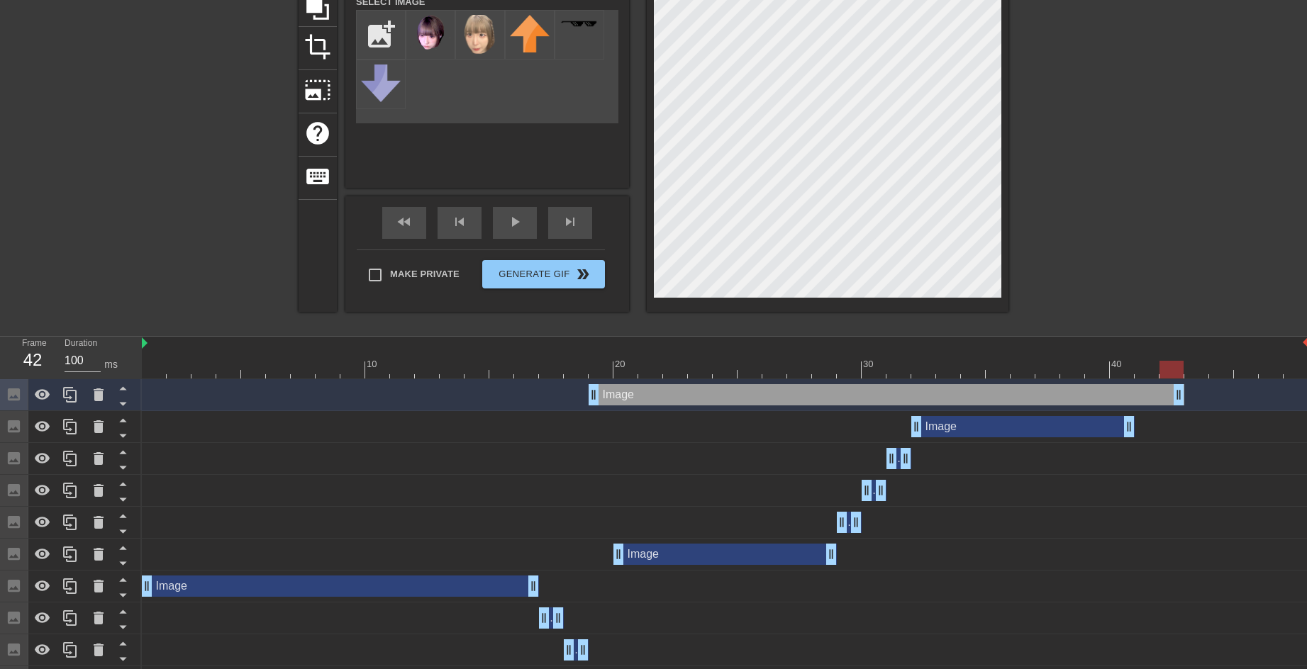
drag, startPoint x: 613, startPoint y: 395, endPoint x: 1173, endPoint y: 407, distance: 560.3
click at [1173, 407] on div "Image drag_handle drag_handle" at bounding box center [725, 395] width 1167 height 32
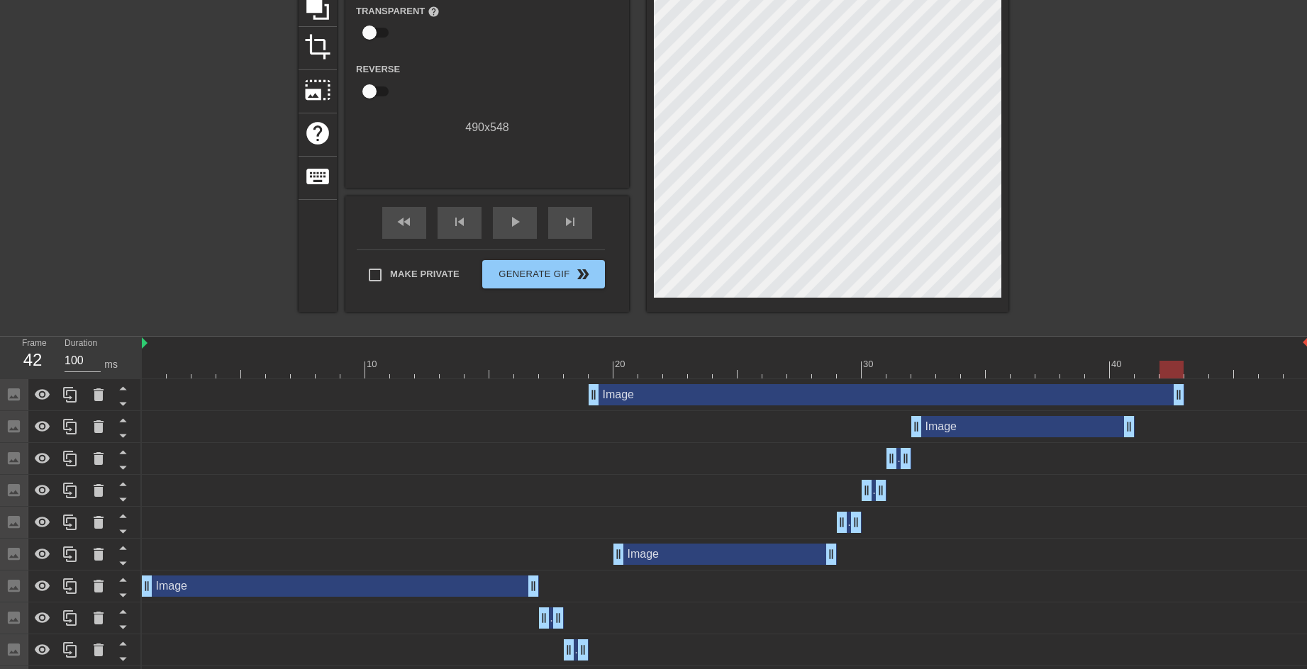
click at [1173, 407] on div "Image drag_handle drag_handle" at bounding box center [725, 395] width 1167 height 32
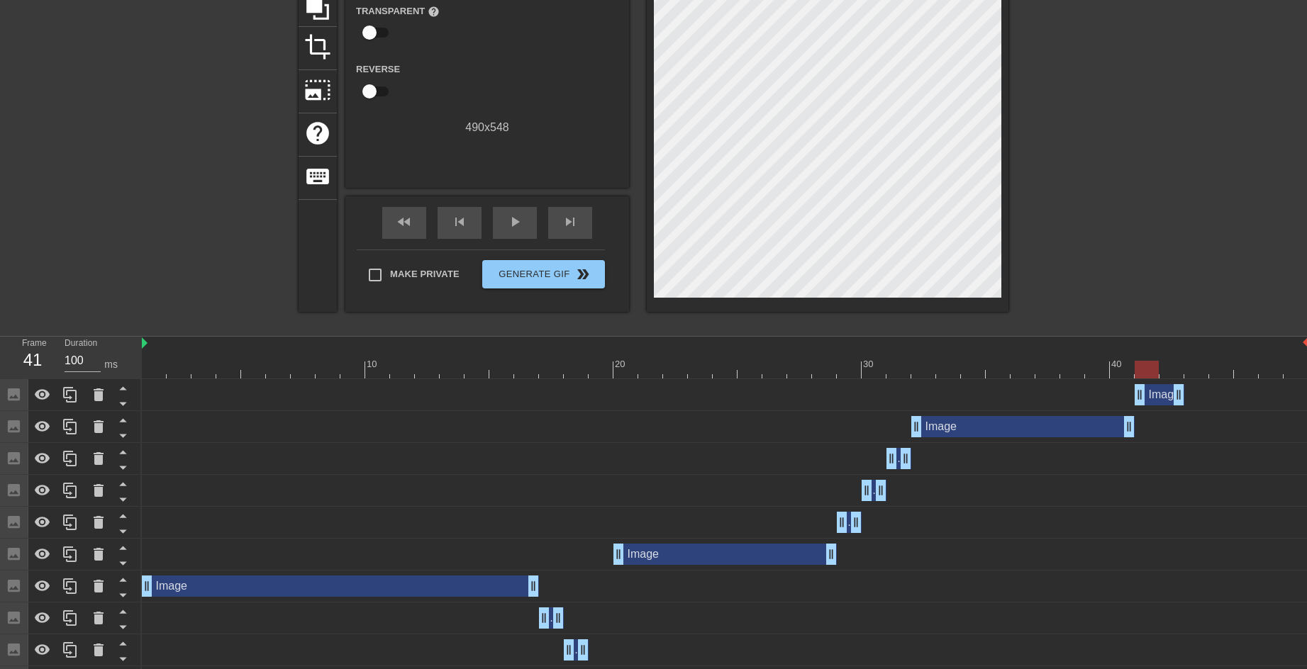
drag, startPoint x: 596, startPoint y: 398, endPoint x: 1145, endPoint y: 396, distance: 548.2
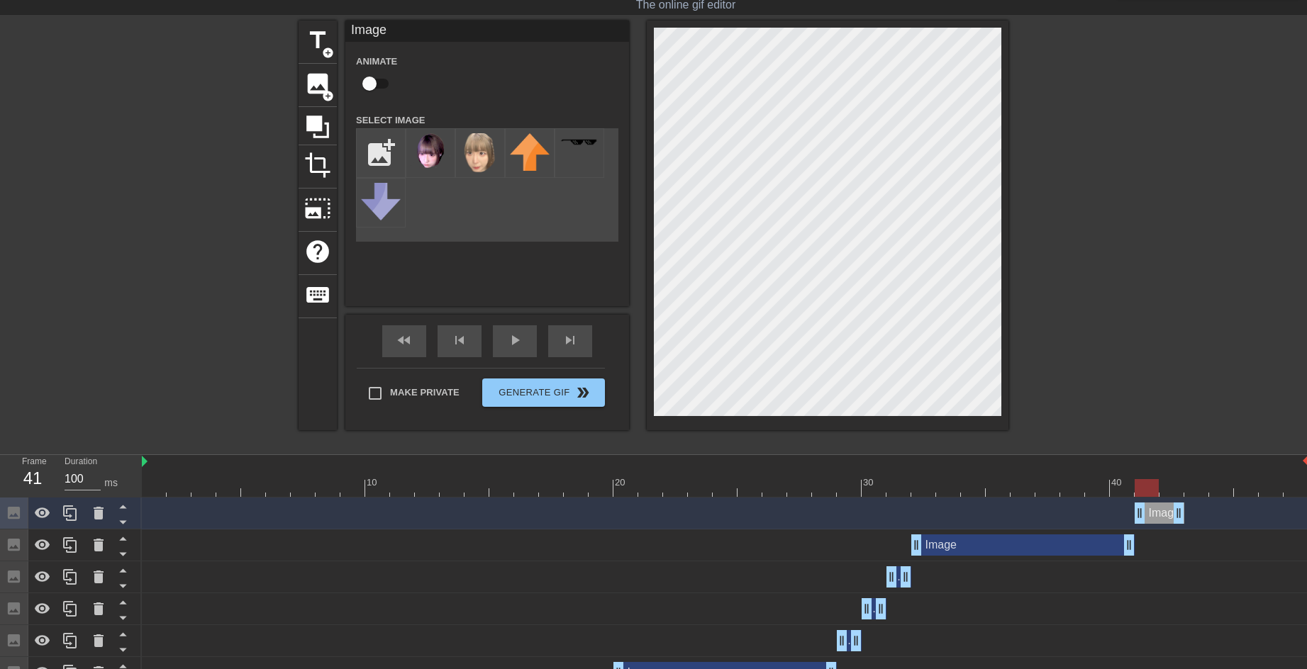
click at [1171, 487] on div at bounding box center [725, 488] width 1167 height 18
drag, startPoint x: 1179, startPoint y: 508, endPoint x: 1156, endPoint y: 511, distance: 22.9
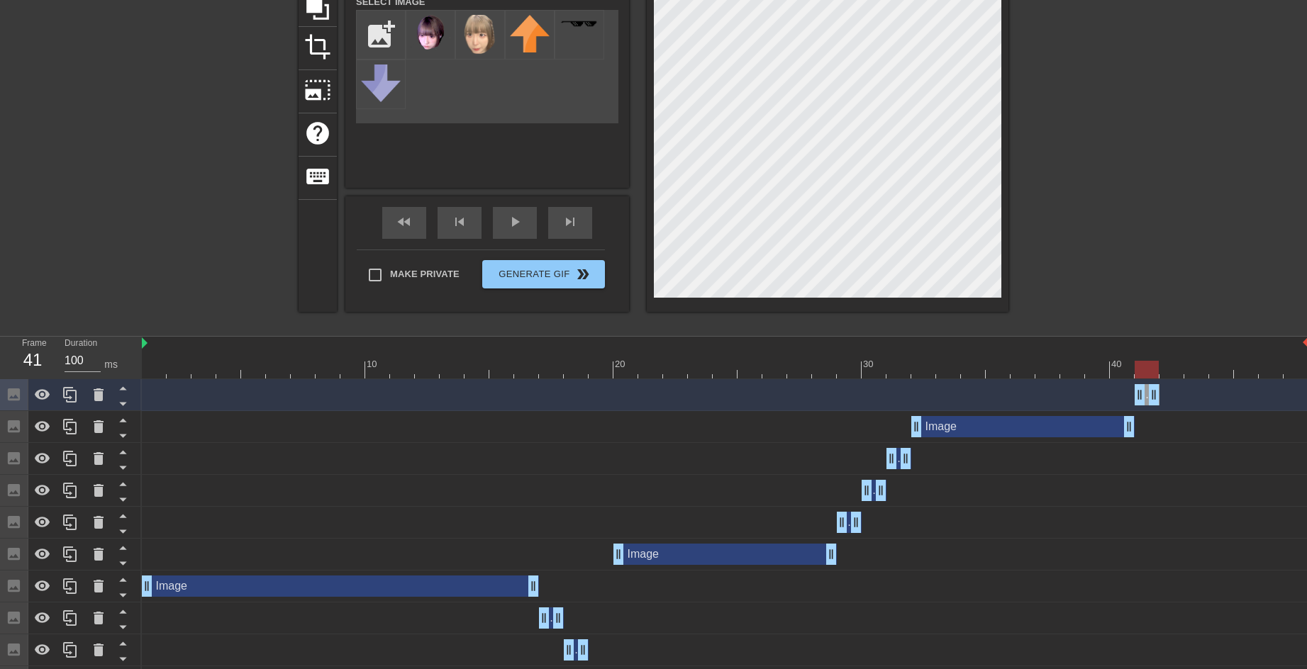
scroll to position [186, 0]
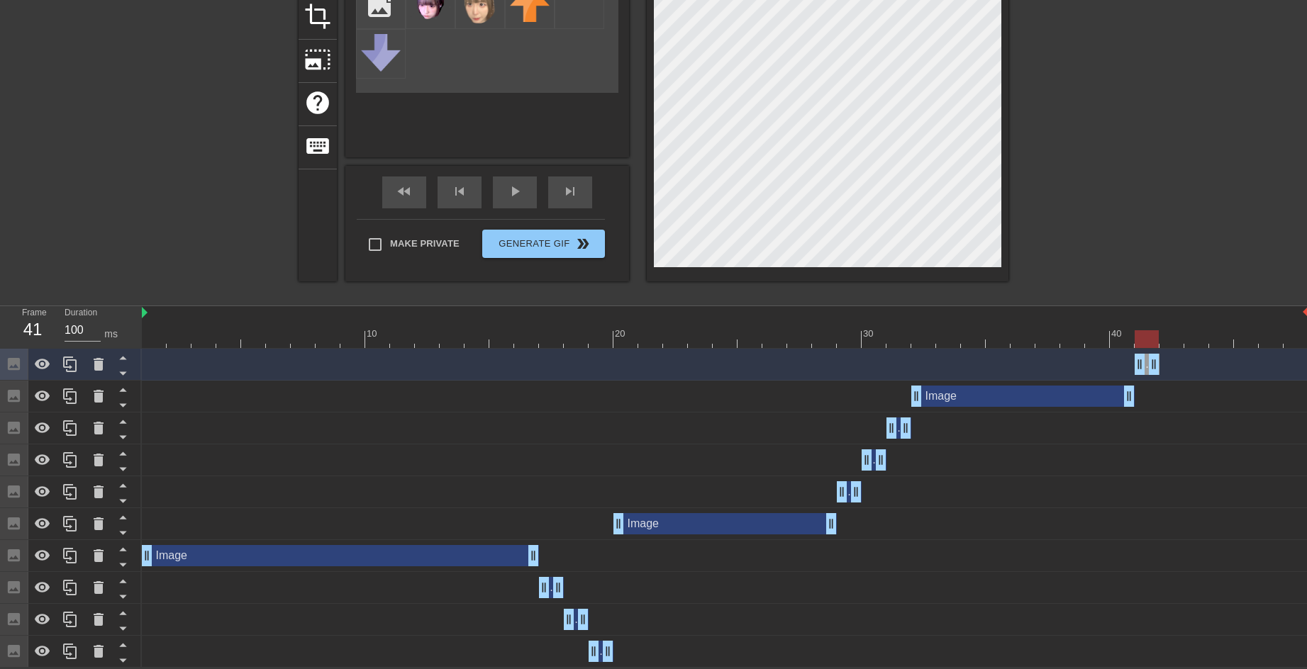
click at [580, 339] on div at bounding box center [725, 339] width 1167 height 18
click at [70, 626] on icon at bounding box center [69, 620] width 13 height 16
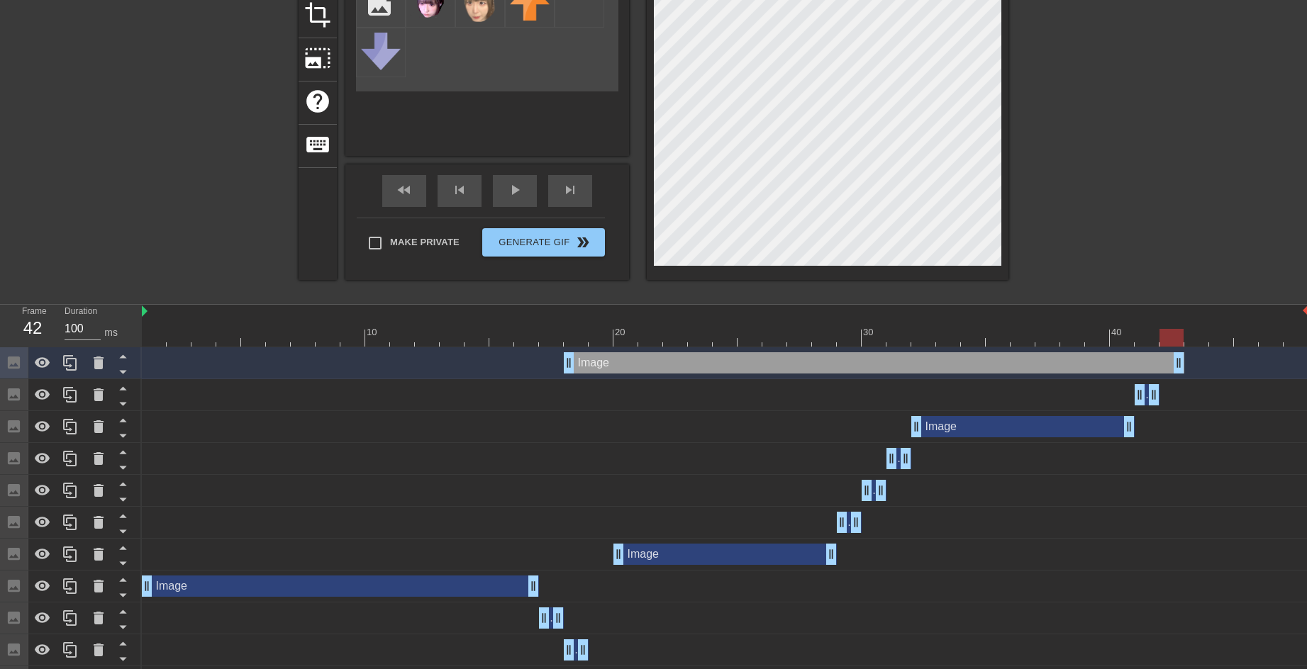
drag, startPoint x: 584, startPoint y: 358, endPoint x: 1184, endPoint y: 360, distance: 599.2
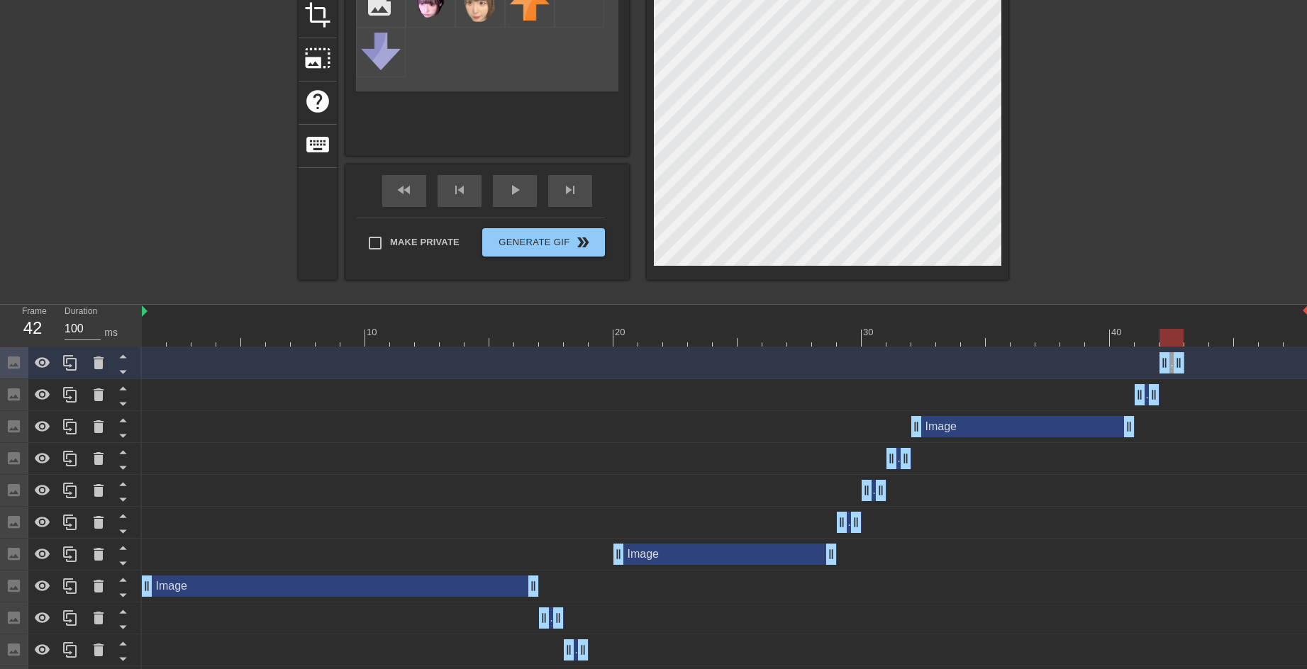
drag, startPoint x: 568, startPoint y: 368, endPoint x: 1175, endPoint y: 368, distance: 607.0
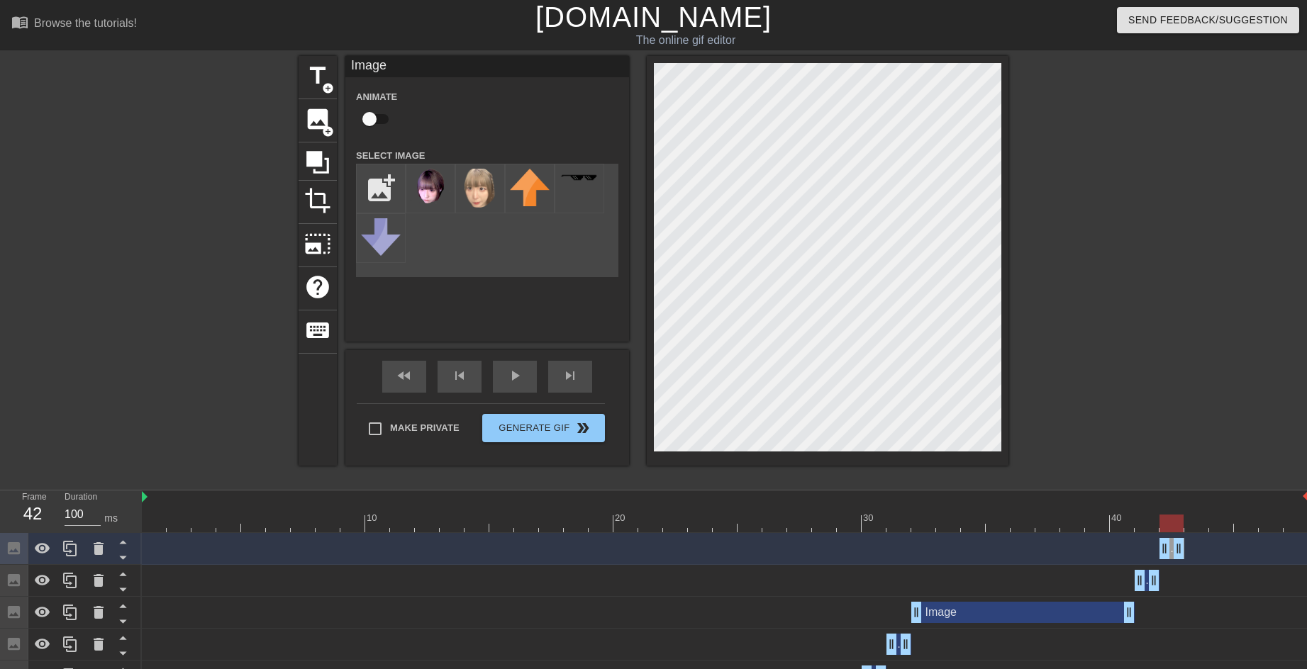
click at [1196, 525] on div at bounding box center [725, 524] width 1167 height 18
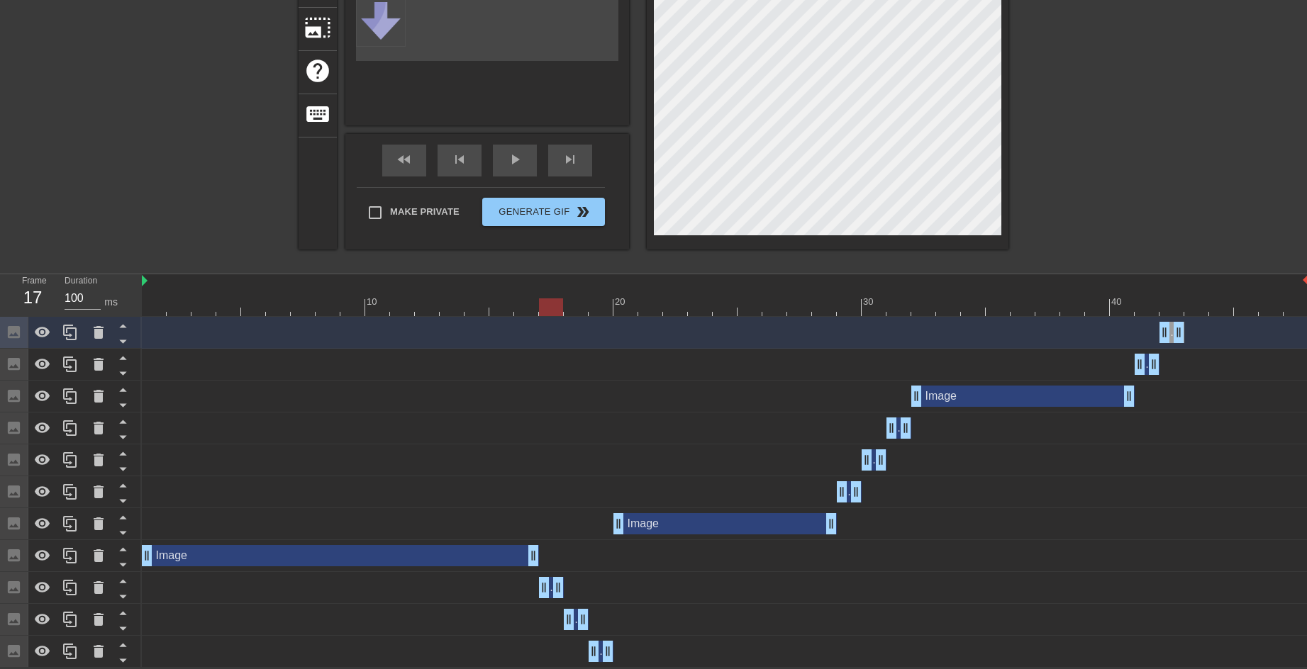
click at [546, 302] on div at bounding box center [725, 308] width 1167 height 18
drag, startPoint x: 67, startPoint y: 581, endPoint x: 81, endPoint y: 573, distance: 16.2
click at [67, 581] on icon at bounding box center [69, 588] width 13 height 16
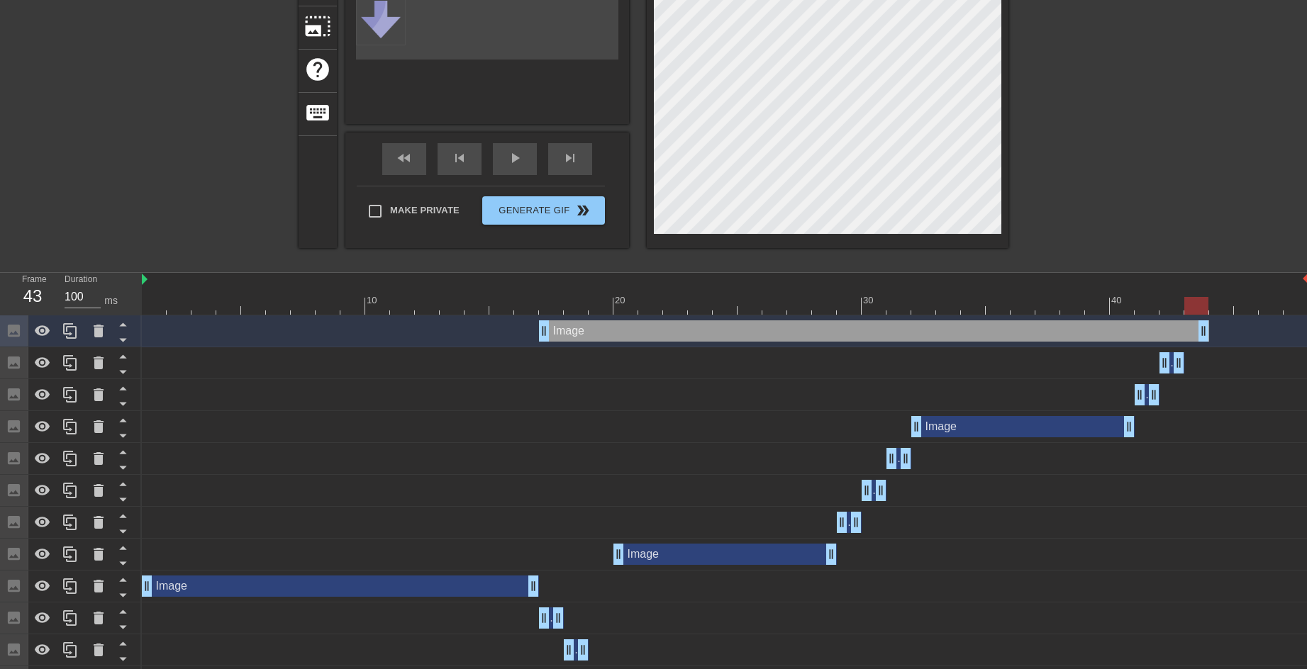
drag, startPoint x: 557, startPoint y: 328, endPoint x: 1213, endPoint y: 292, distance: 656.2
click at [1213, 292] on div "10 20 30 40 Image drag_handle drag_handle Image drag_handle drag_handle Image d…" at bounding box center [724, 485] width 1165 height 425
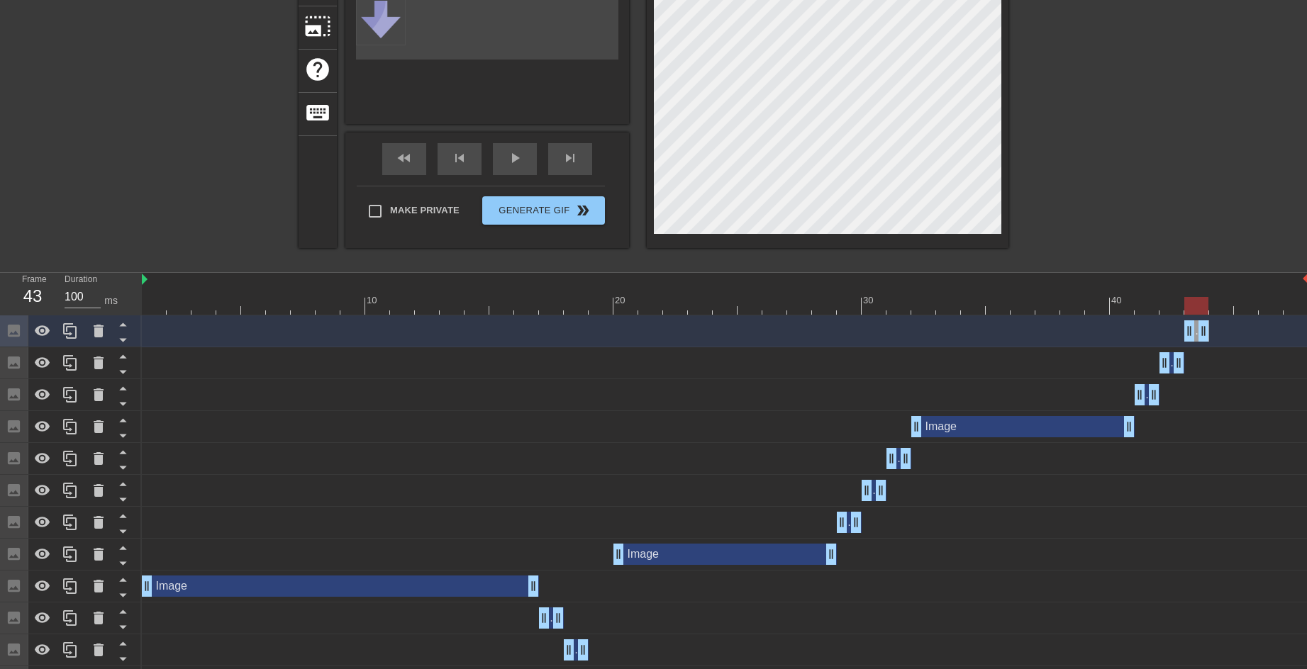
drag, startPoint x: 545, startPoint y: 333, endPoint x: 1188, endPoint y: 321, distance: 642.6
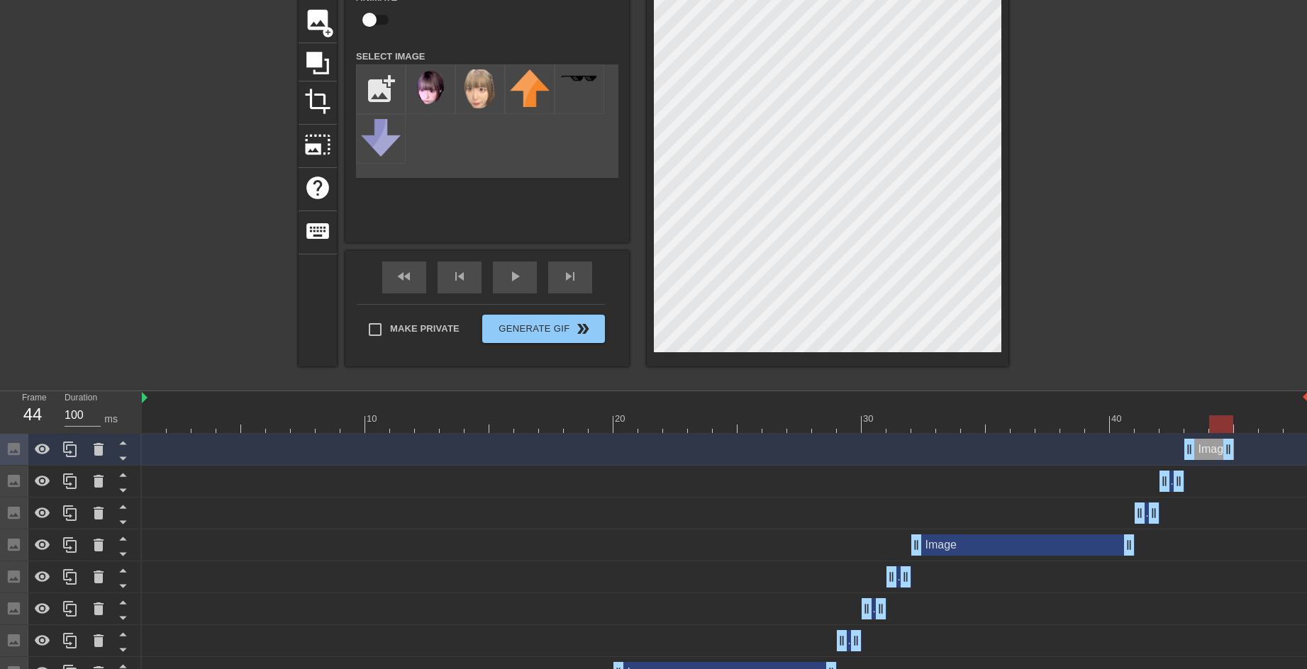
drag, startPoint x: 1205, startPoint y: 444, endPoint x: 1230, endPoint y: 444, distance: 24.8
click at [65, 456] on icon at bounding box center [70, 449] width 17 height 17
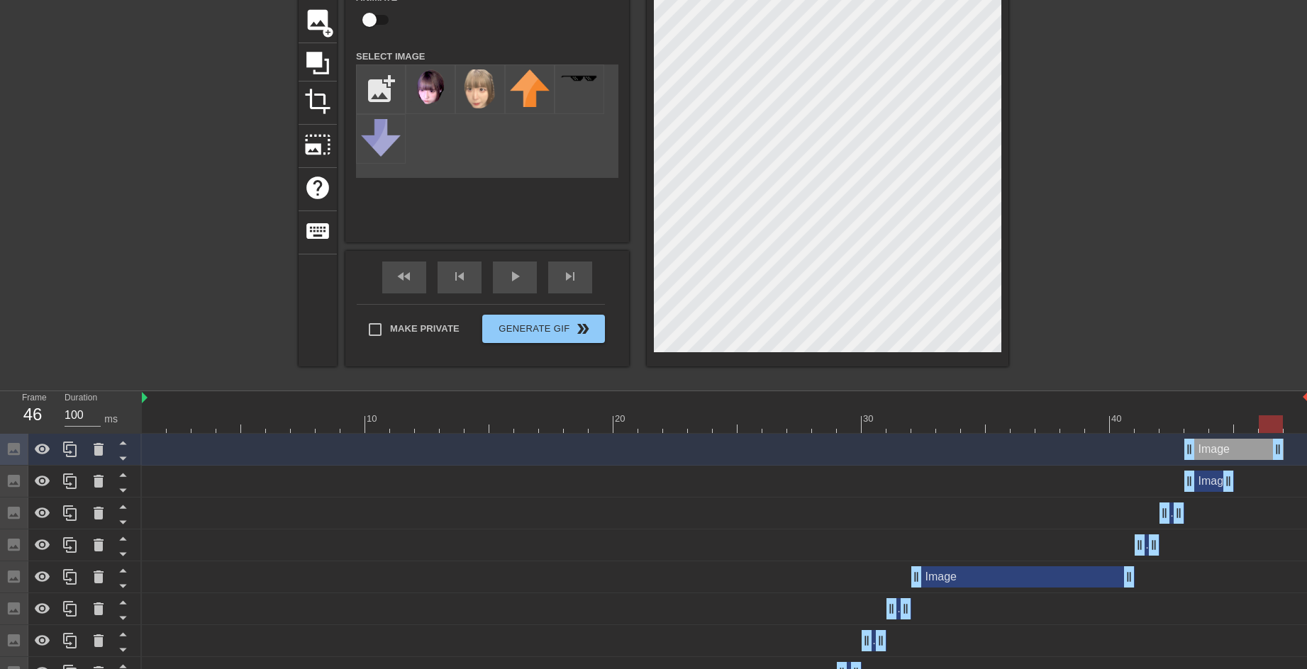
drag, startPoint x: 1230, startPoint y: 448, endPoint x: 1284, endPoint y: 455, distance: 53.6
click at [1284, 455] on div "Image drag_handle drag_handle" at bounding box center [725, 449] width 1167 height 21
drag, startPoint x: 1186, startPoint y: 452, endPoint x: 1237, endPoint y: 452, distance: 51.8
click at [1267, 421] on div at bounding box center [725, 425] width 1167 height 18
click at [1249, 421] on div at bounding box center [725, 425] width 1167 height 18
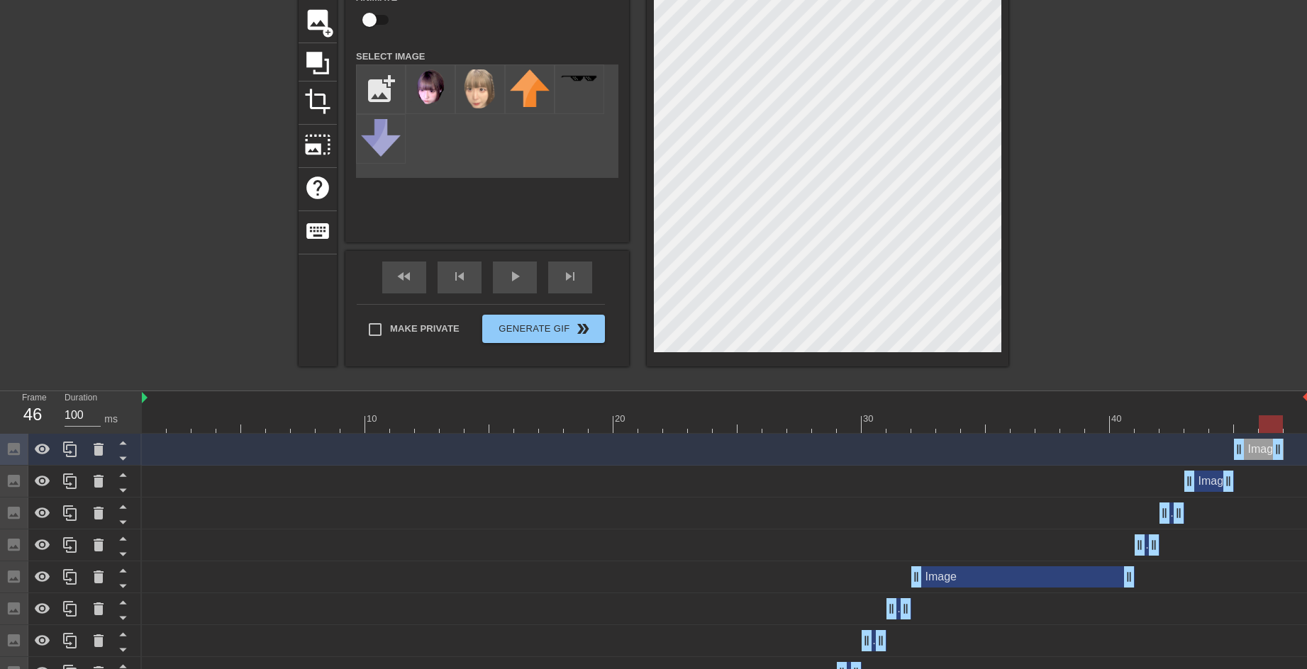
click at [1271, 423] on div at bounding box center [725, 425] width 1167 height 18
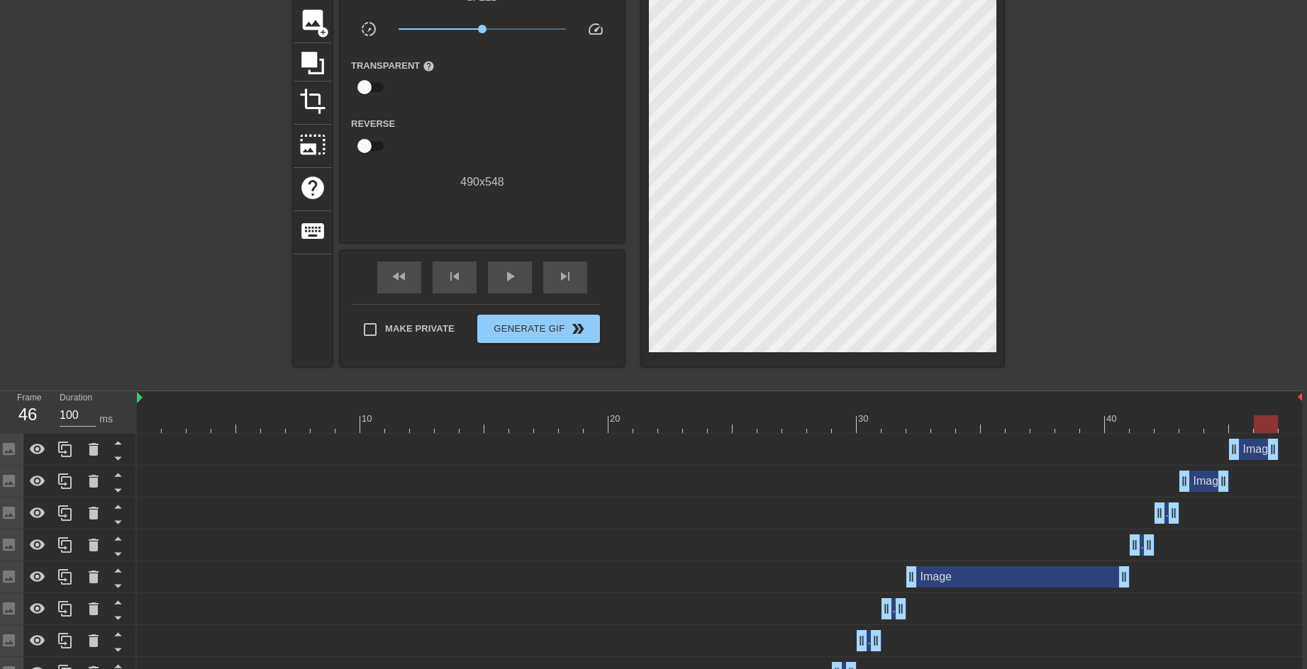
scroll to position [99, 11]
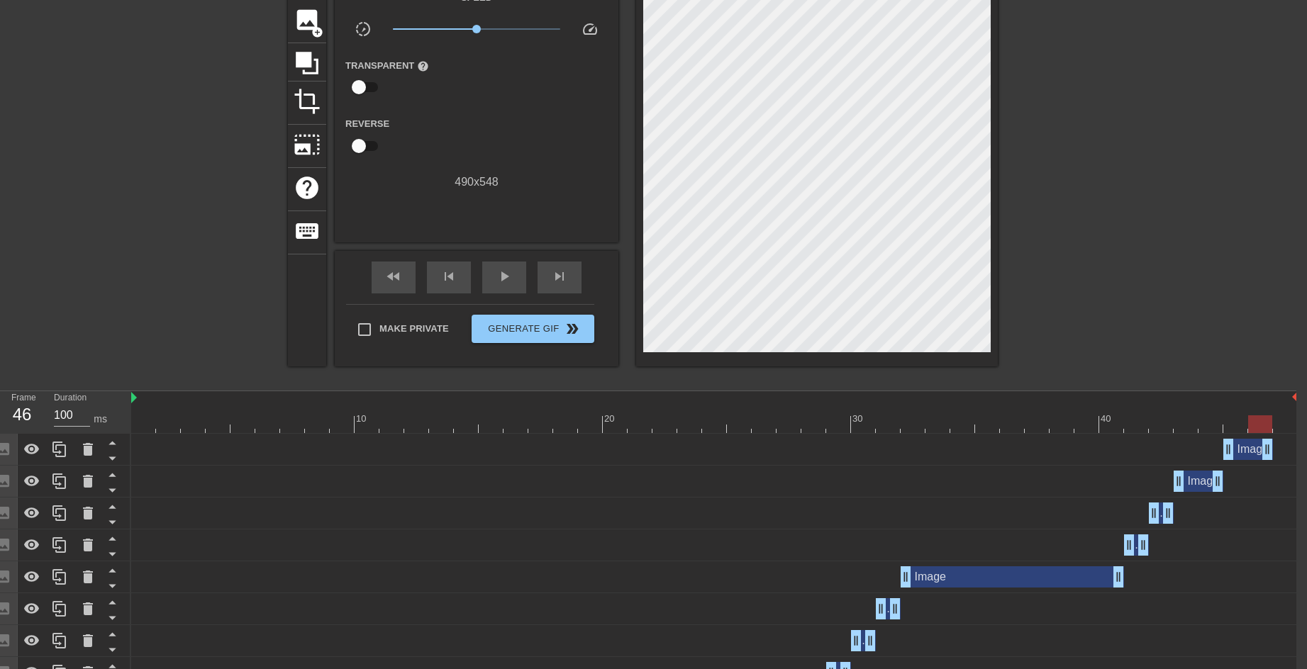
click at [1276, 420] on div at bounding box center [714, 425] width 1167 height 18
drag, startPoint x: 1266, startPoint y: 445, endPoint x: 1287, endPoint y: 449, distance: 20.9
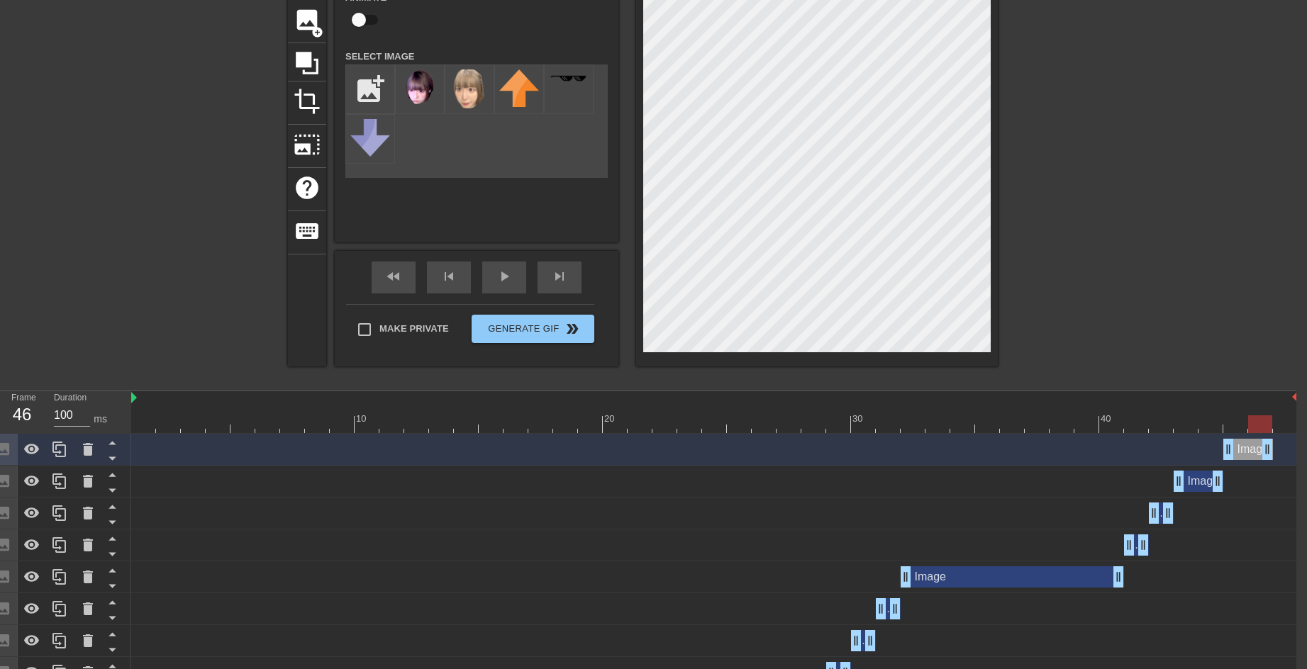
drag, startPoint x: 1293, startPoint y: 452, endPoint x: 1267, endPoint y: 451, distance: 25.6
click at [200, 246] on div at bounding box center [164, 169] width 213 height 425
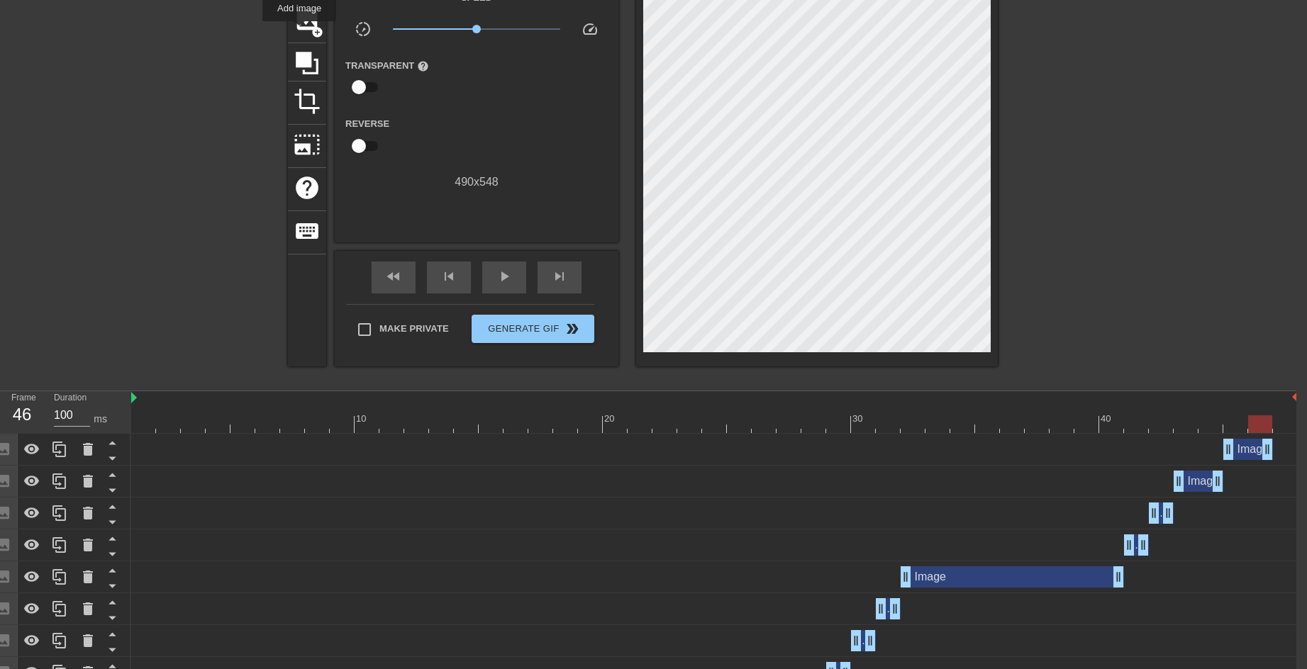
scroll to position [0, 11]
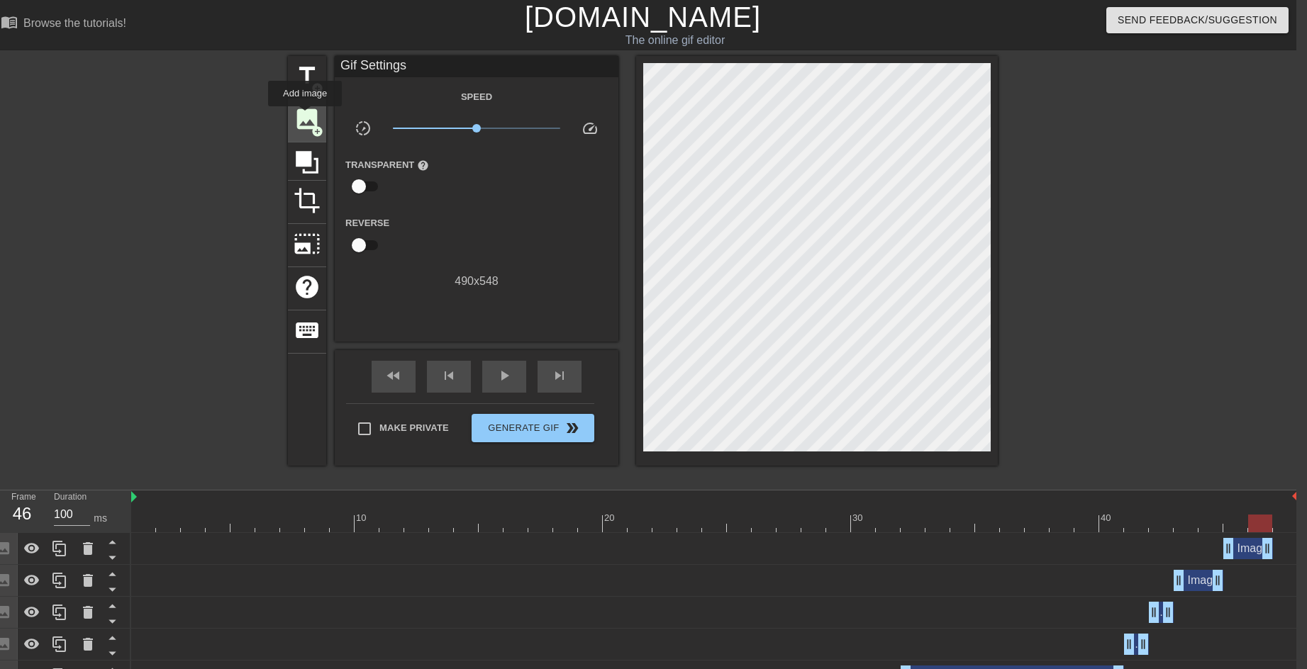
click at [305, 116] on span "image" at bounding box center [307, 119] width 27 height 27
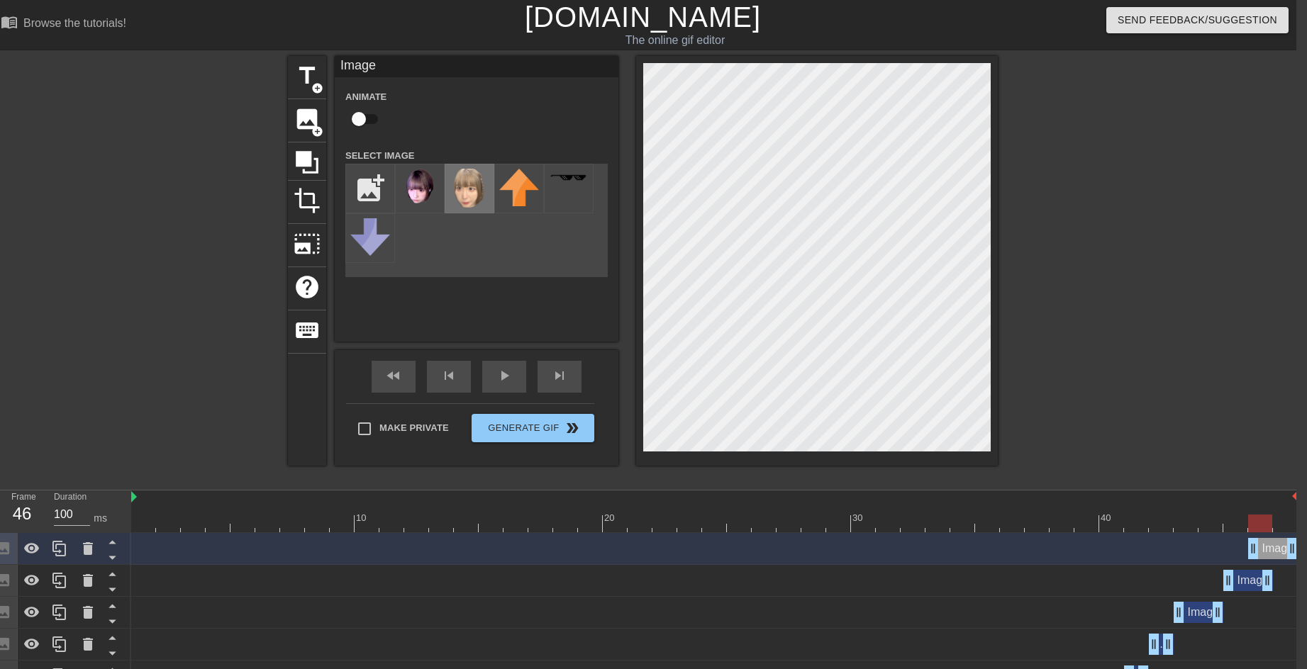
click at [473, 198] on img at bounding box center [470, 189] width 40 height 40
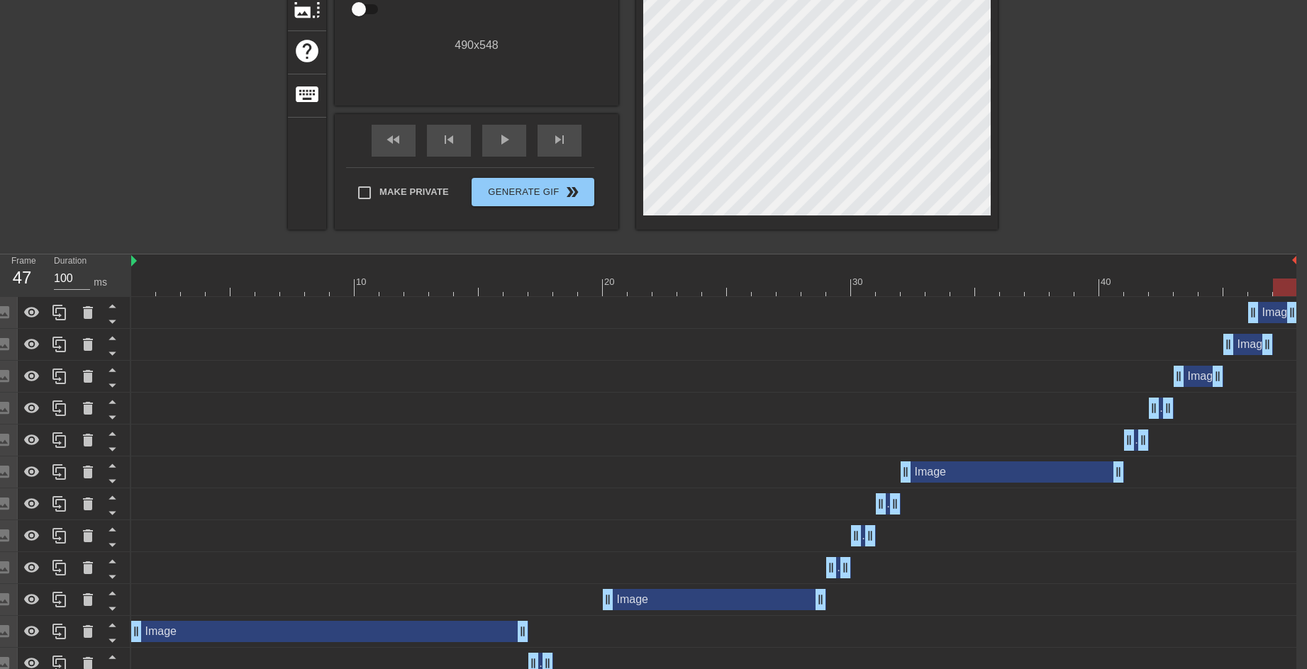
click at [1286, 282] on div at bounding box center [714, 288] width 1167 height 18
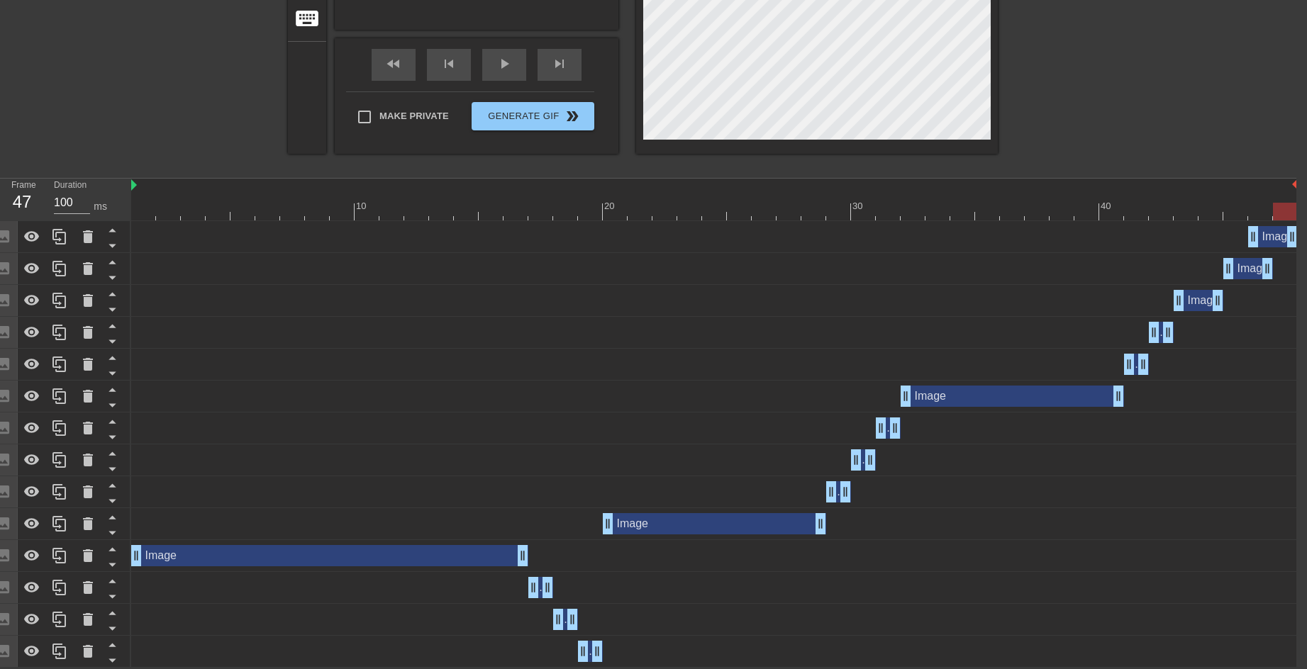
click at [500, 206] on div at bounding box center [714, 212] width 1167 height 18
click at [1265, 229] on div "Image drag_handle drag_handle" at bounding box center [1273, 236] width 50 height 21
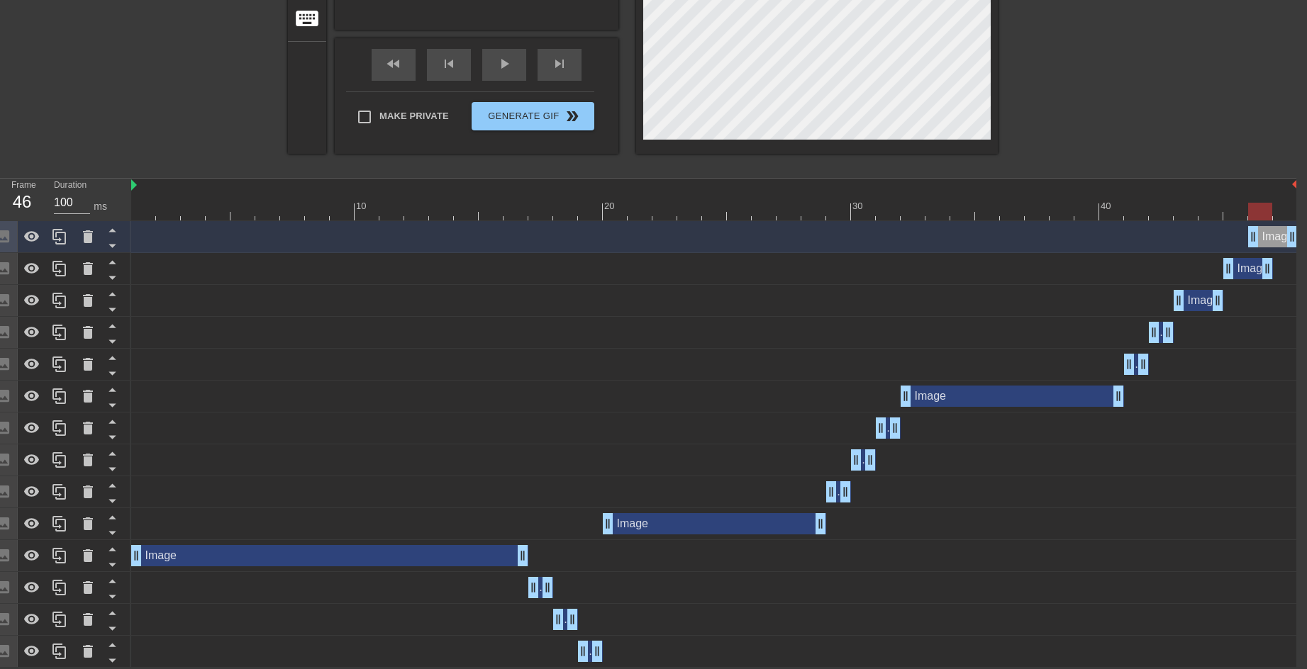
click at [1280, 216] on div at bounding box center [714, 212] width 1167 height 18
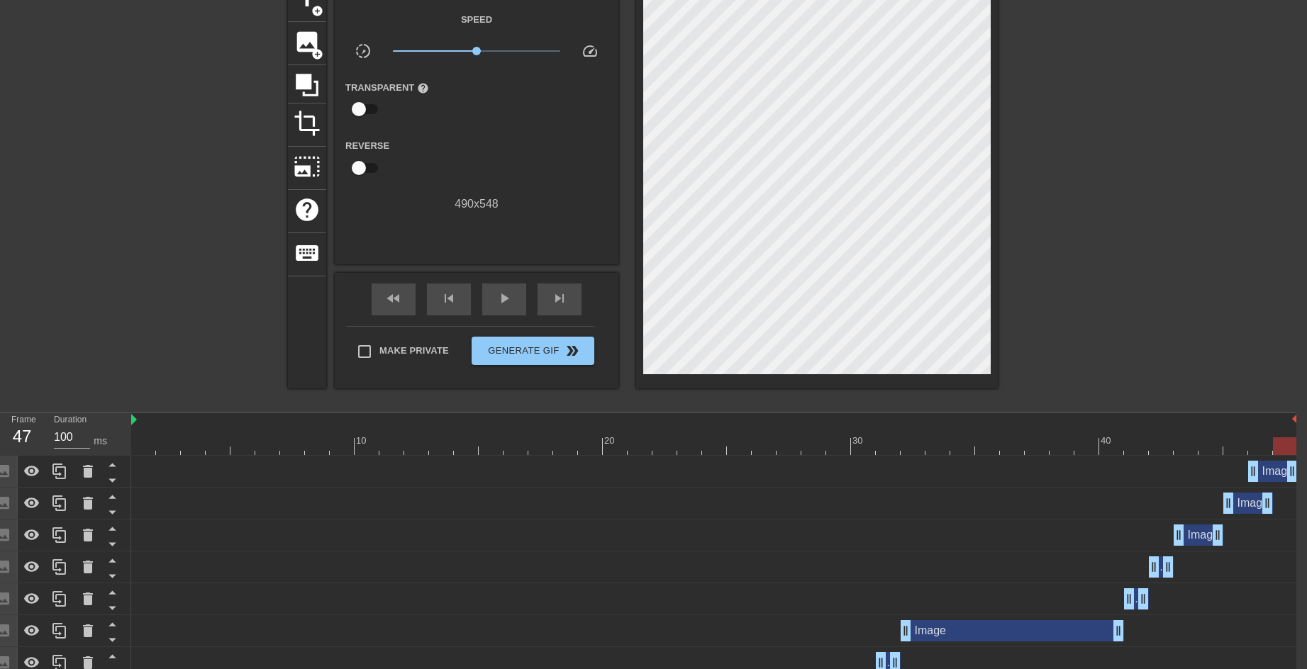
drag, startPoint x: 274, startPoint y: 449, endPoint x: 965, endPoint y: 477, distance: 691.9
click at [273, 449] on div "10 20 30 40 Image drag_handle drag_handle Image drag_handle drag_handle Image d…" at bounding box center [713, 657] width 1165 height 489
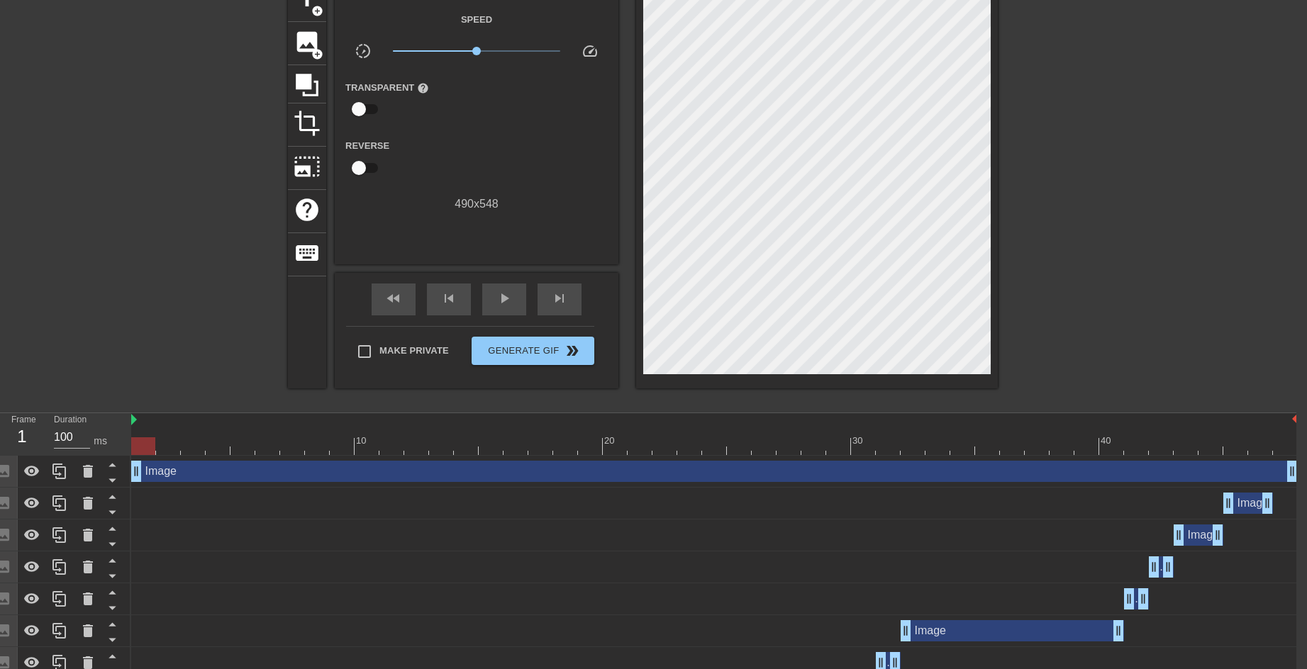
drag, startPoint x: 1251, startPoint y: 464, endPoint x: 130, endPoint y: 467, distance: 1120.4
click at [130, 467] on div "Frame 1 Duration 100 ms 10 20 30 40 Image drag_handle drag_handle Image drag_ha…" at bounding box center [642, 657] width 1307 height 489
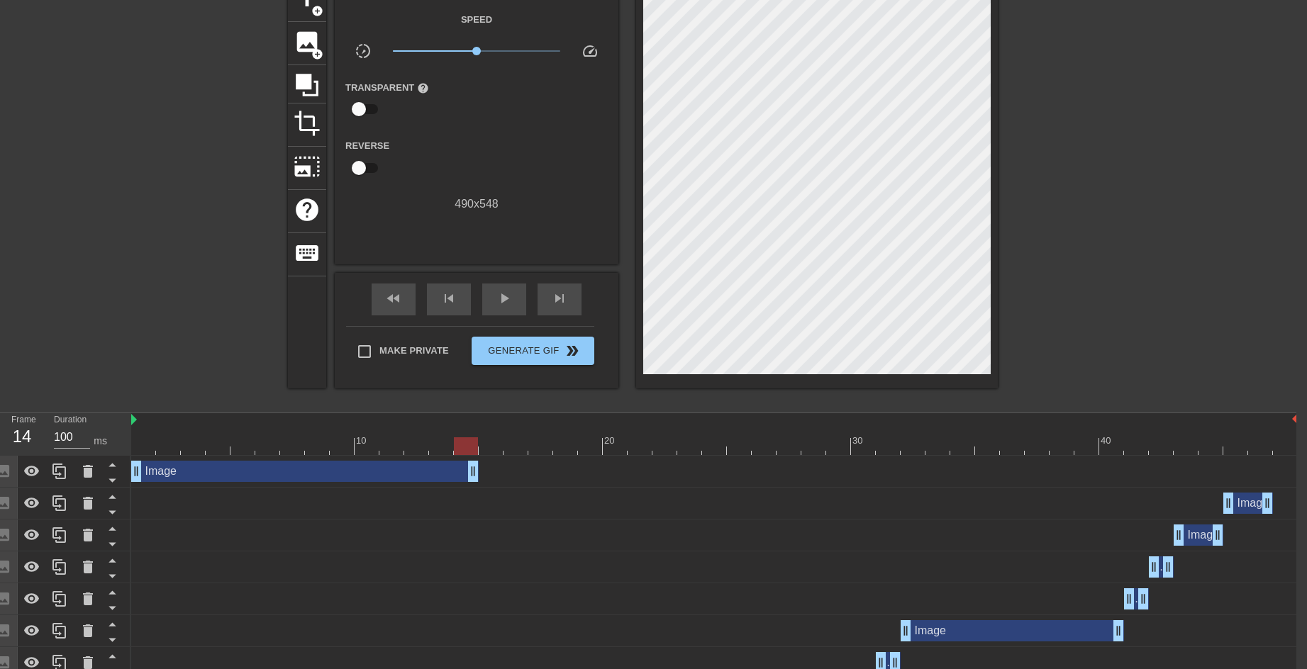
drag, startPoint x: 1295, startPoint y: 479, endPoint x: 480, endPoint y: 475, distance: 814.8
click at [480, 475] on div "Image drag_handle drag_handle" at bounding box center [714, 471] width 1167 height 21
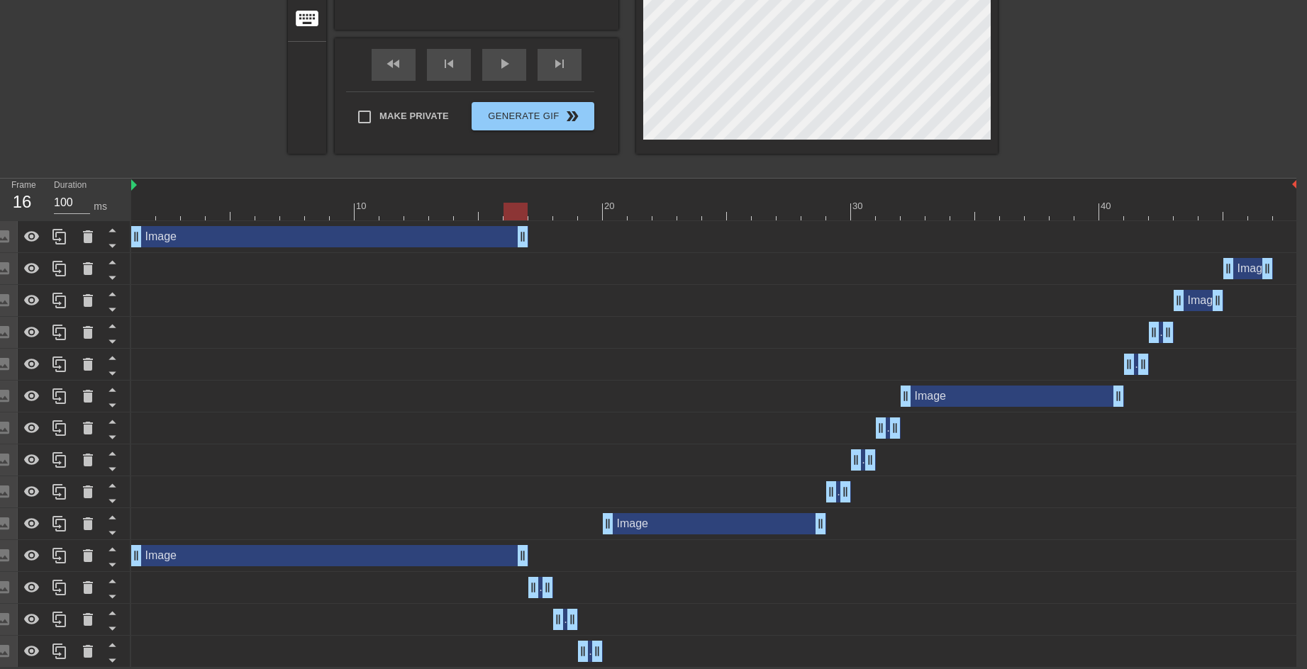
drag, startPoint x: 474, startPoint y: 234, endPoint x: 515, endPoint y: 230, distance: 40.6
click at [465, 552] on div "Image drag_handle drag_handle" at bounding box center [329, 555] width 397 height 21
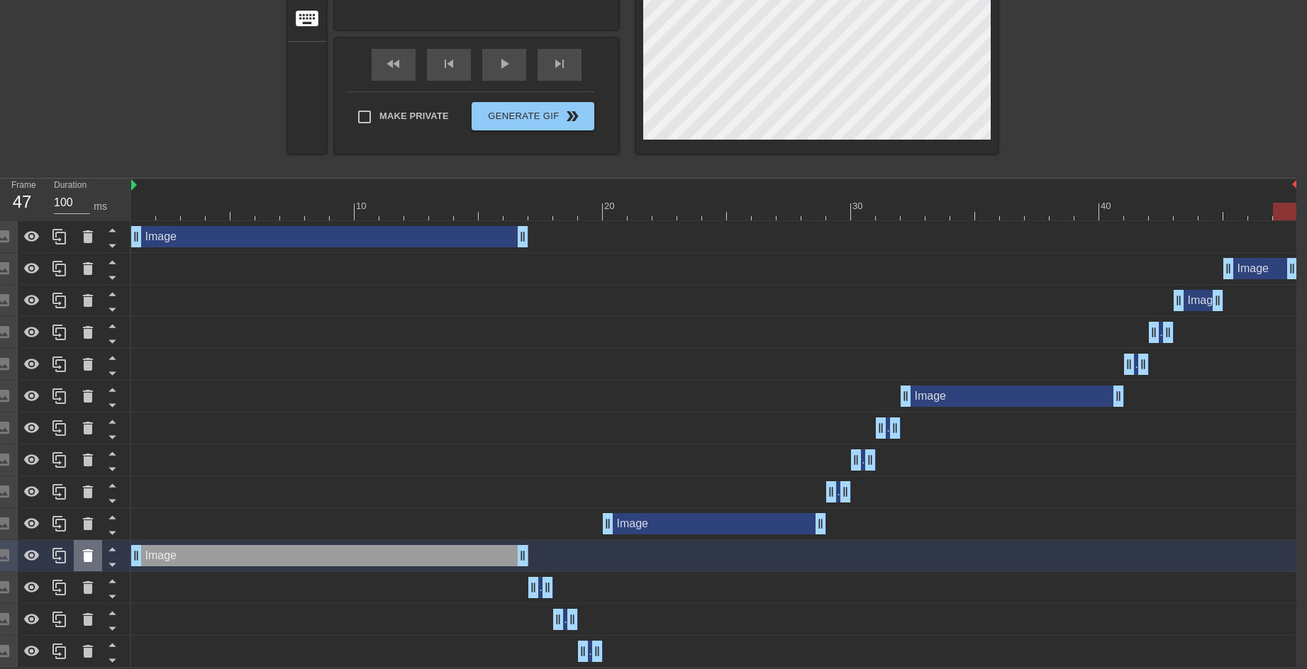
click at [91, 548] on icon at bounding box center [87, 555] width 17 height 17
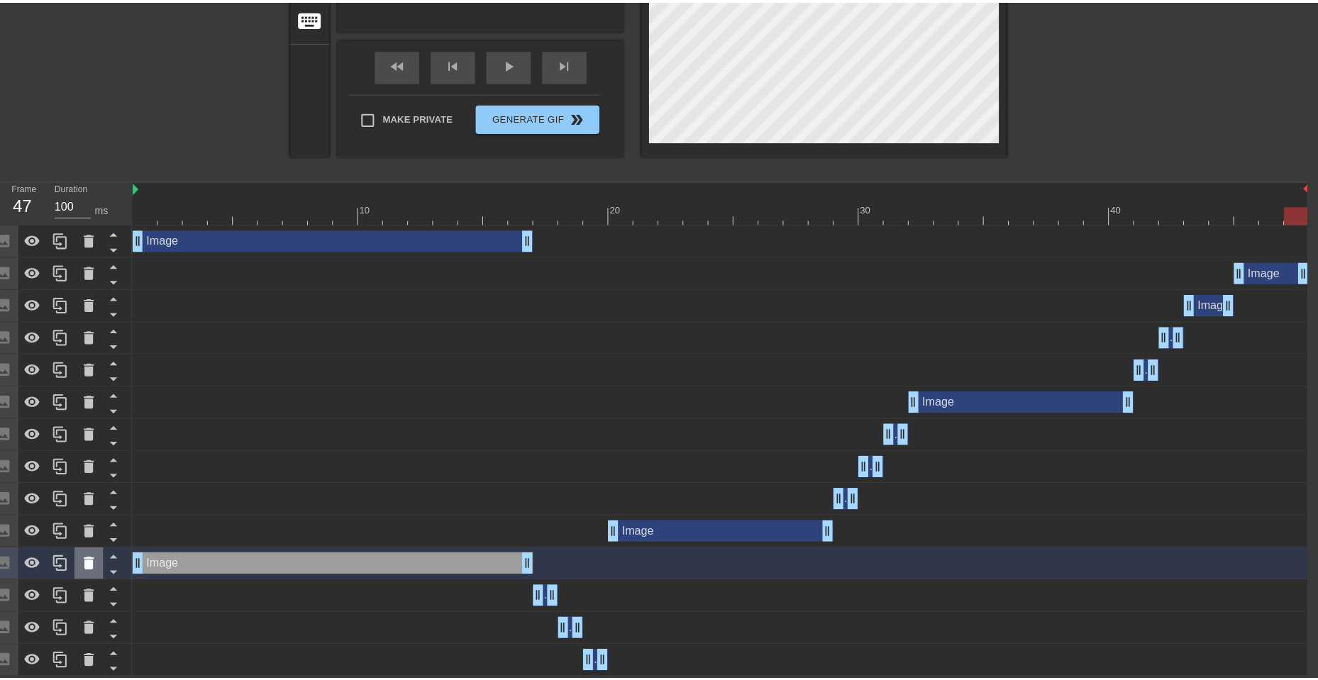
scroll to position [303, 0]
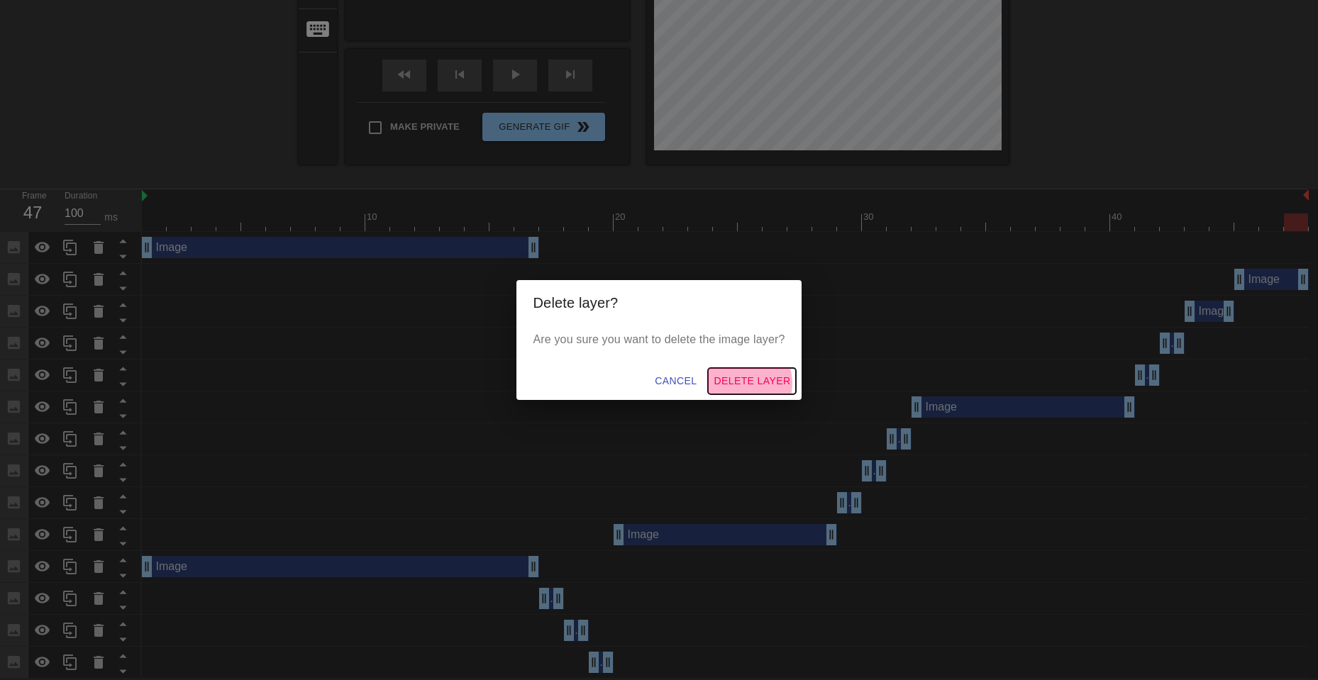
click at [745, 383] on span "Delete Layer" at bounding box center [751, 381] width 77 height 18
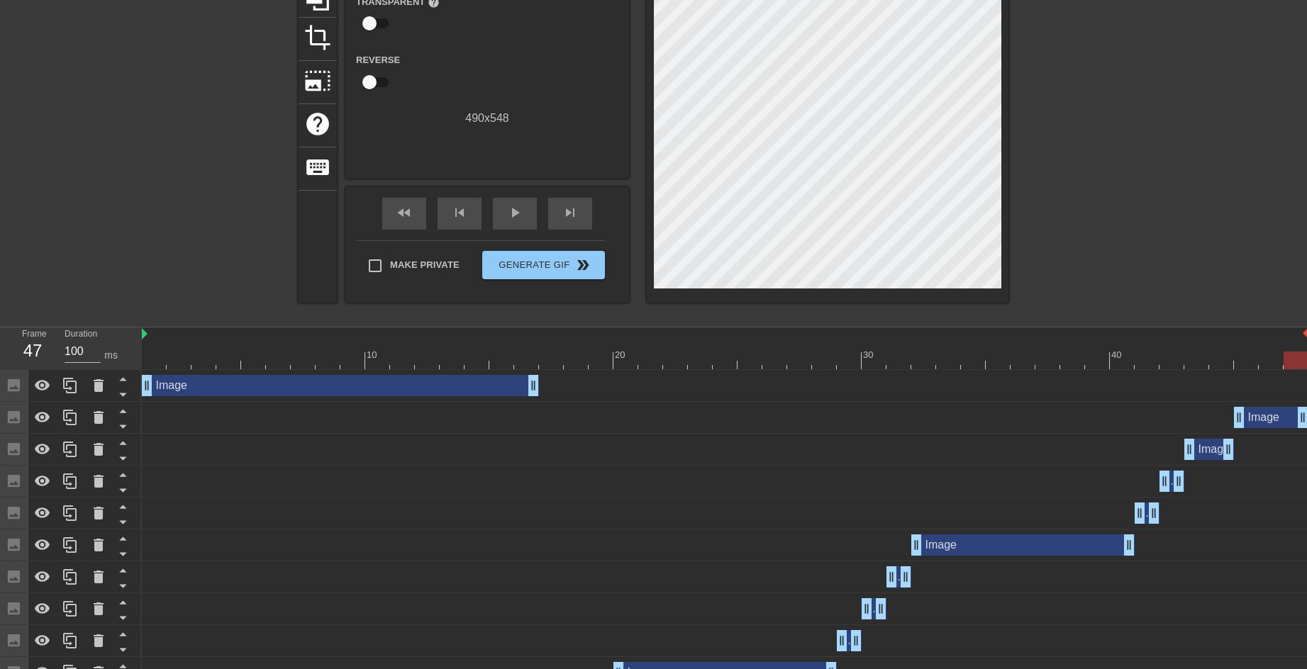
scroll to position [45, 0]
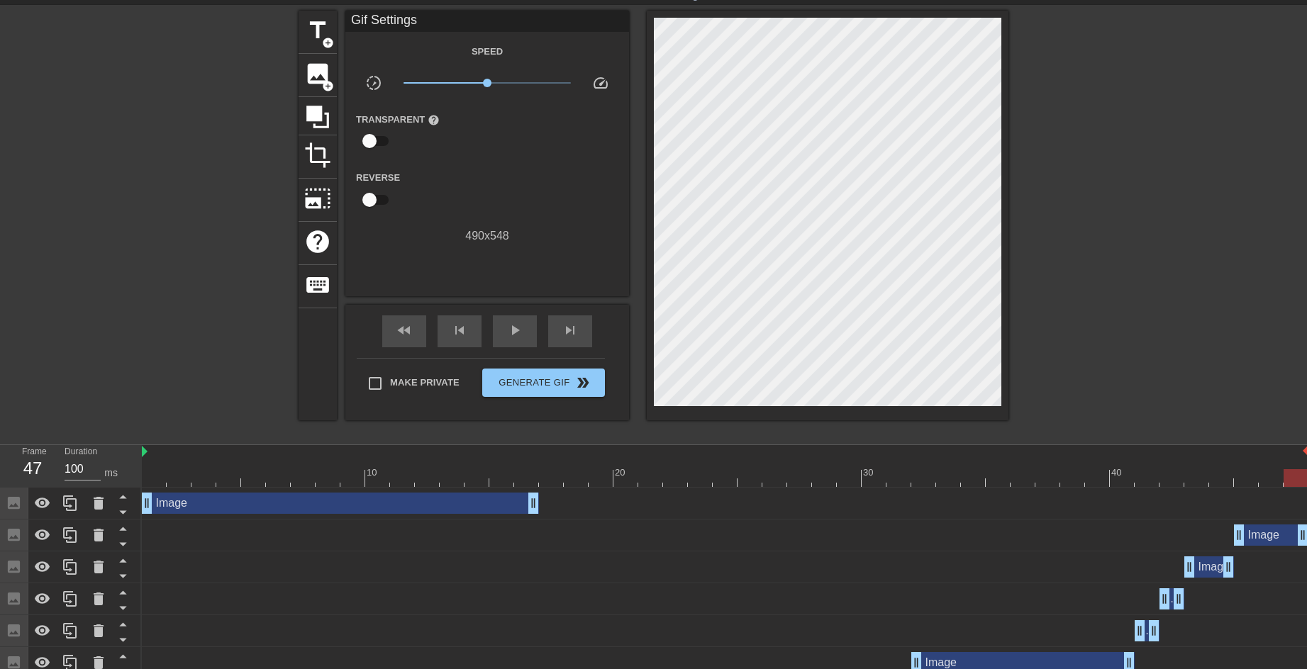
click at [428, 471] on div at bounding box center [725, 478] width 1167 height 18
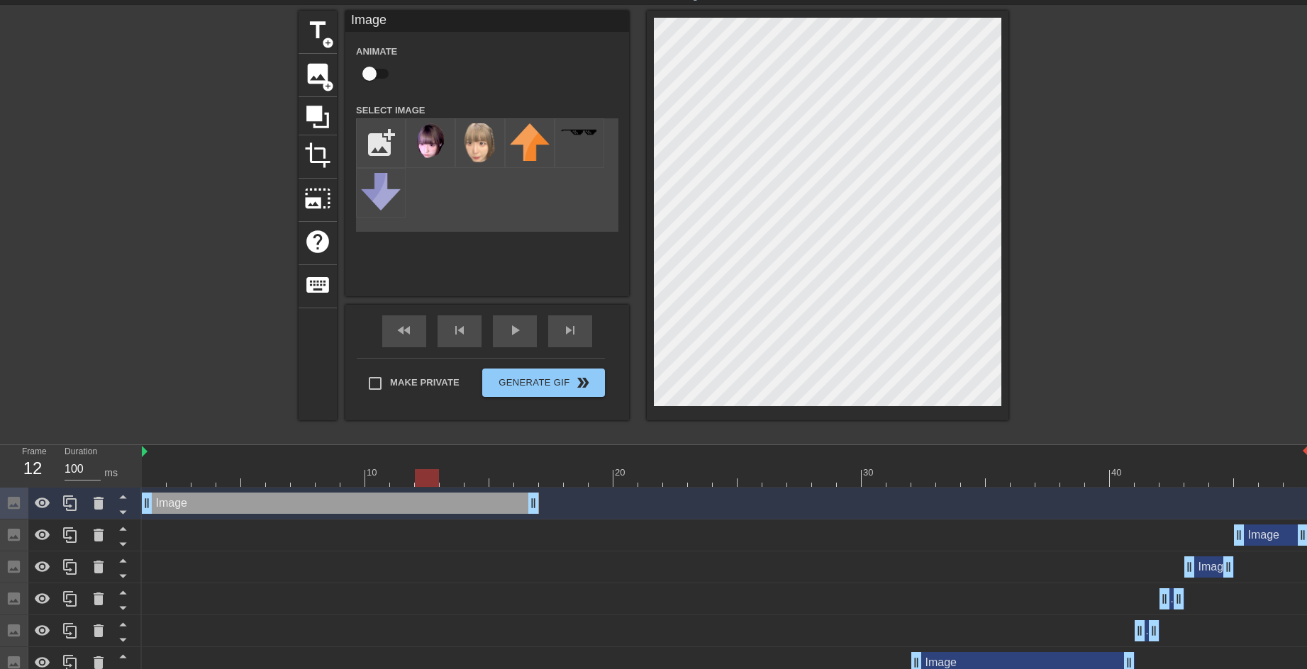
click at [1077, 212] on div at bounding box center [1131, 223] width 213 height 425
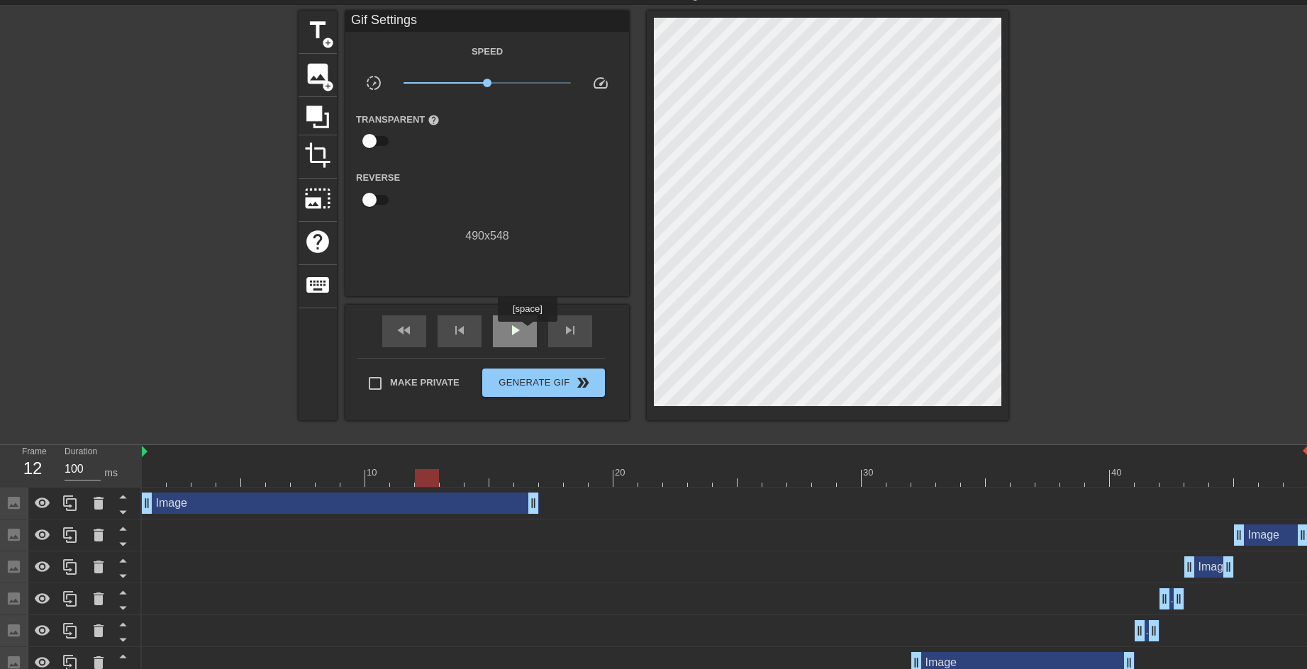
click at [527, 332] on div "play_arrow" at bounding box center [515, 332] width 44 height 32
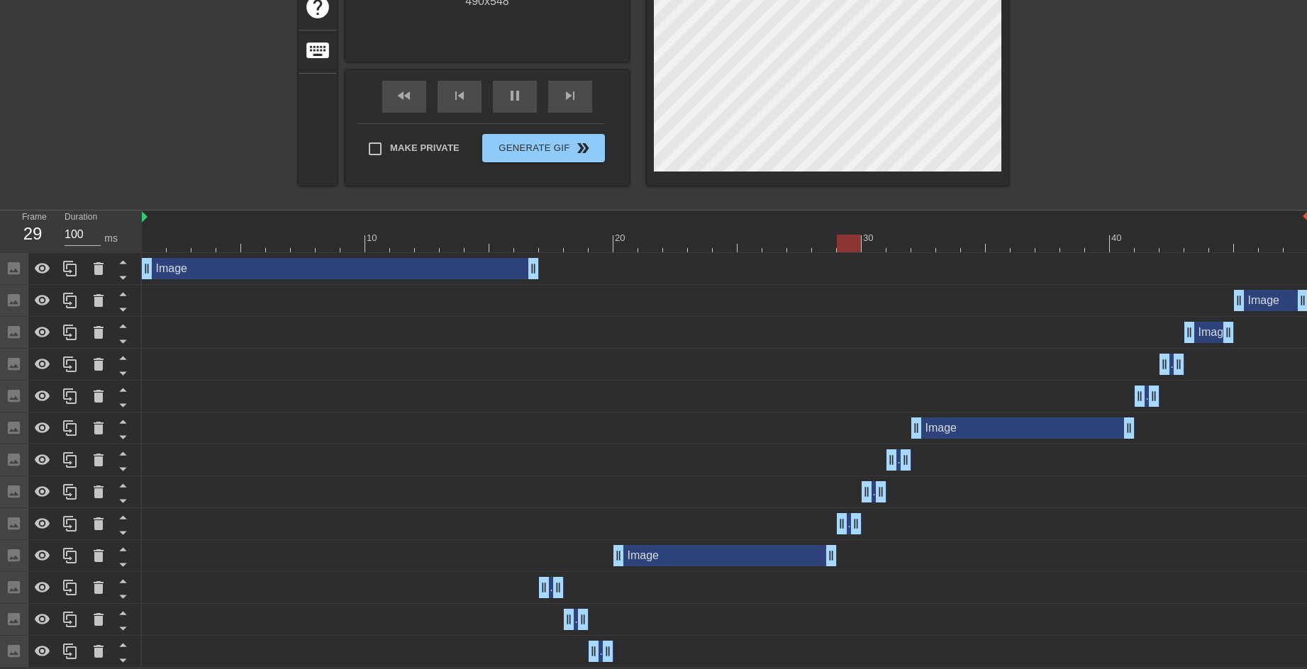
scroll to position [0, 0]
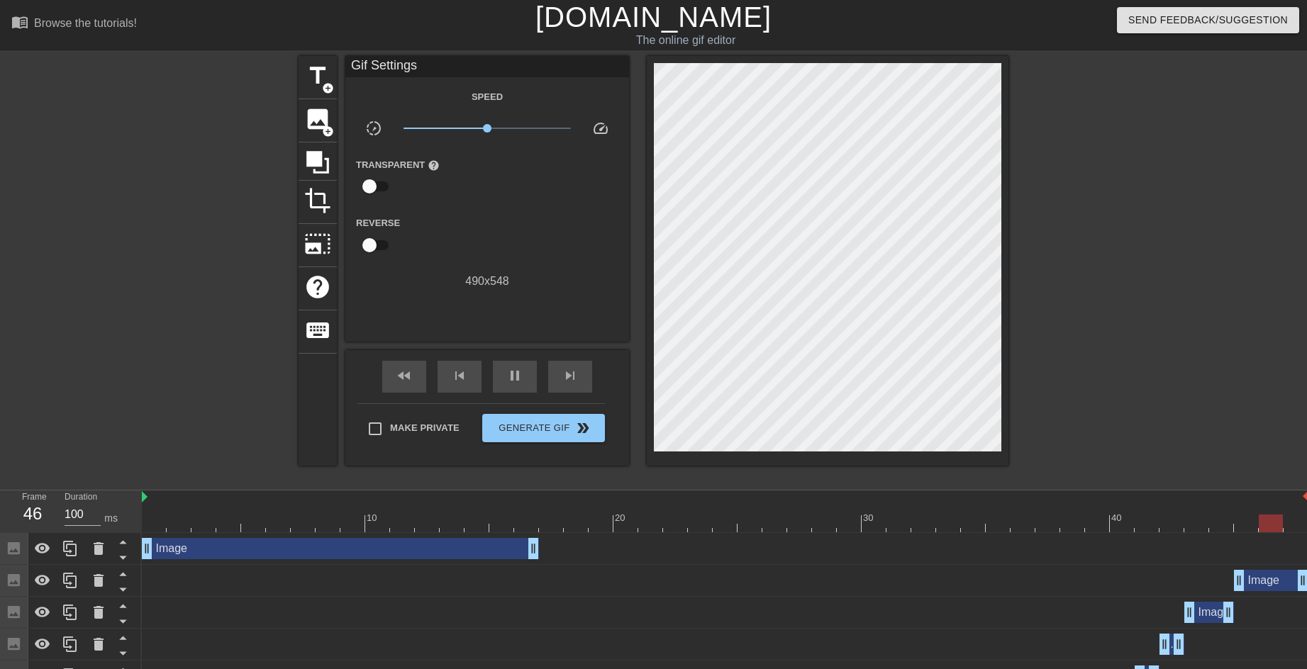
click at [83, 189] on div at bounding box center [175, 268] width 213 height 425
click at [539, 425] on span "Generate Gif double_arrow" at bounding box center [543, 428] width 111 height 17
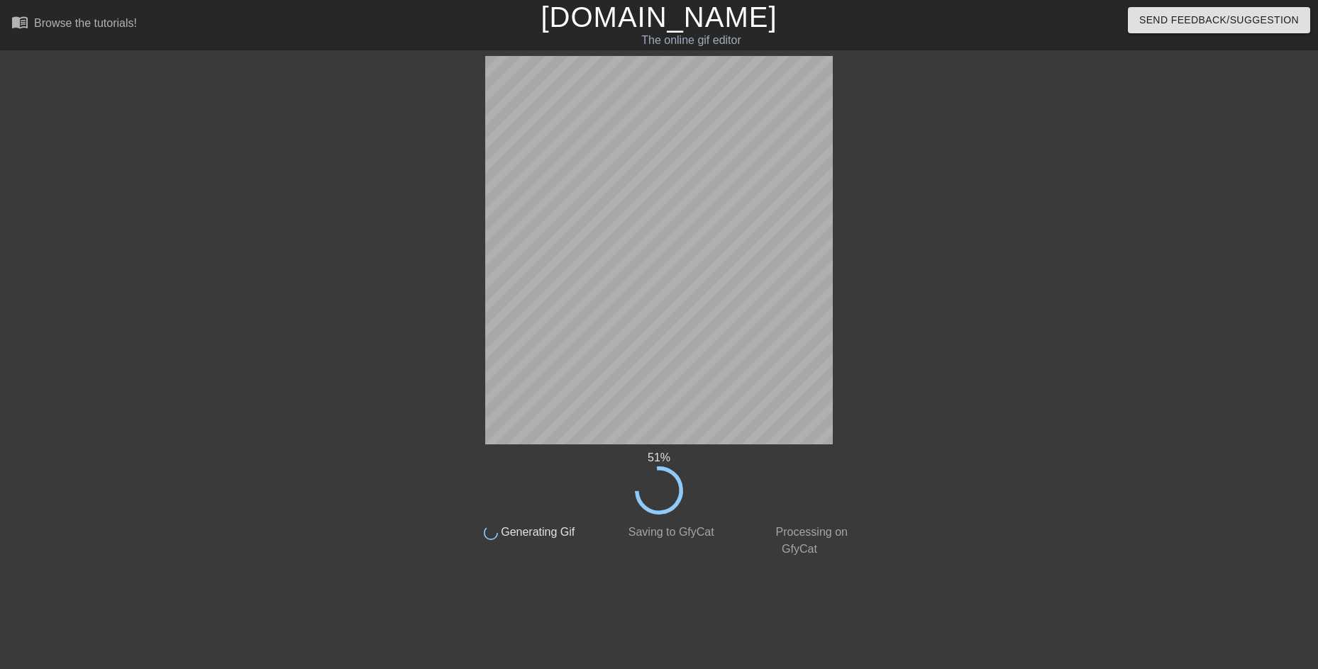
click at [1012, 238] on div at bounding box center [982, 268] width 213 height 425
click at [945, 424] on div at bounding box center [982, 268] width 213 height 425
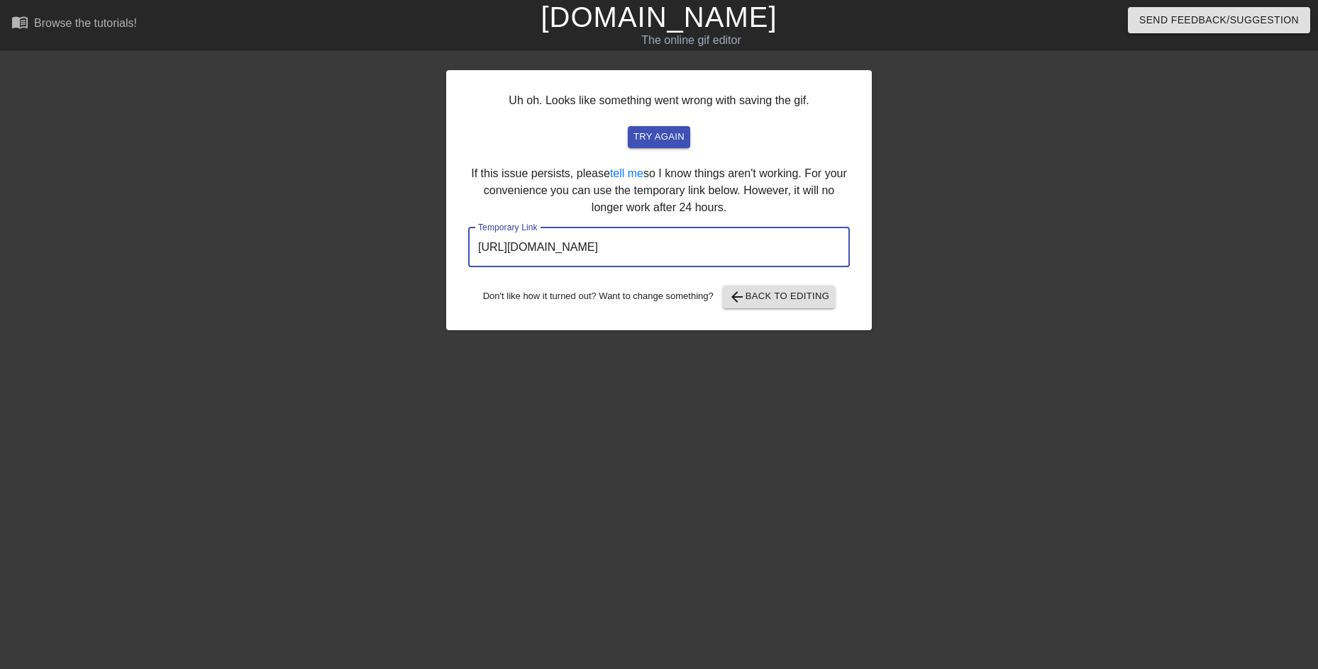
drag, startPoint x: 789, startPoint y: 251, endPoint x: 391, endPoint y: 238, distance: 398.0
click at [391, 238] on div "Uh oh. Looks like something went wrong with saving the gif. try again If this i…" at bounding box center [659, 268] width 1318 height 425
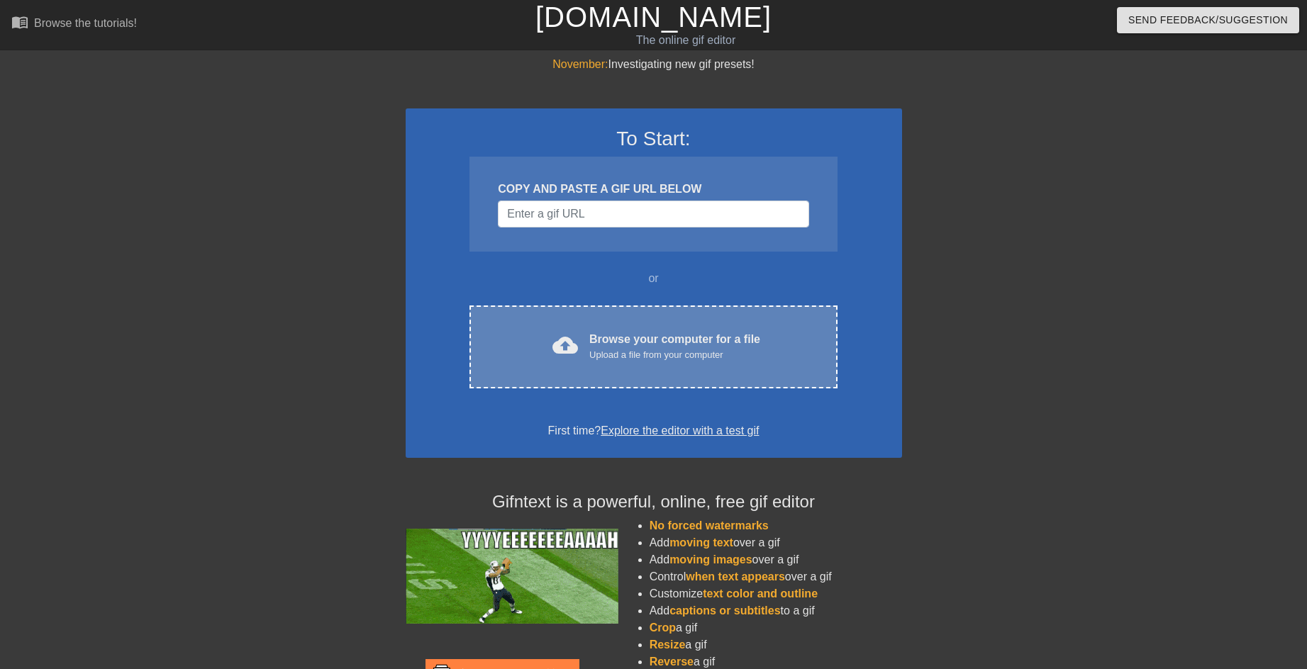
click at [599, 321] on div "cloud_upload Browse your computer for a file Upload a file from your computer C…" at bounding box center [652, 347] width 367 height 83
